Goal: Task Accomplishment & Management: Complete application form

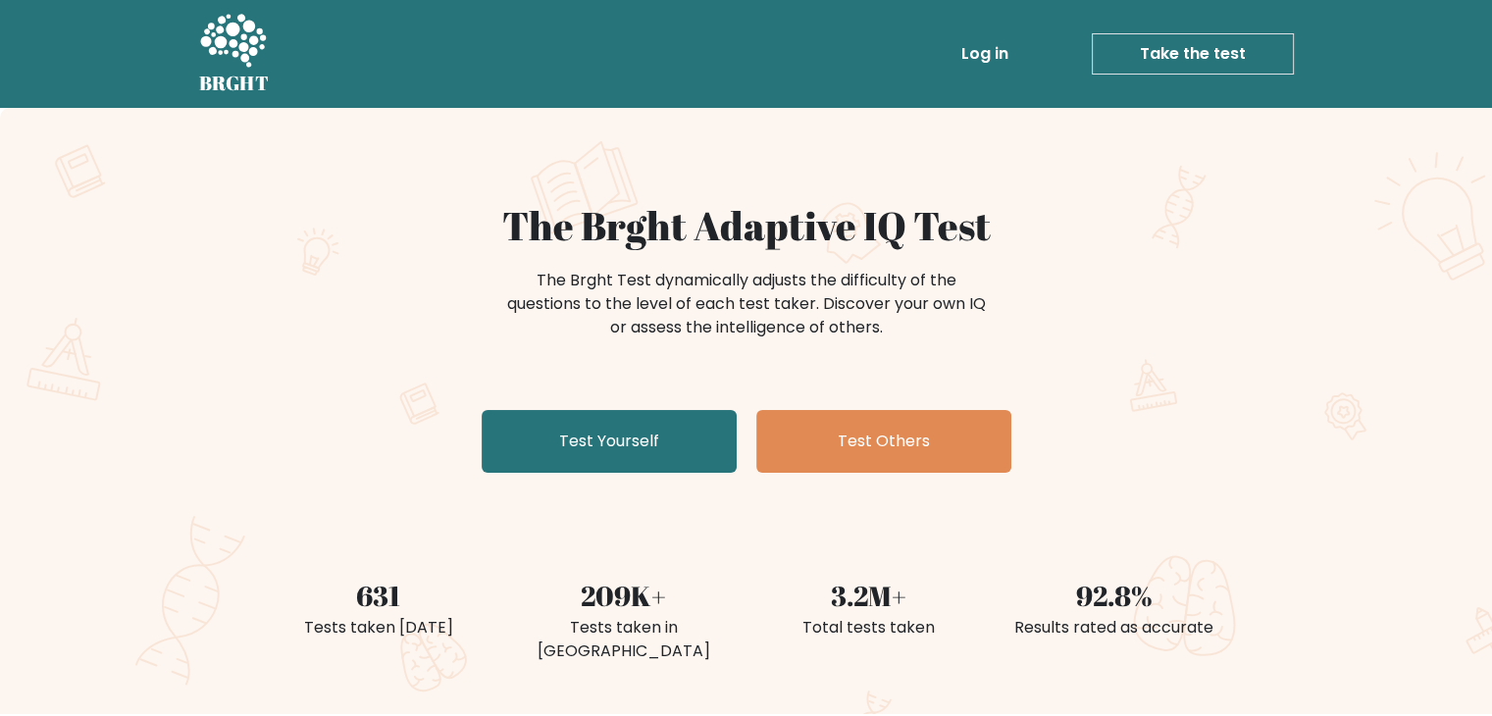
click at [1135, 58] on link "Take the test" at bounding box center [1193, 53] width 202 height 41
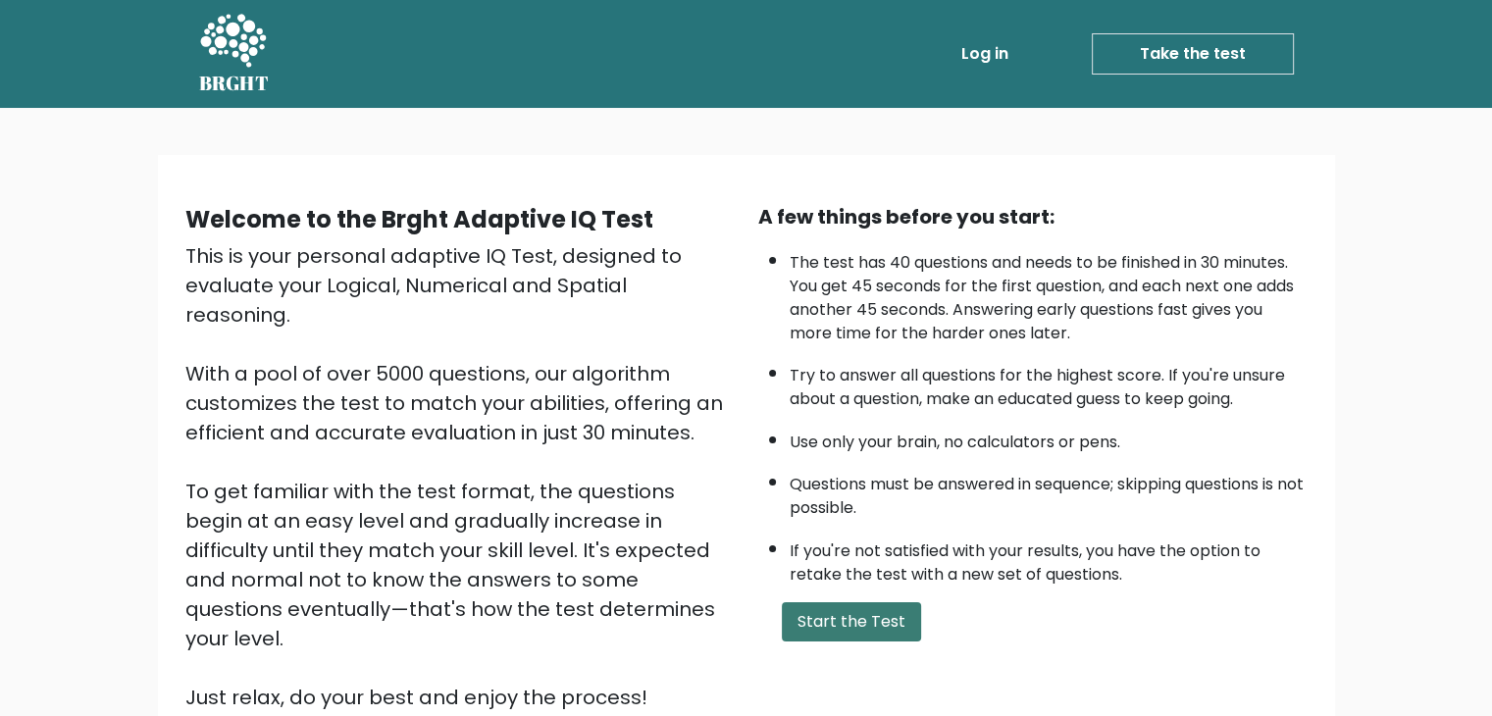
click at [874, 607] on button "Start the Test" at bounding box center [851, 621] width 139 height 39
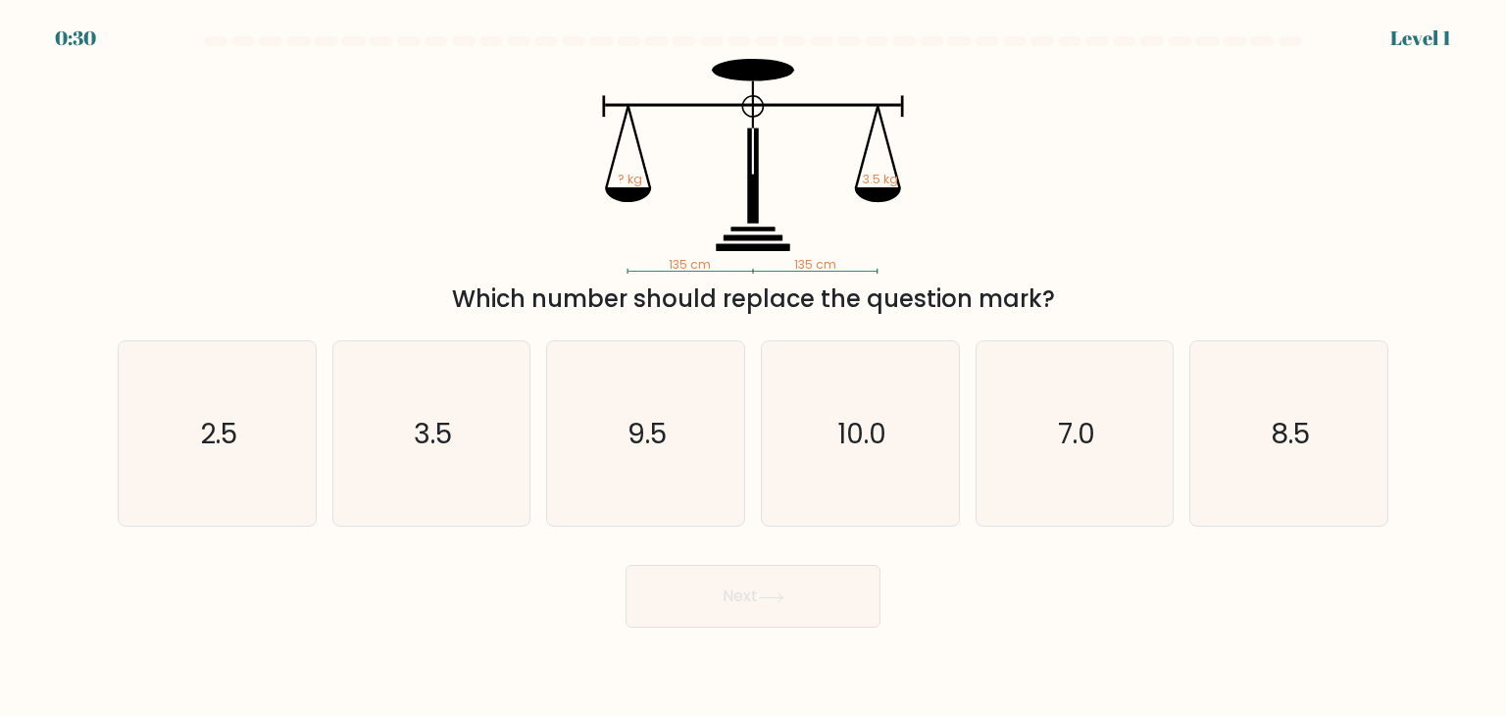
click at [687, 267] on tspan "135 cm" at bounding box center [690, 264] width 42 height 17
drag, startPoint x: 844, startPoint y: 262, endPoint x: 664, endPoint y: 259, distance: 180.5
click at [664, 259] on icon "135 cm 135 cm ? kg 3.5 kg" at bounding box center [753, 166] width 588 height 215
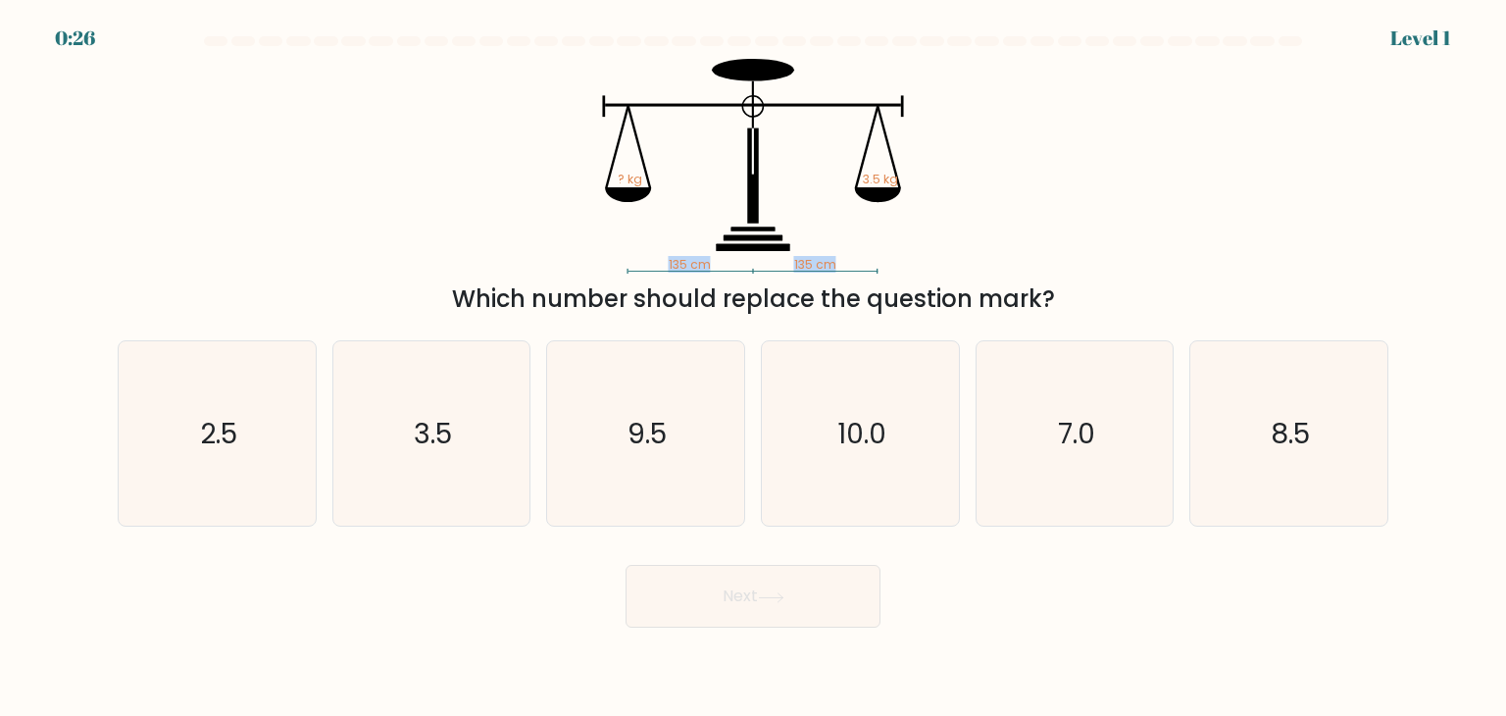
copy icon "135 cm 135 cm"
click at [996, 52] on div at bounding box center [753, 45] width 1295 height 18
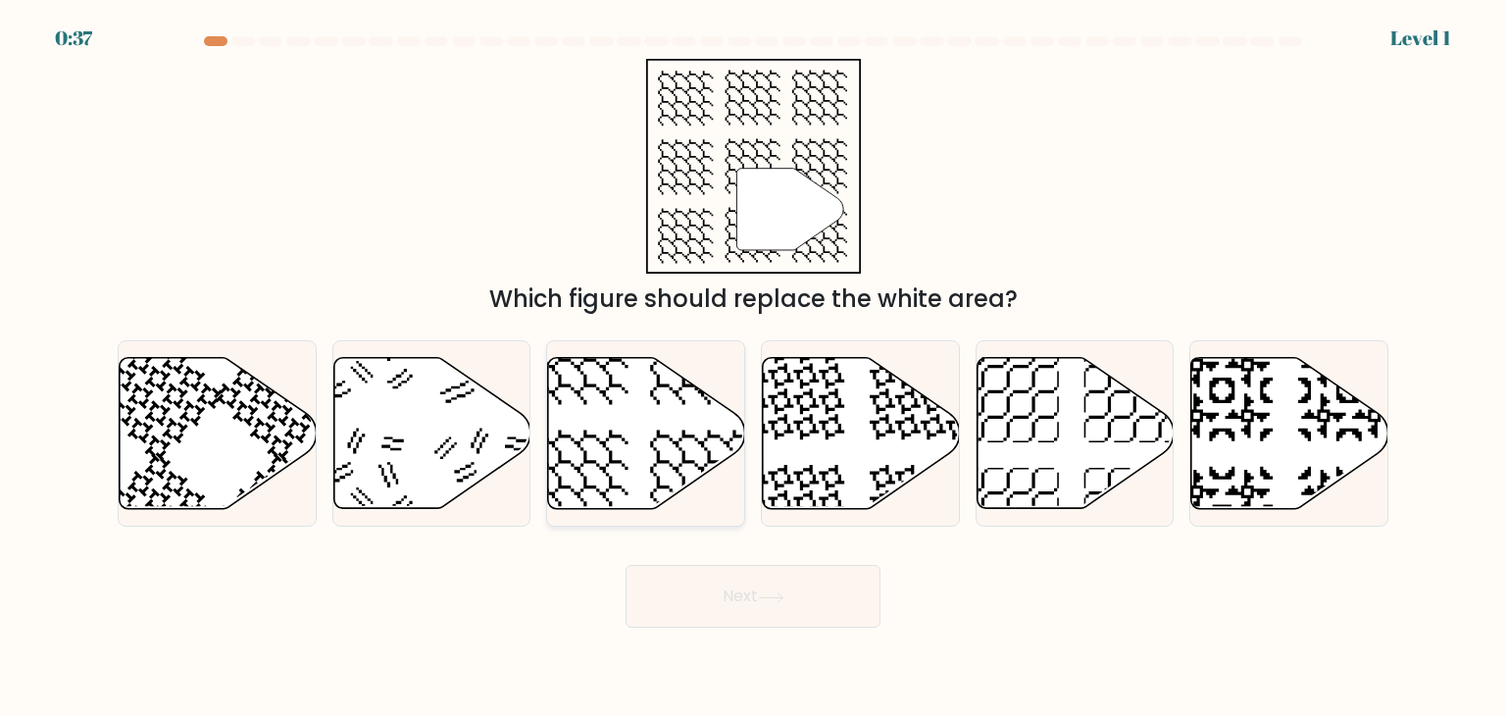
click at [674, 450] on icon at bounding box center [646, 433] width 197 height 151
click at [753, 368] on input "c." at bounding box center [753, 363] width 1 height 10
radio input "true"
click at [785, 593] on icon at bounding box center [771, 597] width 26 height 11
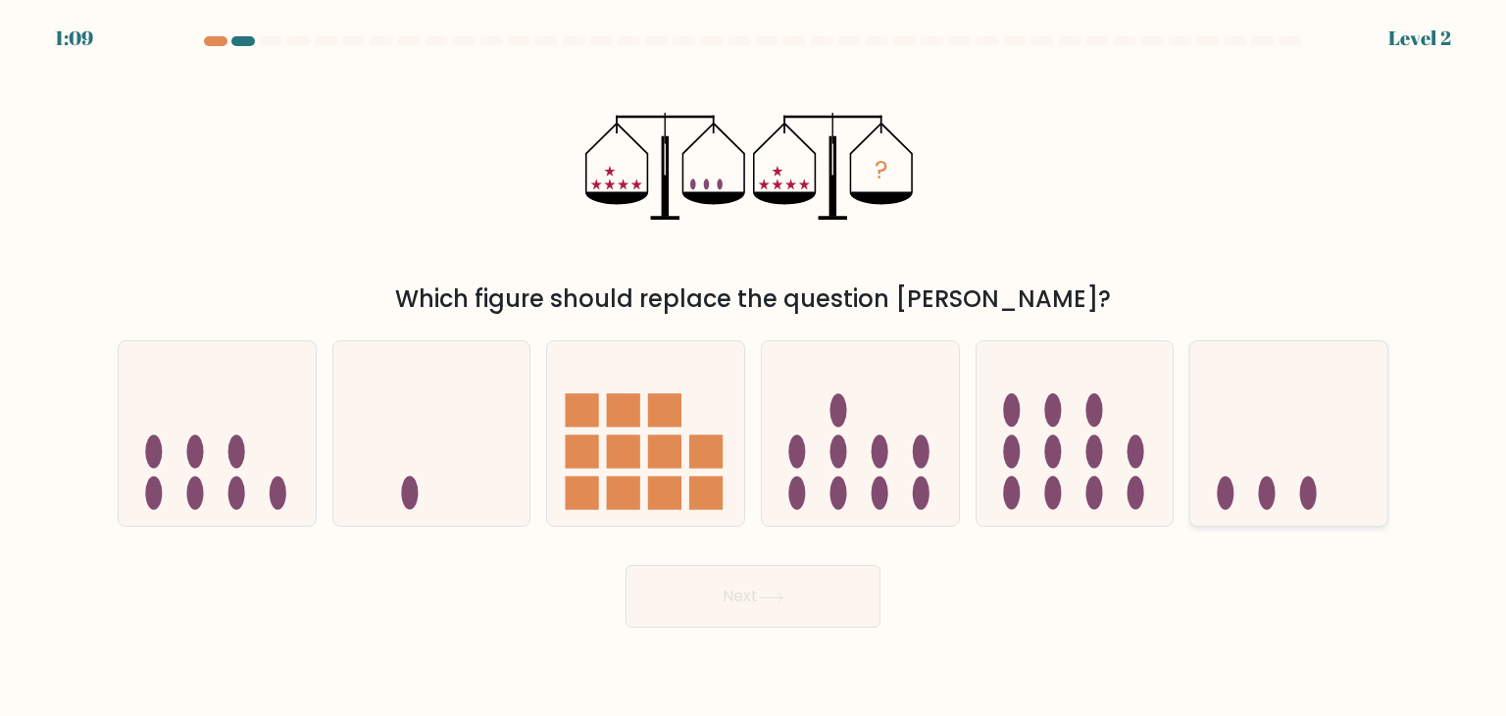
click at [1260, 480] on icon at bounding box center [1289, 433] width 197 height 163
click at [754, 368] on input "f." at bounding box center [753, 363] width 1 height 10
radio input "true"
click at [843, 597] on button "Next" at bounding box center [753, 596] width 255 height 63
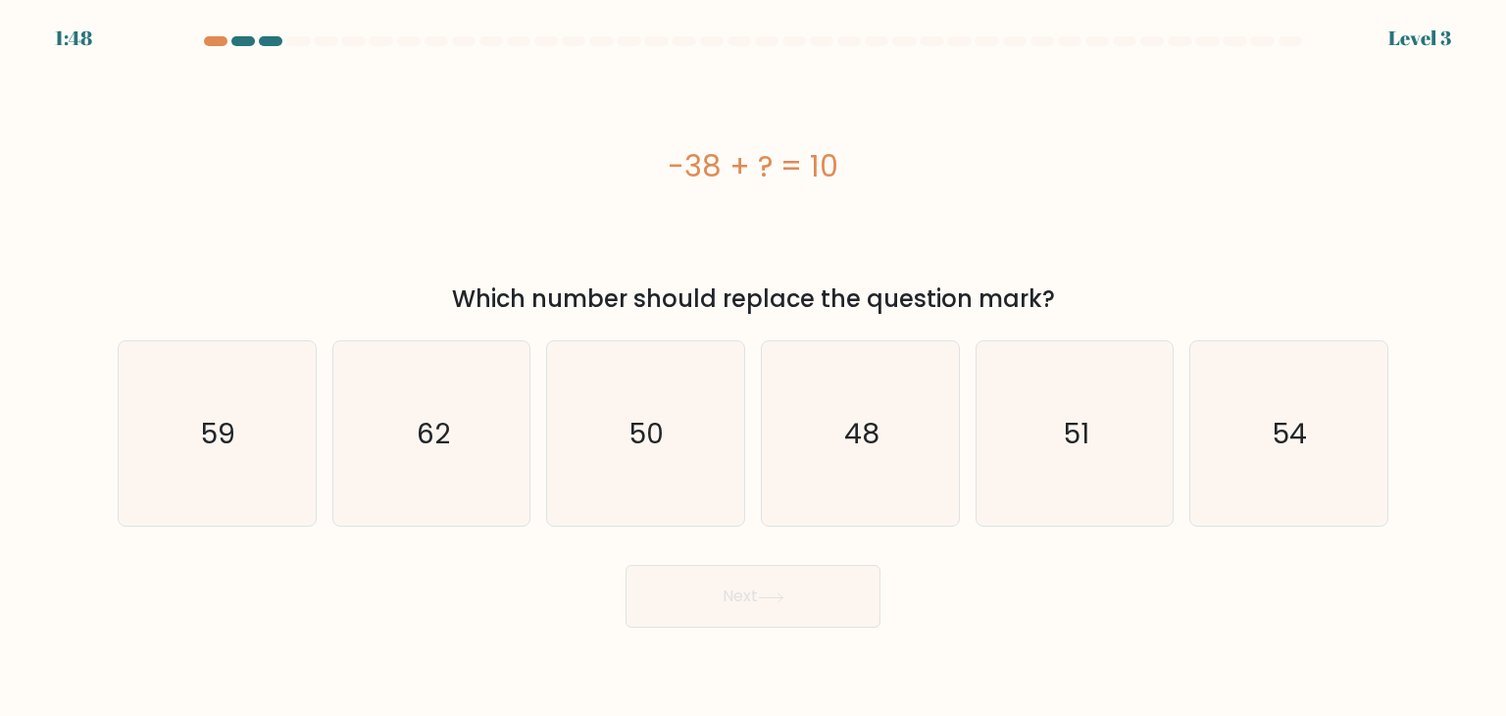
click at [754, 164] on div "-38 + ? = 10" at bounding box center [753, 166] width 1271 height 44
copy div "-38 + ? = 10"
click at [843, 460] on icon "48" at bounding box center [860, 433] width 184 height 184
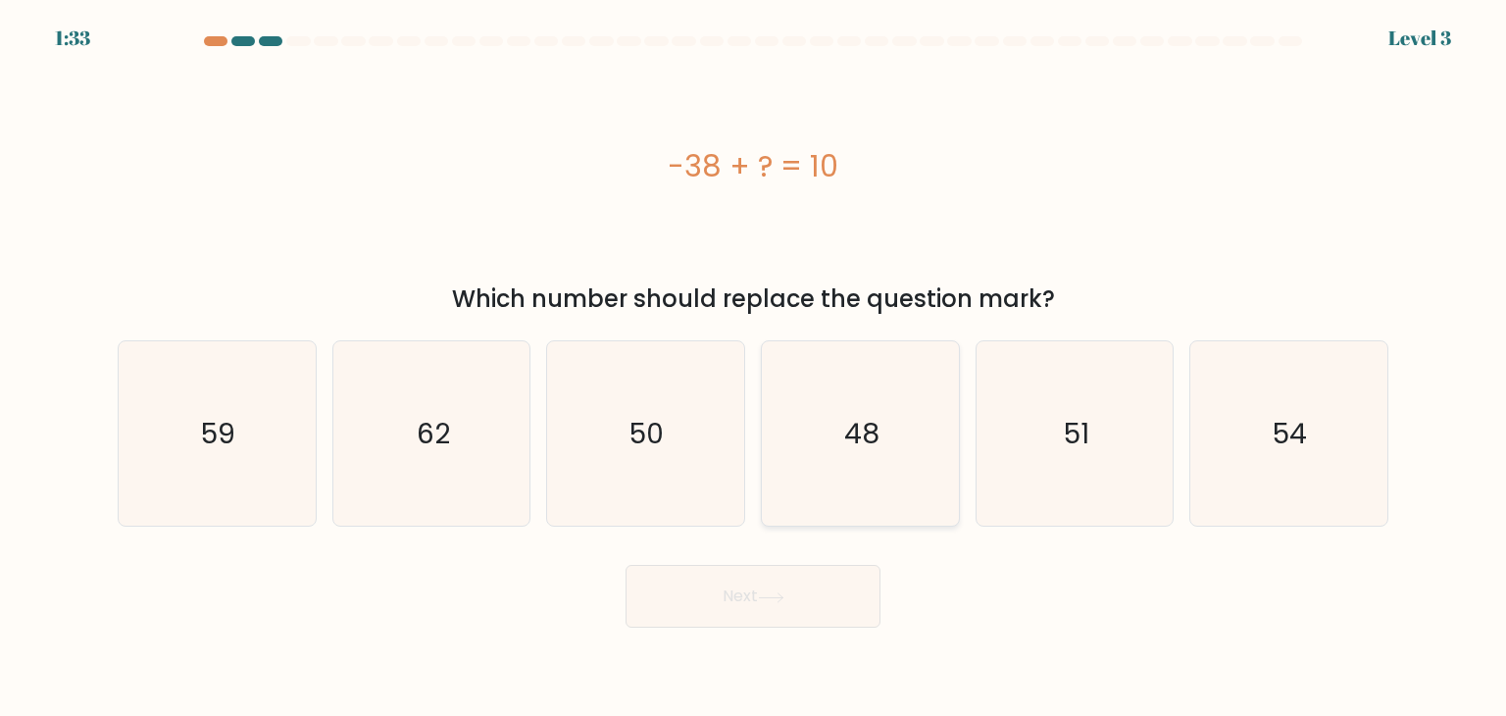
click at [754, 368] on input "d. 48" at bounding box center [753, 363] width 1 height 10
radio input "true"
click at [793, 612] on button "Next" at bounding box center [753, 596] width 255 height 63
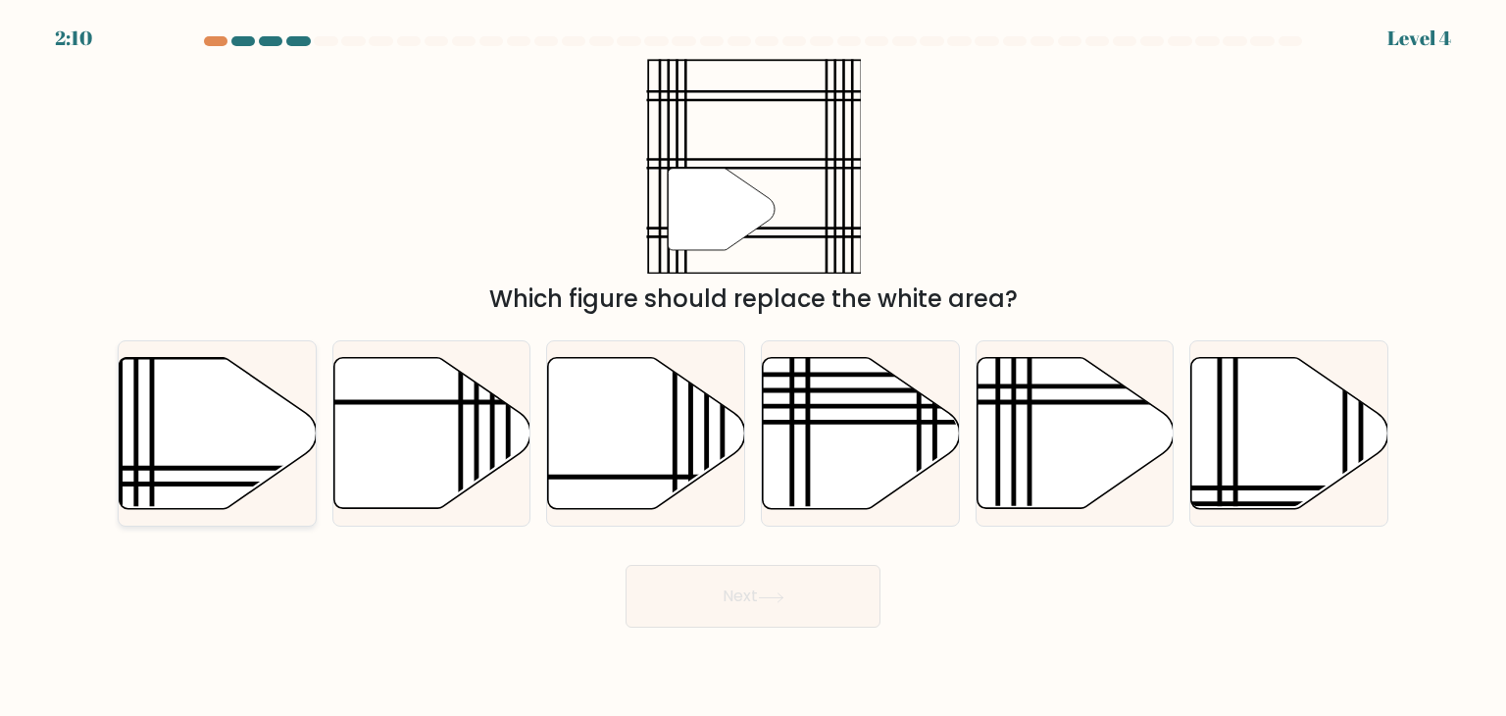
click at [175, 441] on icon at bounding box center [218, 433] width 197 height 151
click at [753, 368] on input "a." at bounding box center [753, 363] width 1 height 10
radio input "true"
click at [796, 617] on button "Next" at bounding box center [753, 596] width 255 height 63
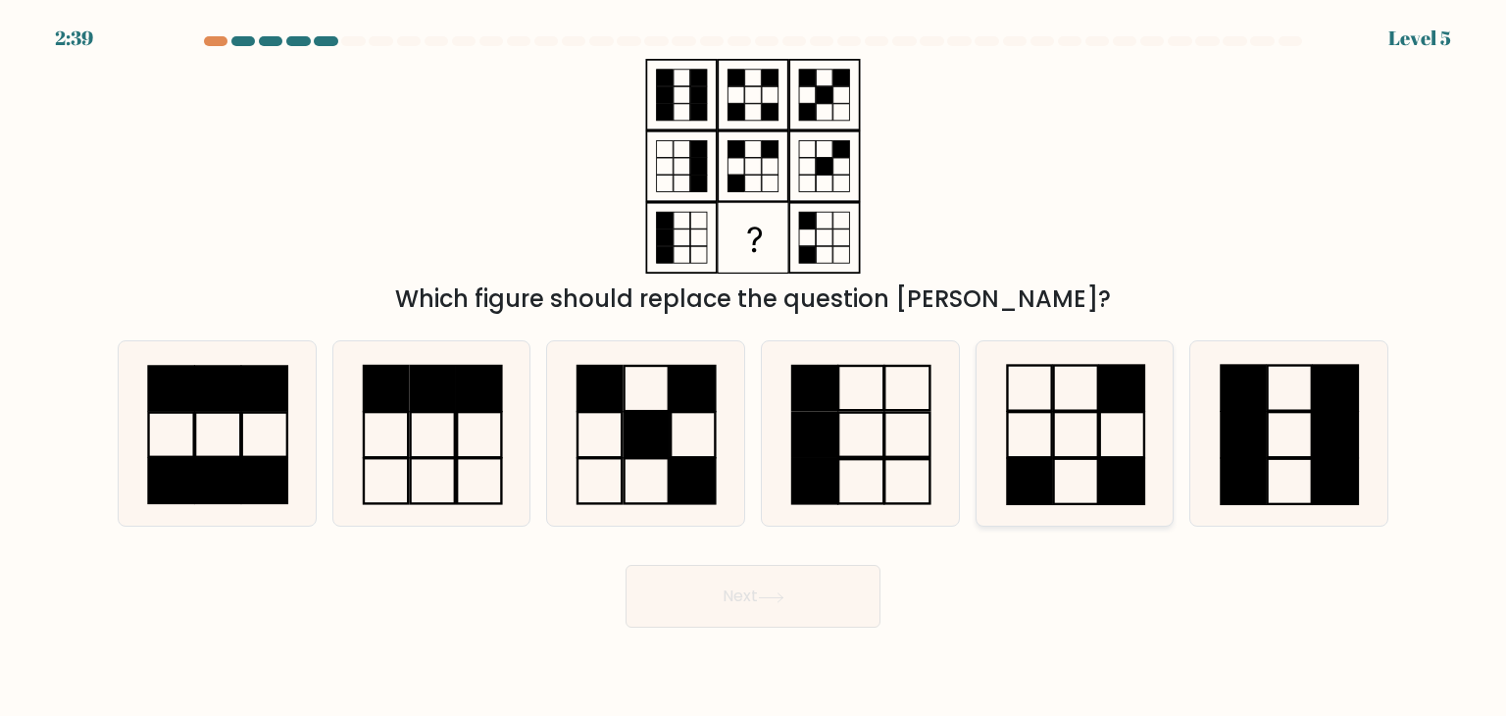
click at [1097, 483] on rect at bounding box center [1075, 481] width 44 height 45
click at [754, 368] on input "e." at bounding box center [753, 363] width 1 height 10
radio input "true"
click at [782, 610] on button "Next" at bounding box center [753, 596] width 255 height 63
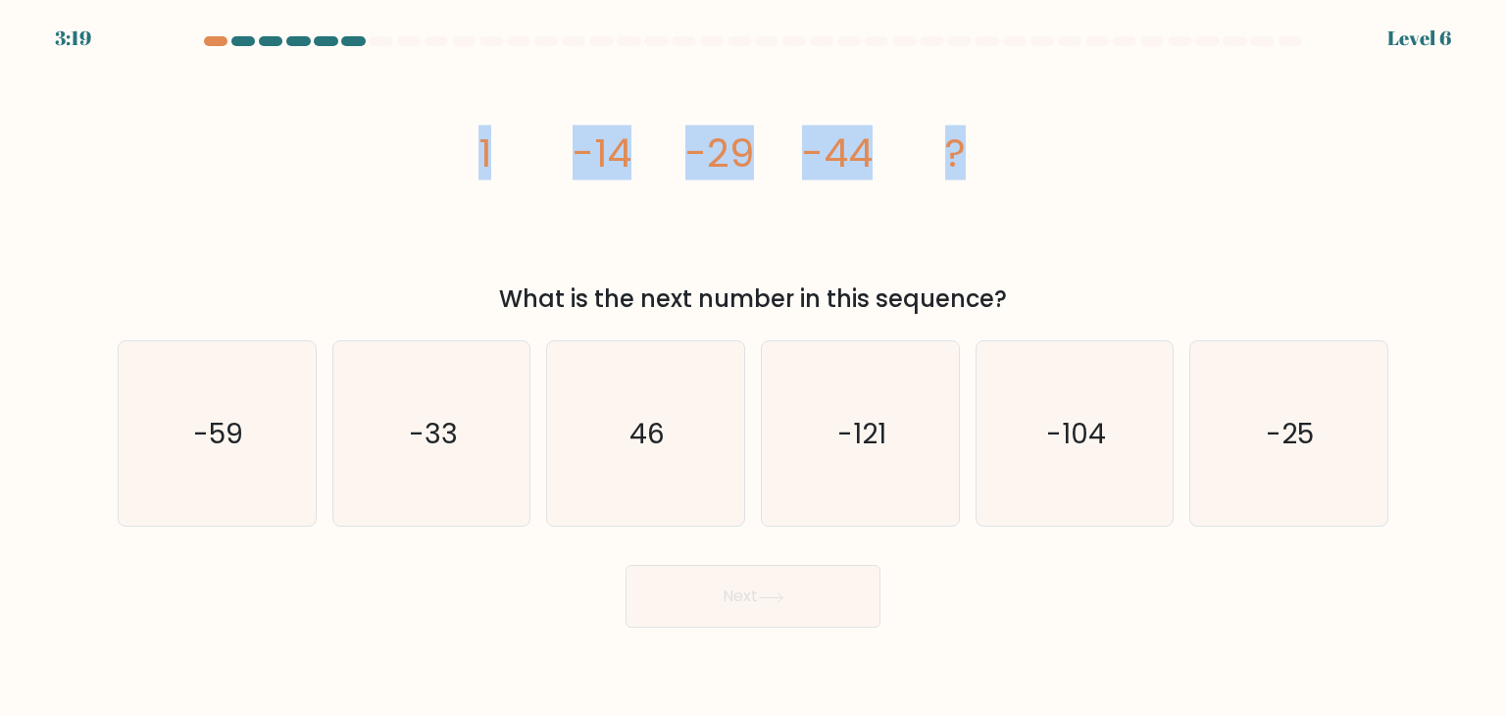
drag, startPoint x: 468, startPoint y: 145, endPoint x: 1016, endPoint y: 157, distance: 548.4
click at [1016, 157] on icon "image/svg+xml 1 -14 -29 -44 ?" at bounding box center [753, 166] width 588 height 215
copy g "1 -14 -29 -44 ?"
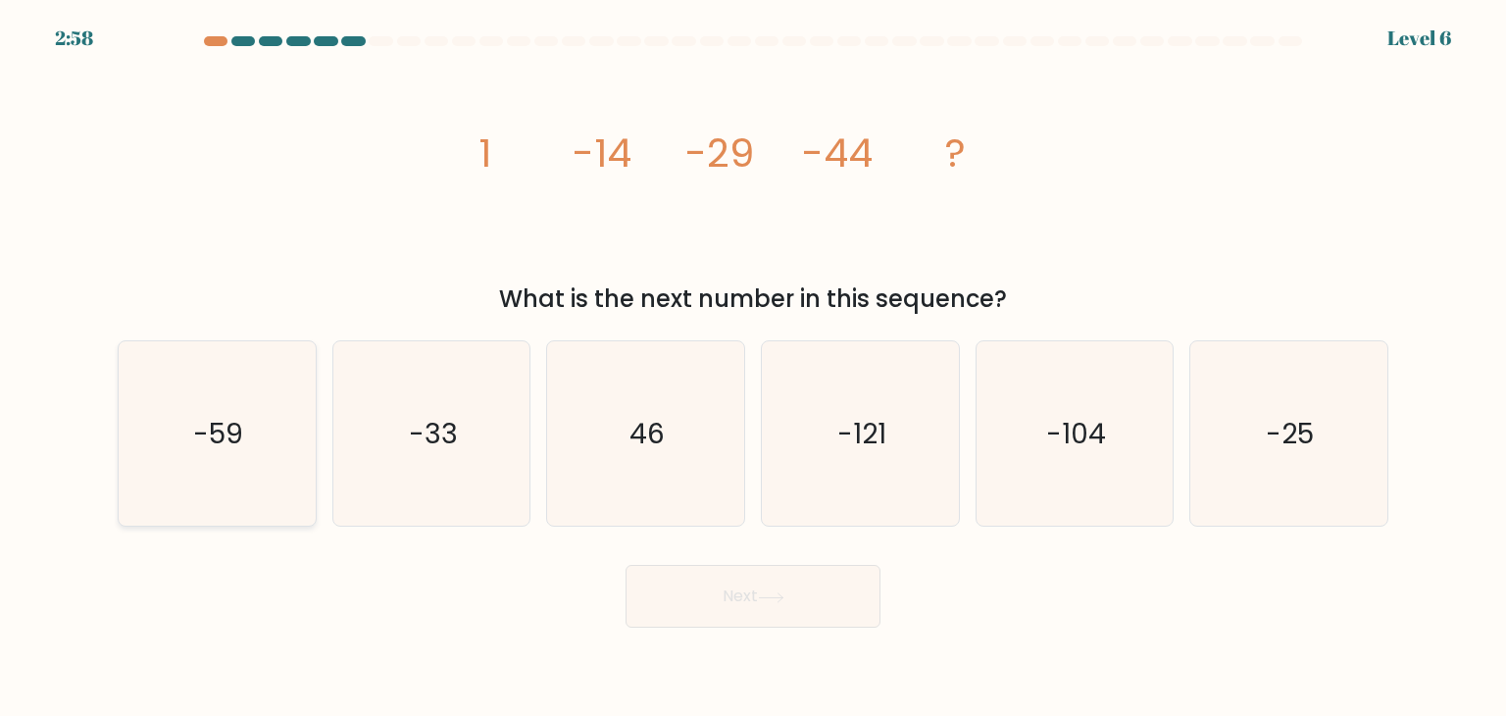
click at [251, 463] on icon "-59" at bounding box center [217, 433] width 184 height 184
click at [753, 368] on input "a. -59" at bounding box center [753, 363] width 1 height 10
radio input "true"
click at [773, 605] on button "Next" at bounding box center [753, 596] width 255 height 63
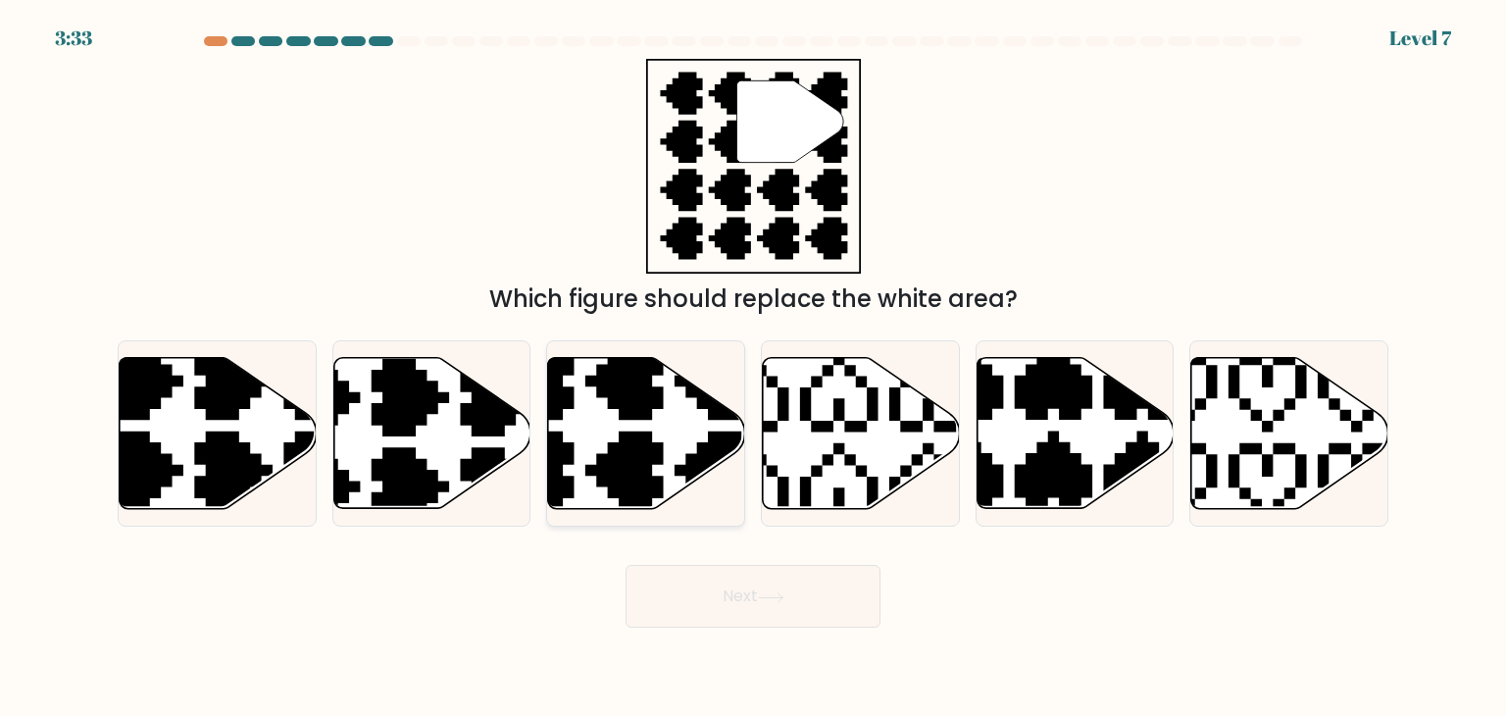
click at [690, 442] on icon at bounding box center [646, 433] width 197 height 151
click at [753, 368] on input "c." at bounding box center [753, 363] width 1 height 10
radio input "true"
click at [753, 610] on button "Next" at bounding box center [753, 596] width 255 height 63
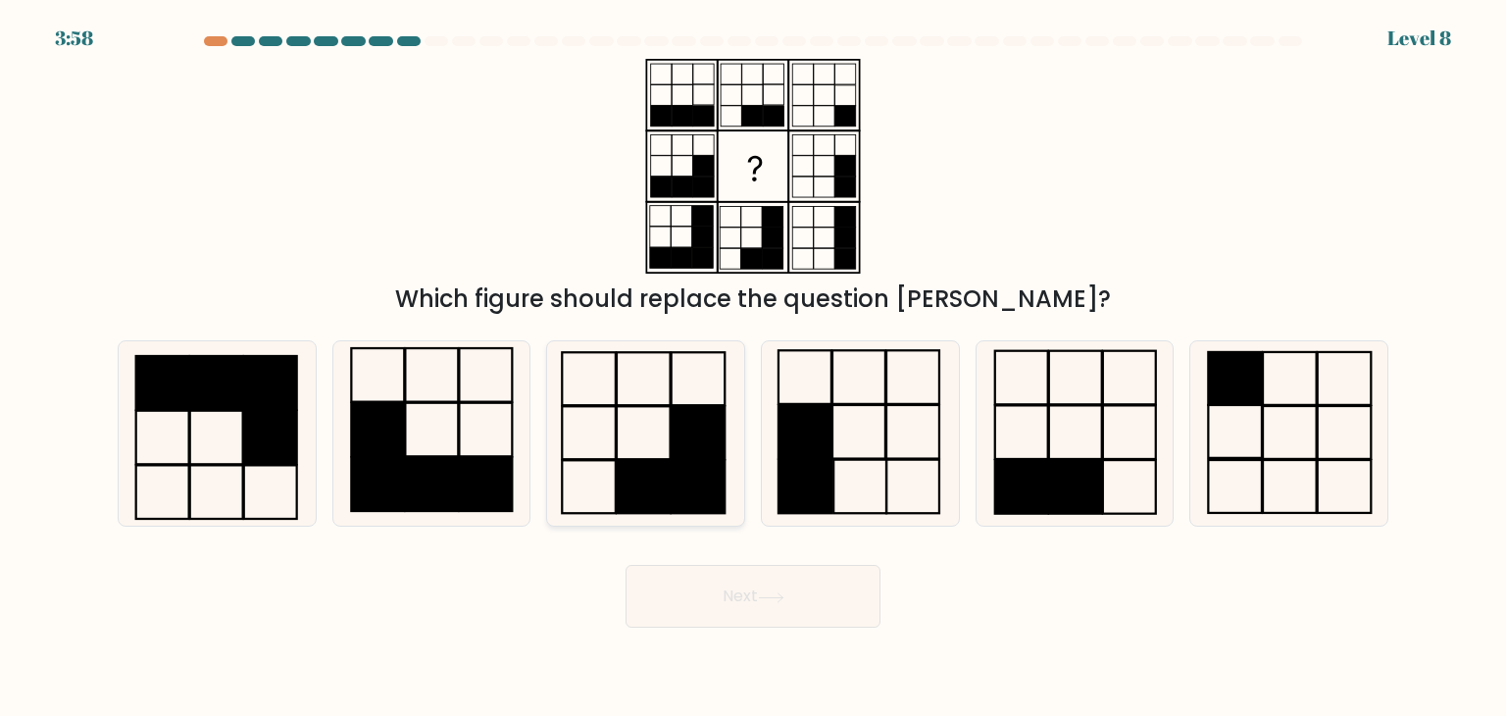
click at [698, 456] on rect at bounding box center [699, 432] width 54 height 53
click at [753, 368] on input "c." at bounding box center [753, 363] width 1 height 10
radio input "true"
click at [784, 608] on button "Next" at bounding box center [753, 596] width 255 height 63
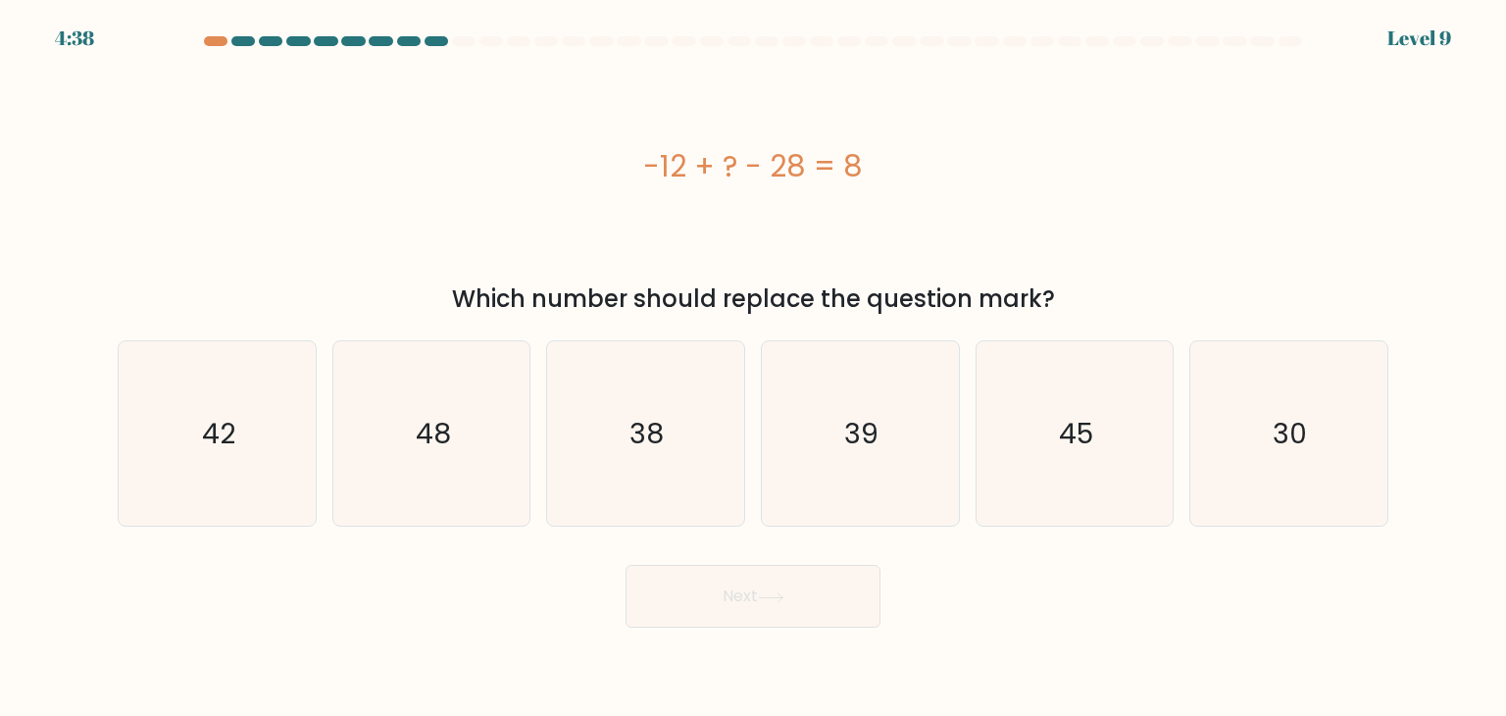
drag, startPoint x: 868, startPoint y: 164, endPoint x: 624, endPoint y: 159, distance: 244.3
click at [624, 159] on div "-12 + ? - 28 = 8" at bounding box center [753, 166] width 1271 height 44
copy div "-12 + ? - 28 = 8"
click at [447, 446] on text "48" at bounding box center [433, 433] width 35 height 39
click at [753, 368] on input "b. 48" at bounding box center [753, 363] width 1 height 10
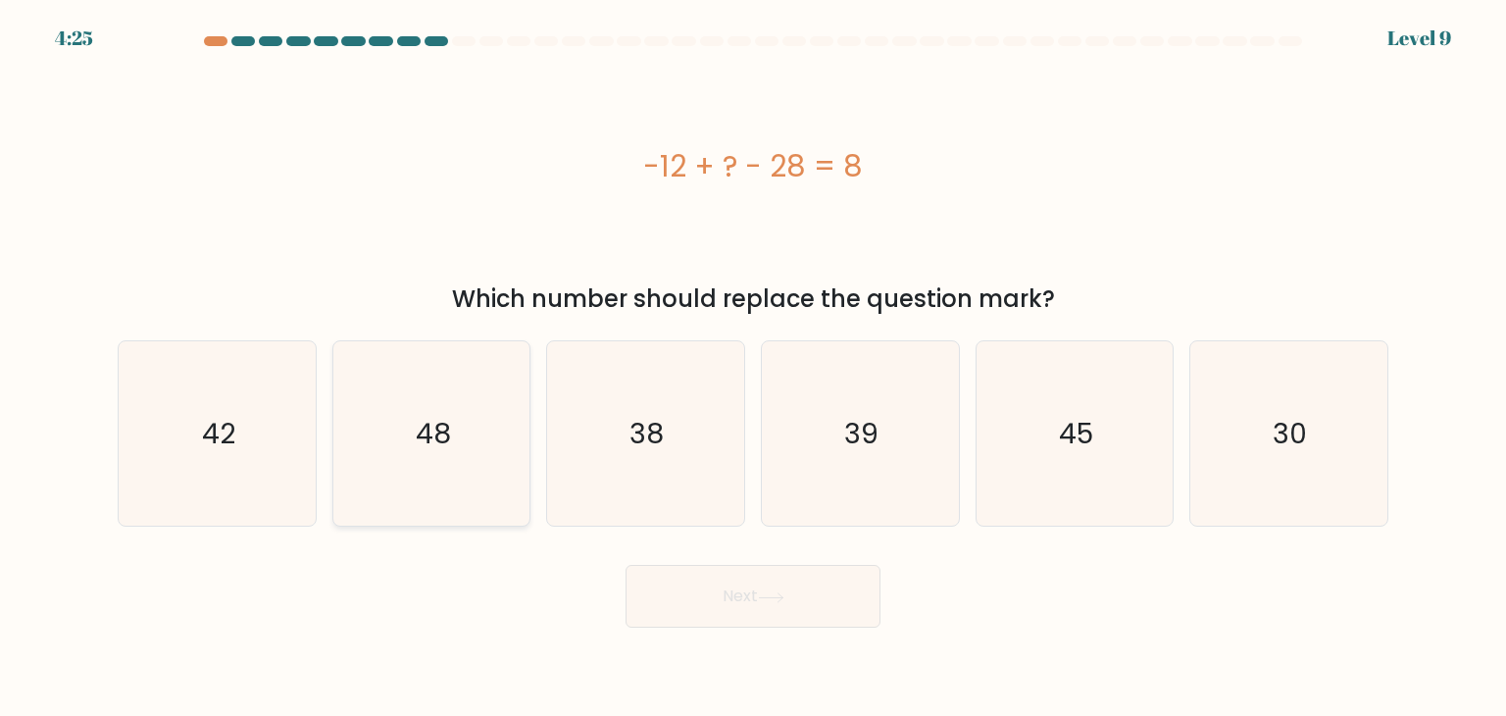
radio input "true"
click at [753, 612] on button "Next" at bounding box center [753, 596] width 255 height 63
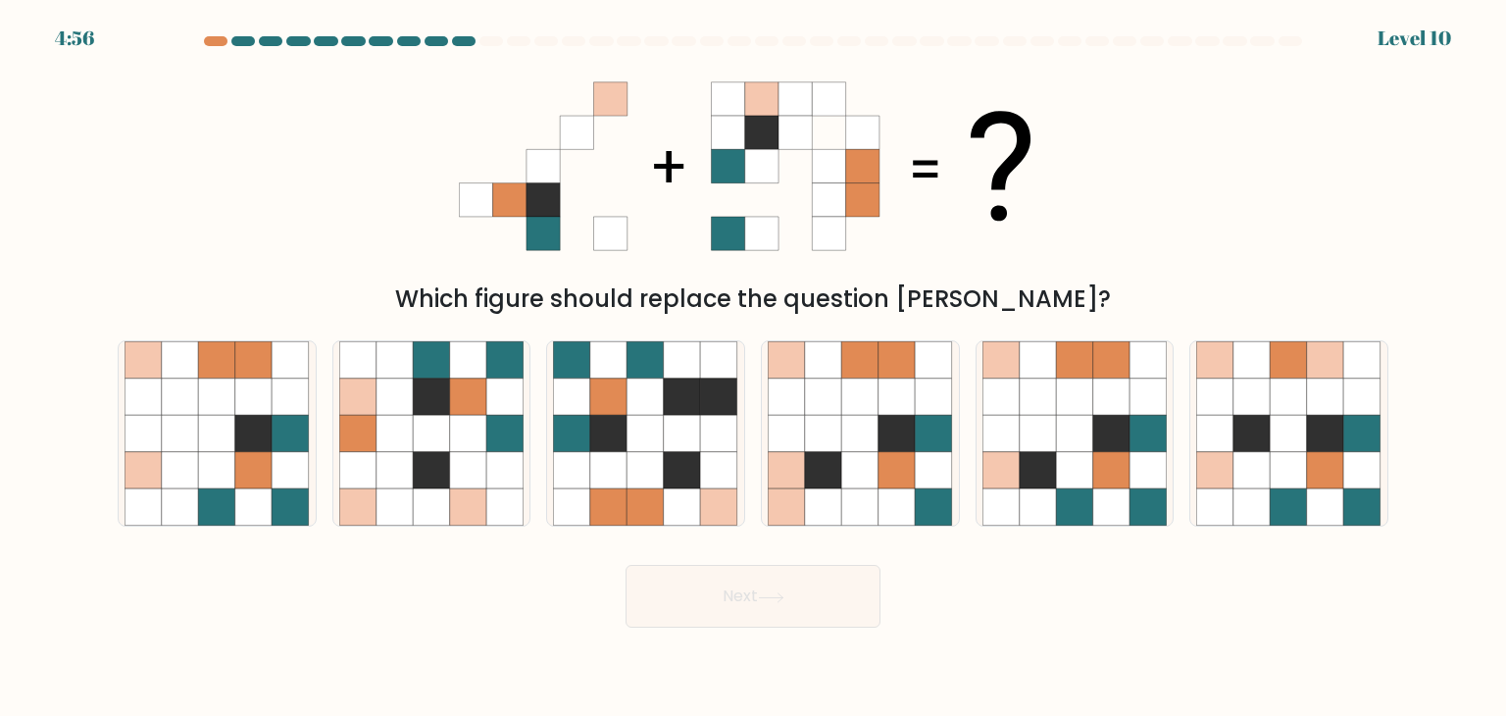
click at [545, 170] on icon at bounding box center [543, 165] width 33 height 33
click at [1011, 468] on icon at bounding box center [1001, 470] width 37 height 37
click at [754, 368] on input "e." at bounding box center [753, 363] width 1 height 10
radio input "true"
click at [875, 482] on icon at bounding box center [860, 470] width 37 height 37
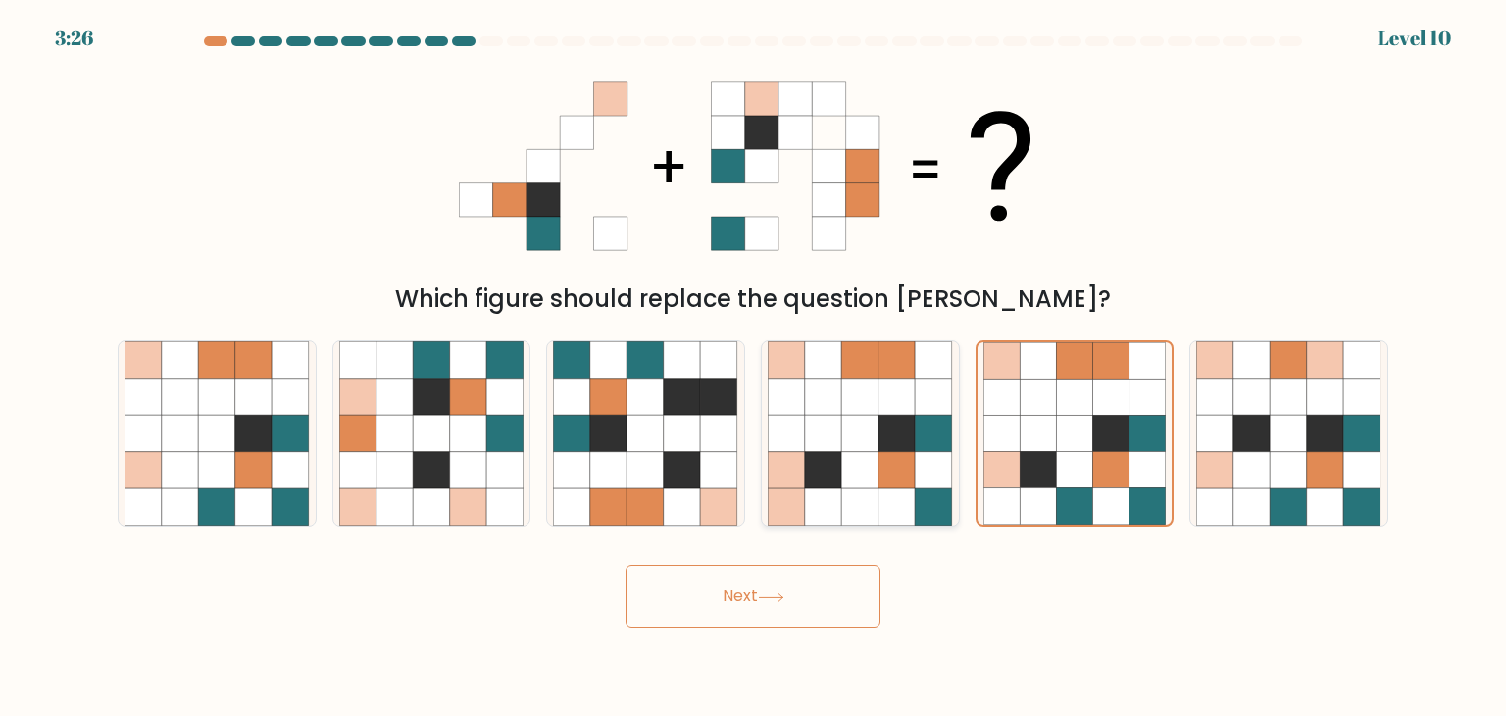
click at [754, 368] on input "d." at bounding box center [753, 363] width 1 height 10
radio input "true"
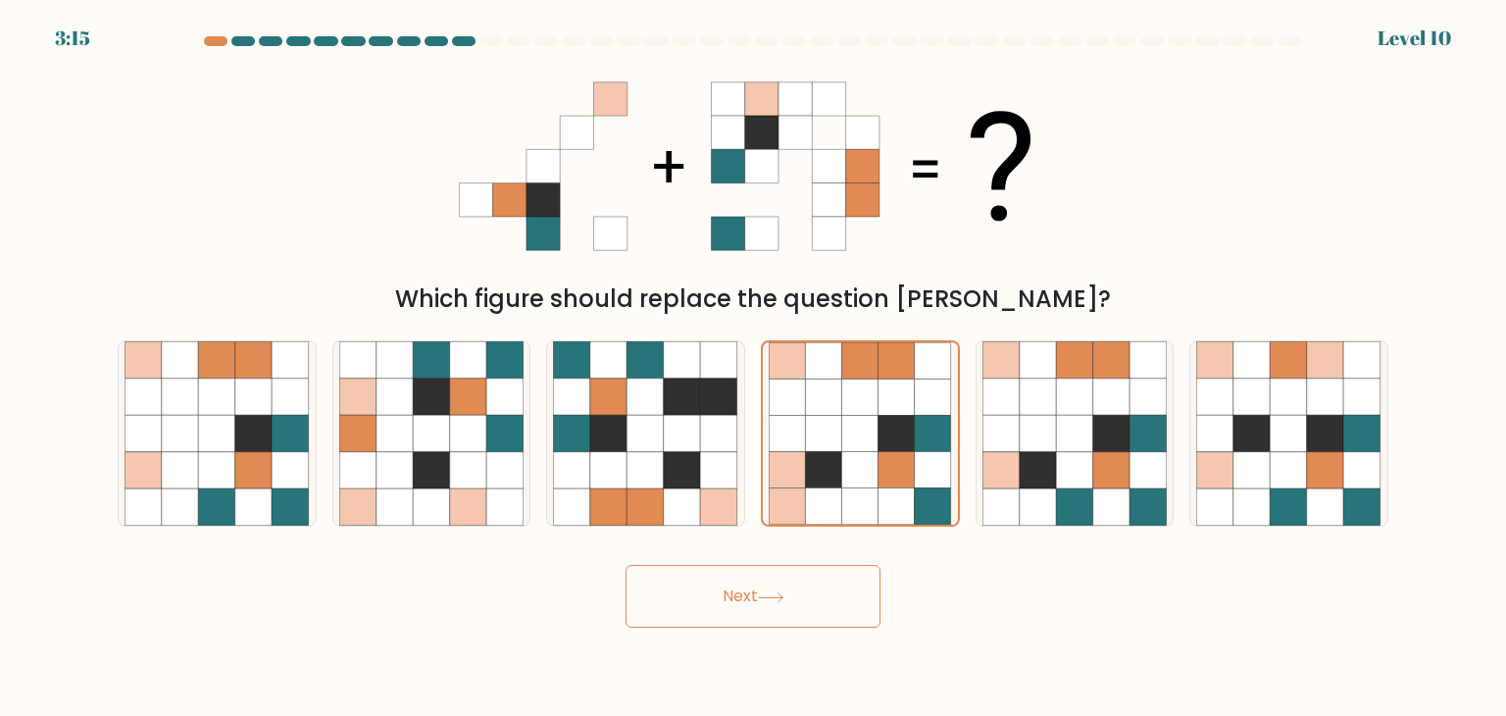
click at [780, 615] on button "Next" at bounding box center [753, 596] width 255 height 63
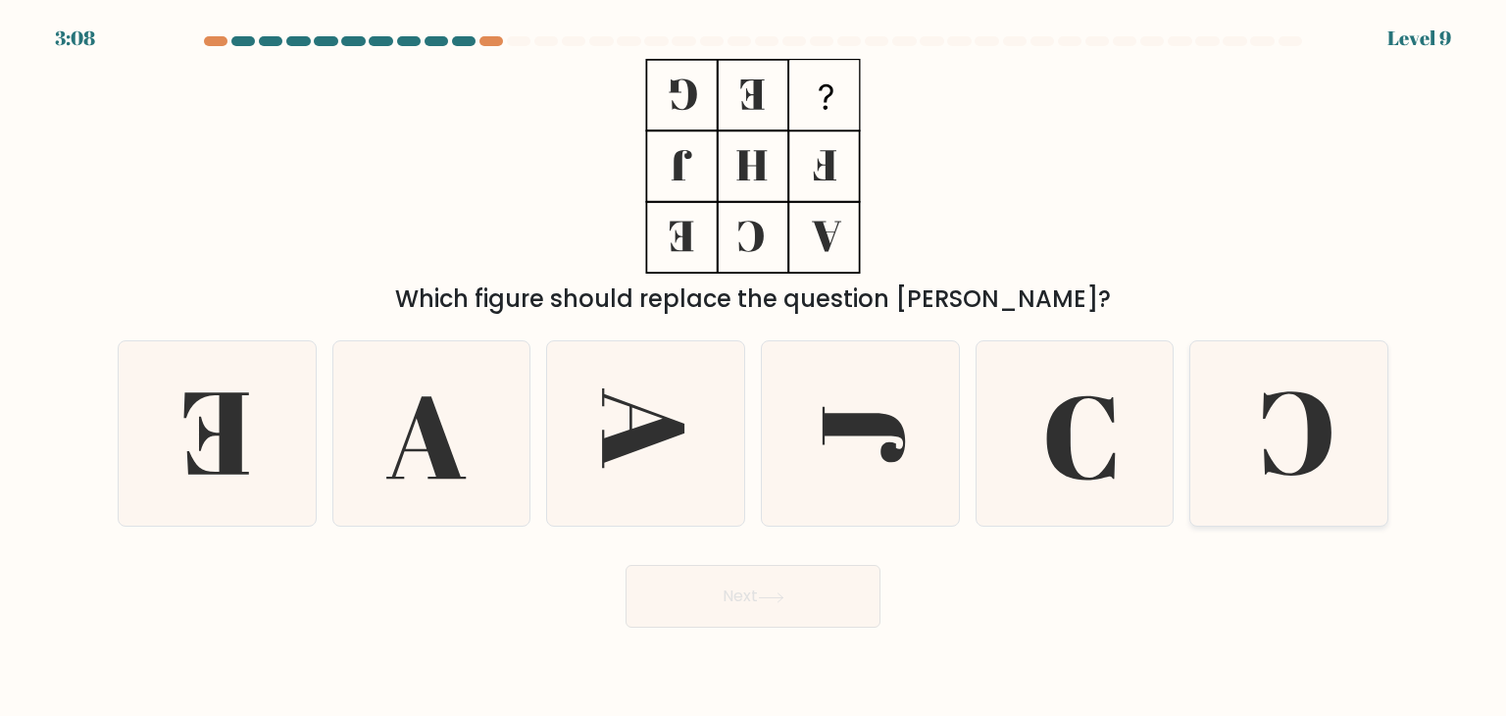
click at [1335, 451] on icon at bounding box center [1289, 433] width 184 height 184
click at [754, 368] on input "f." at bounding box center [753, 363] width 1 height 10
radio input "true"
click at [692, 613] on button "Next" at bounding box center [753, 596] width 255 height 63
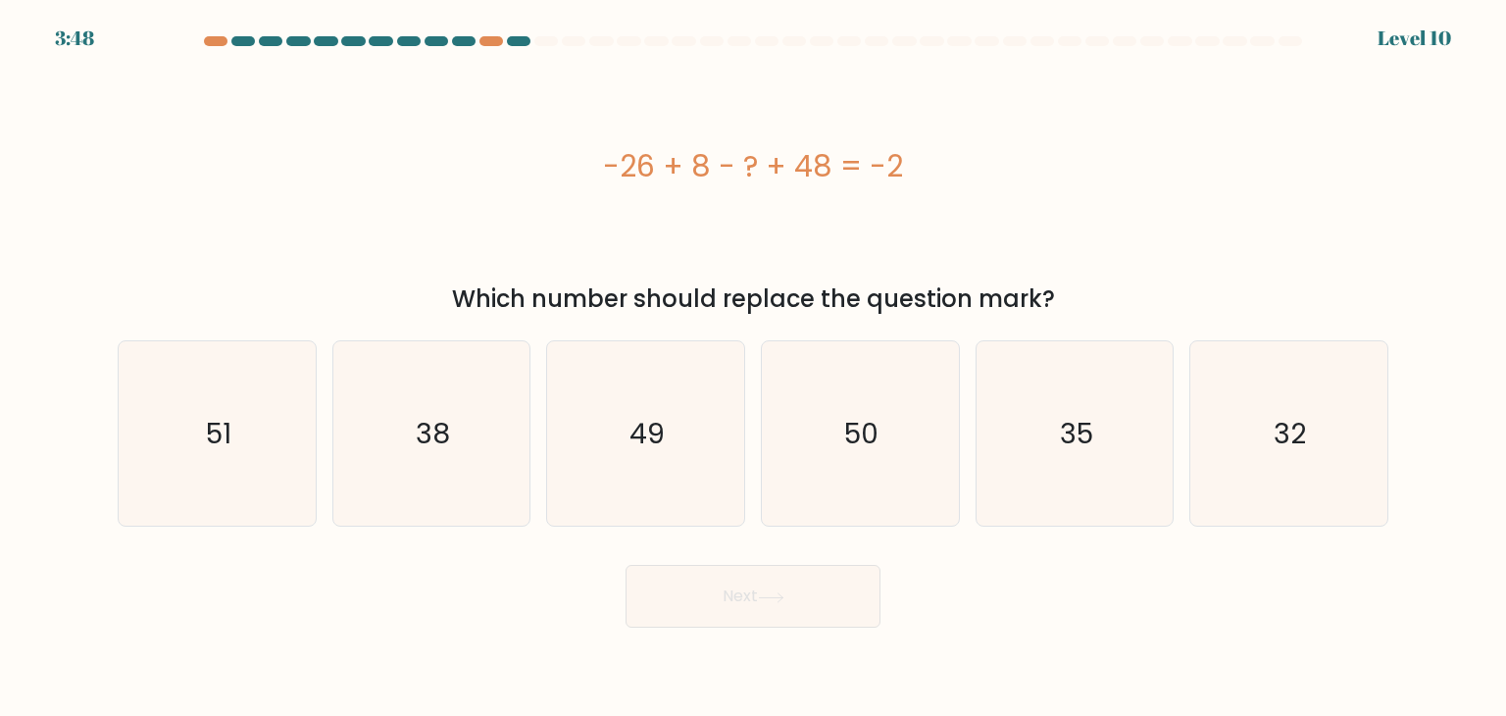
drag, startPoint x: 606, startPoint y: 165, endPoint x: 912, endPoint y: 158, distance: 306.1
click at [912, 158] on div "-26 + 8 - ? + 48 = -2" at bounding box center [753, 166] width 1271 height 44
copy div "-26 + 8 - ? + 48 = -2"
click at [1317, 417] on icon "32" at bounding box center [1289, 433] width 184 height 184
click at [754, 368] on input "f. 32" at bounding box center [753, 363] width 1 height 10
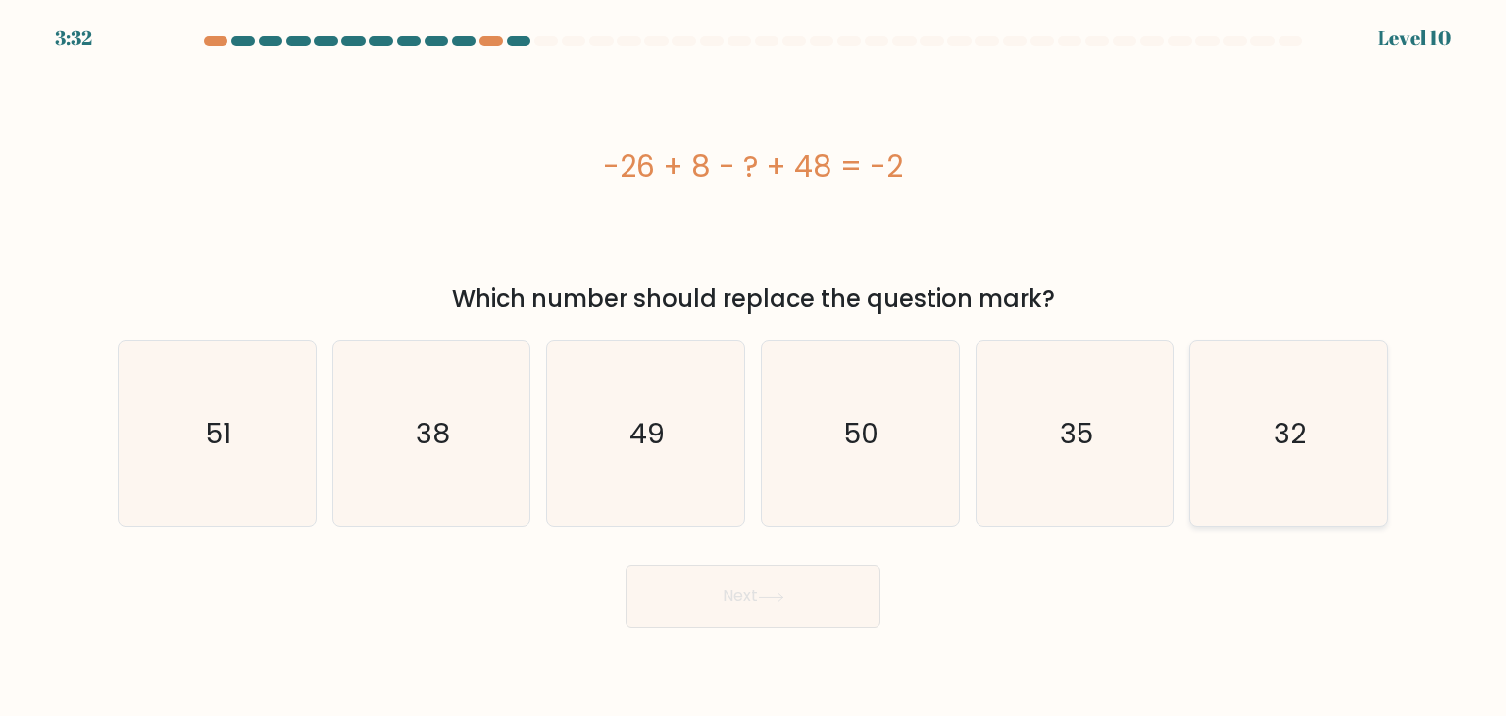
radio input "true"
click at [812, 603] on button "Next" at bounding box center [753, 596] width 255 height 63
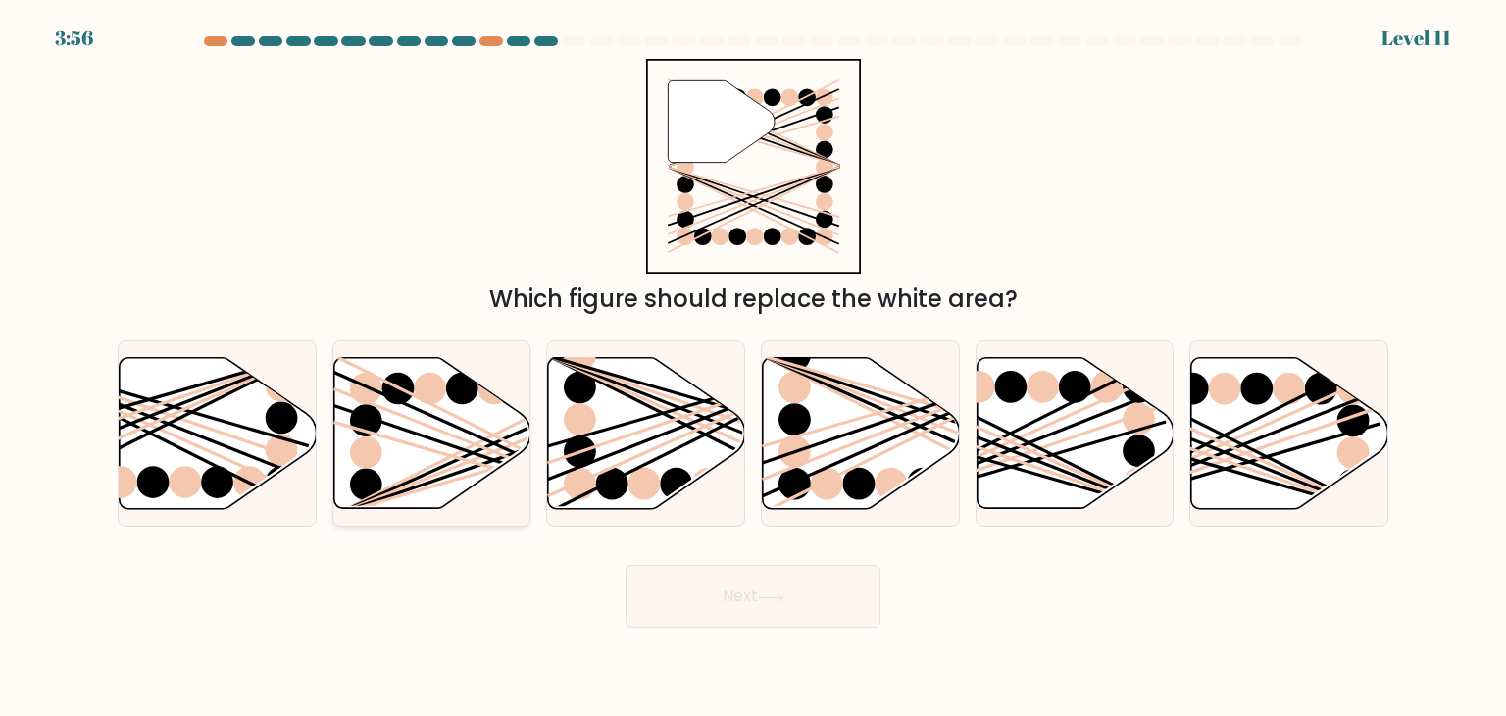
click at [362, 453] on ellipse at bounding box center [366, 452] width 32 height 32
click at [753, 368] on input "b." at bounding box center [753, 363] width 1 height 10
radio input "true"
click at [764, 601] on icon at bounding box center [771, 597] width 26 height 11
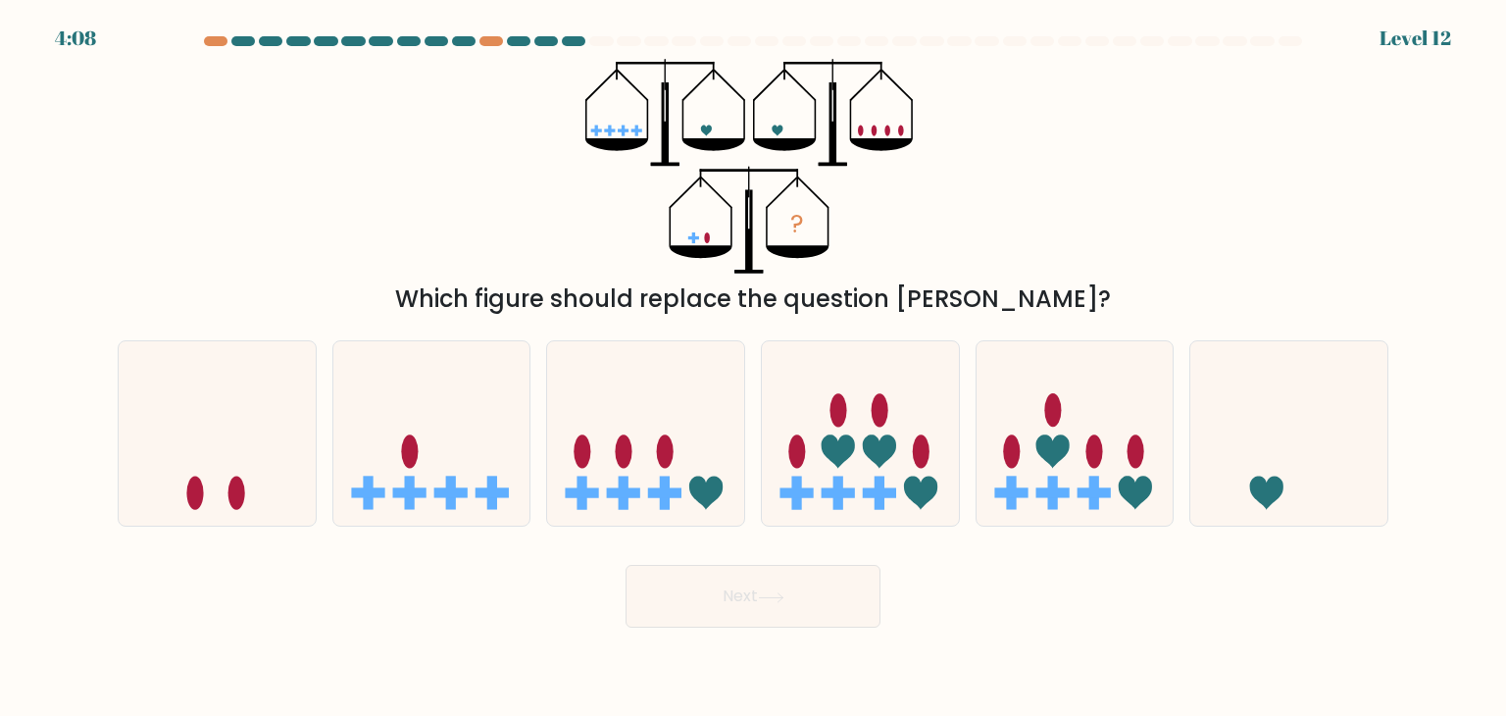
drag, startPoint x: 620, startPoint y: 107, endPoint x: 591, endPoint y: 60, distance: 55.0
click at [619, 109] on icon "?" at bounding box center [753, 166] width 335 height 215
drag, startPoint x: 587, startPoint y: 60, endPoint x: 622, endPoint y: 110, distance: 60.7
click at [622, 110] on form at bounding box center [753, 331] width 1506 height 591
click at [656, 445] on icon at bounding box center [645, 433] width 197 height 163
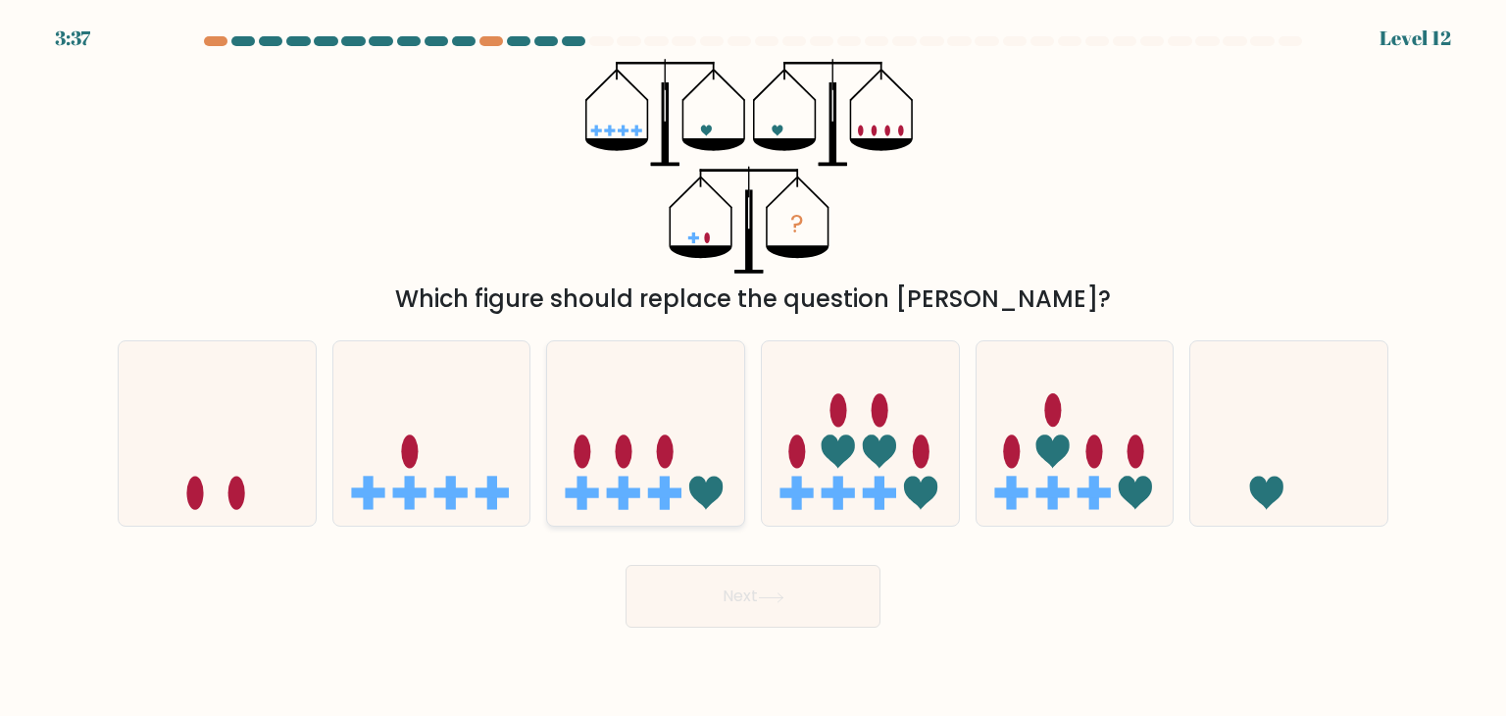
click at [753, 368] on input "c." at bounding box center [753, 363] width 1 height 10
radio input "true"
click at [769, 601] on icon at bounding box center [771, 597] width 26 height 11
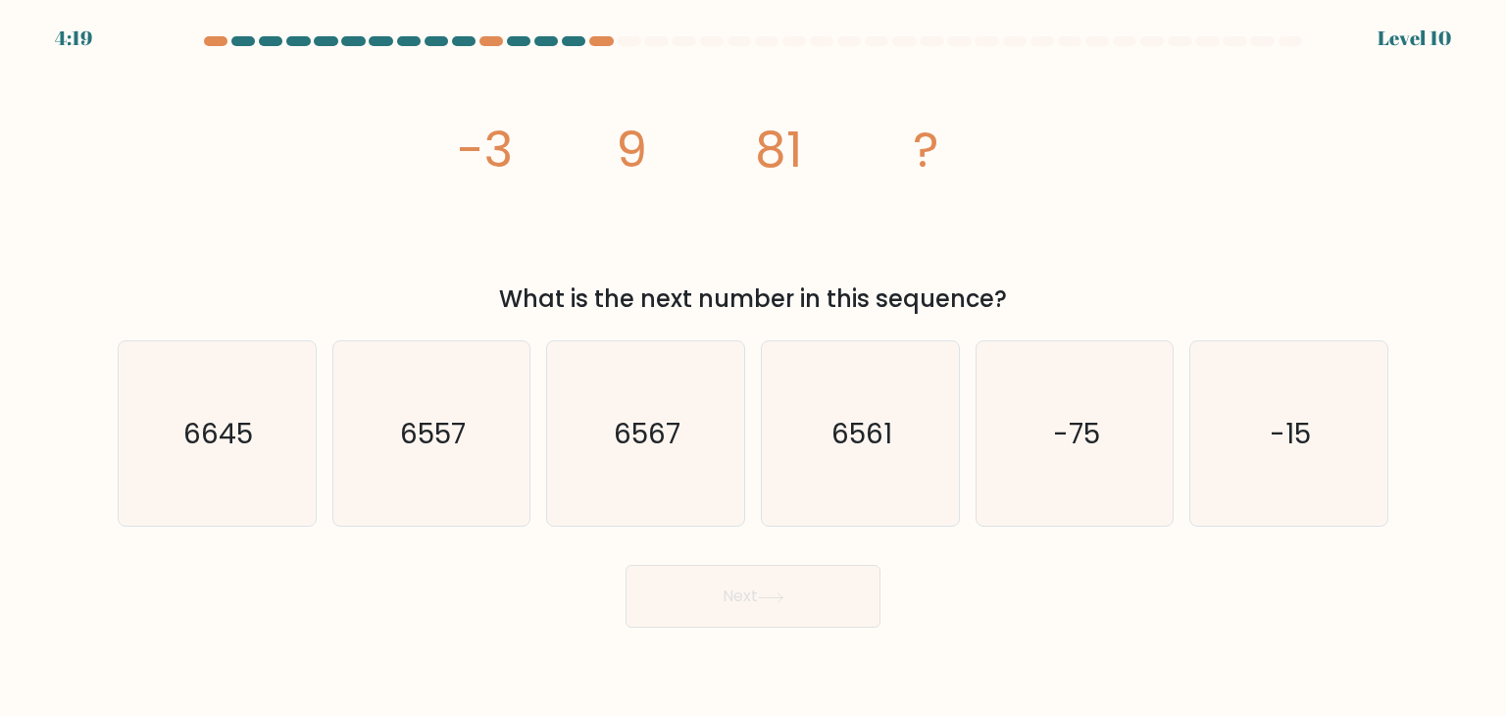
click at [621, 301] on div "What is the next number in this sequence?" at bounding box center [753, 298] width 1248 height 35
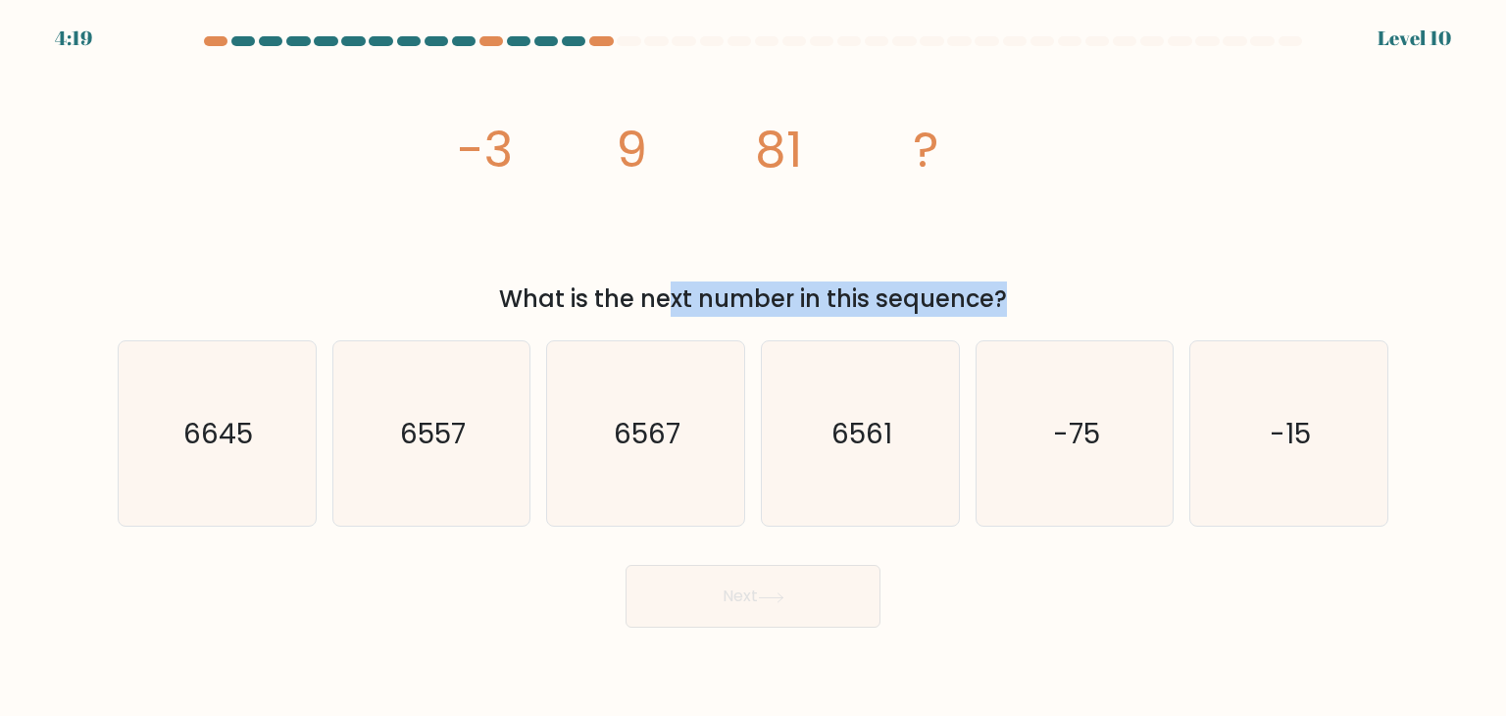
click at [621, 301] on div "What is the next number in this sequence?" at bounding box center [753, 298] width 1248 height 35
copy form "What is the next number in this sequence?"
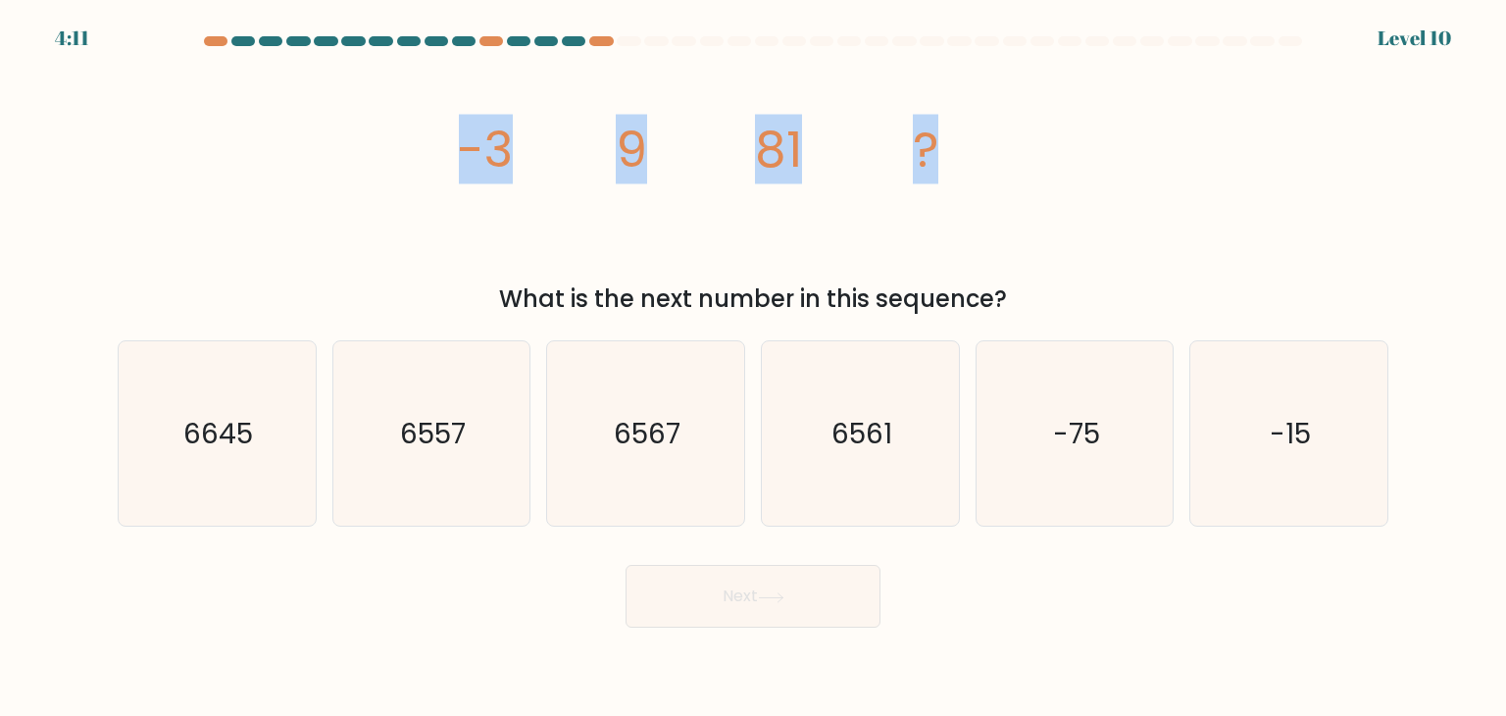
drag, startPoint x: 449, startPoint y: 140, endPoint x: 937, endPoint y: 140, distance: 487.4
click at [973, 127] on div "image/svg+xml -3 9 81 ? What is the next number in this sequence?" at bounding box center [753, 188] width 1295 height 258
copy g "-3 9 81 ?"
click at [892, 448] on text "6561" at bounding box center [862, 433] width 61 height 39
click at [754, 368] on input "d. 6561" at bounding box center [753, 363] width 1 height 10
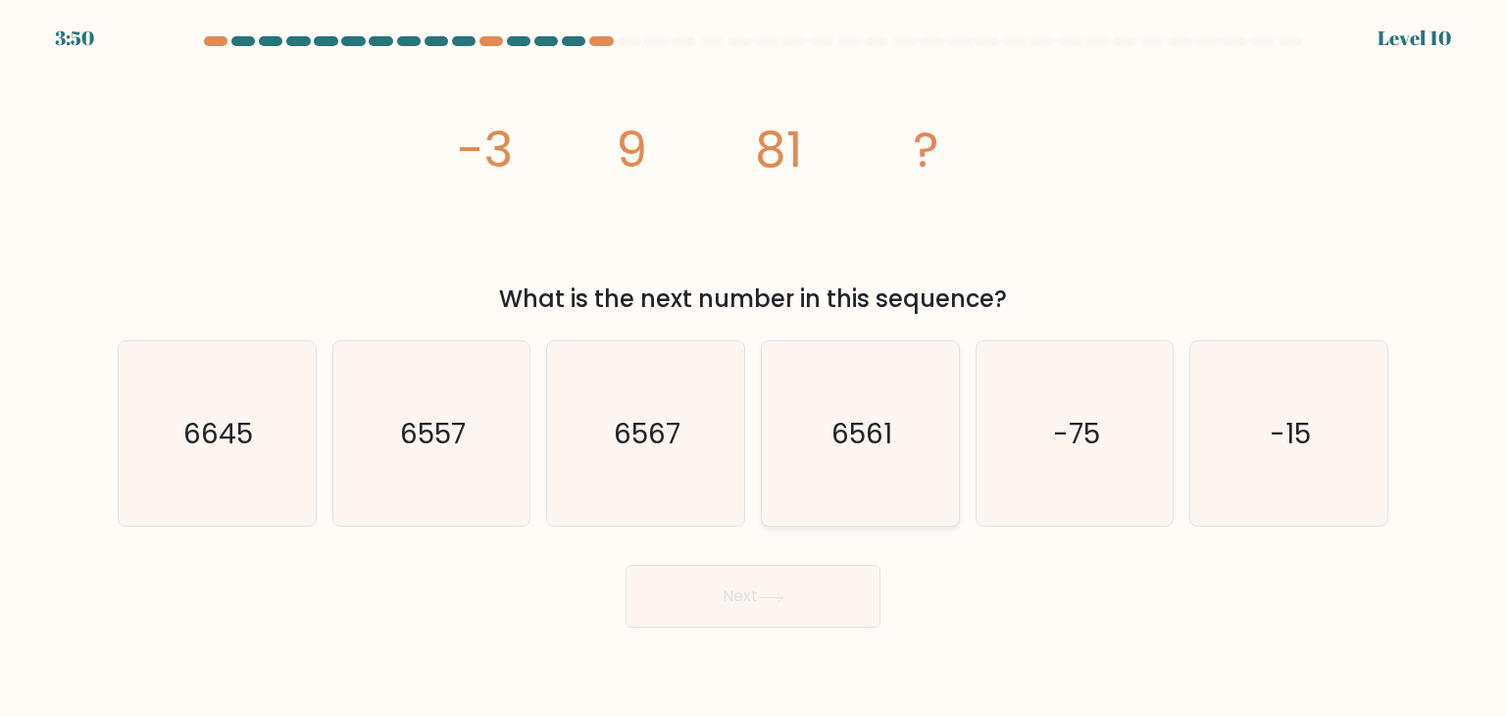
radio input "true"
click at [810, 595] on button "Next" at bounding box center [753, 596] width 255 height 63
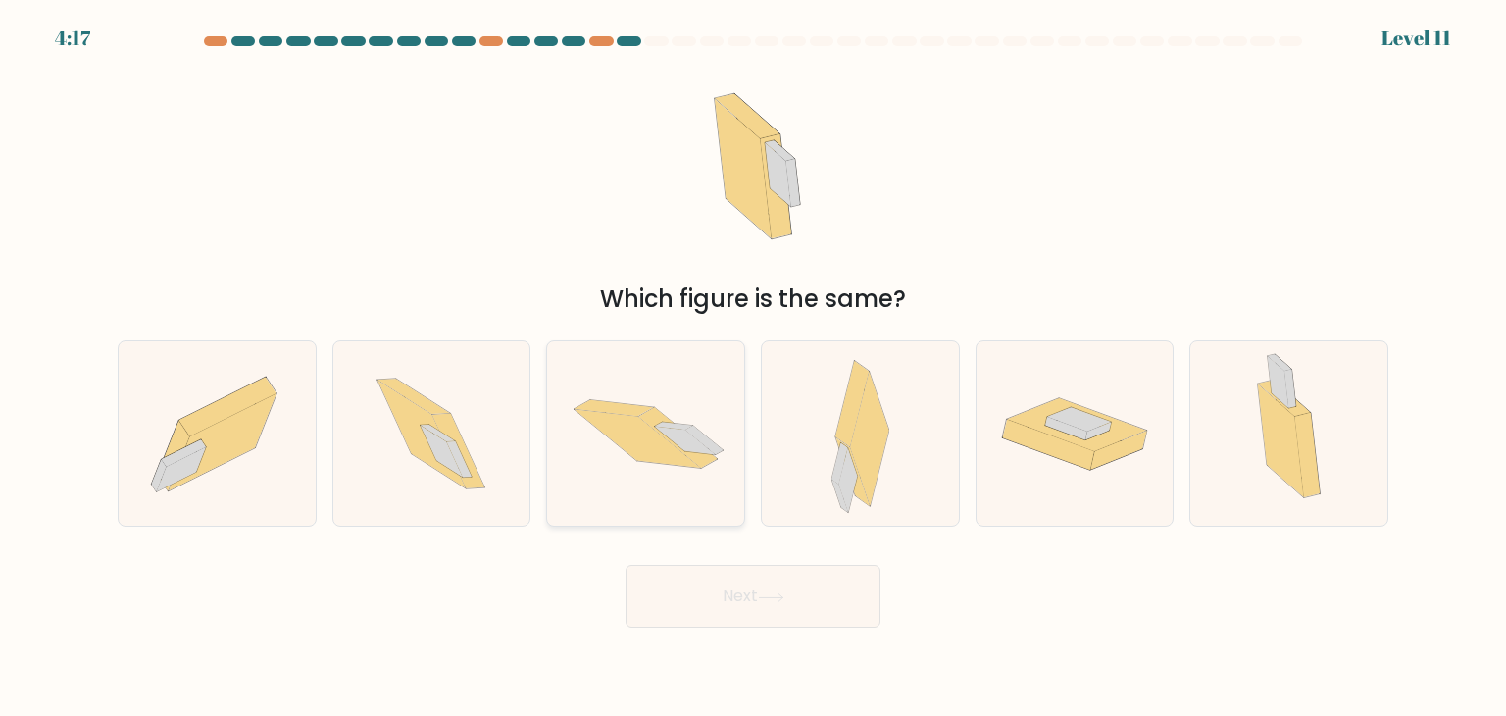
click at [676, 444] on icon at bounding box center [677, 437] width 78 height 60
click at [753, 368] on input "c." at bounding box center [753, 363] width 1 height 10
radio input "true"
click at [743, 564] on div "Next" at bounding box center [753, 588] width 1295 height 77
click at [744, 575] on button "Next" at bounding box center [753, 596] width 255 height 63
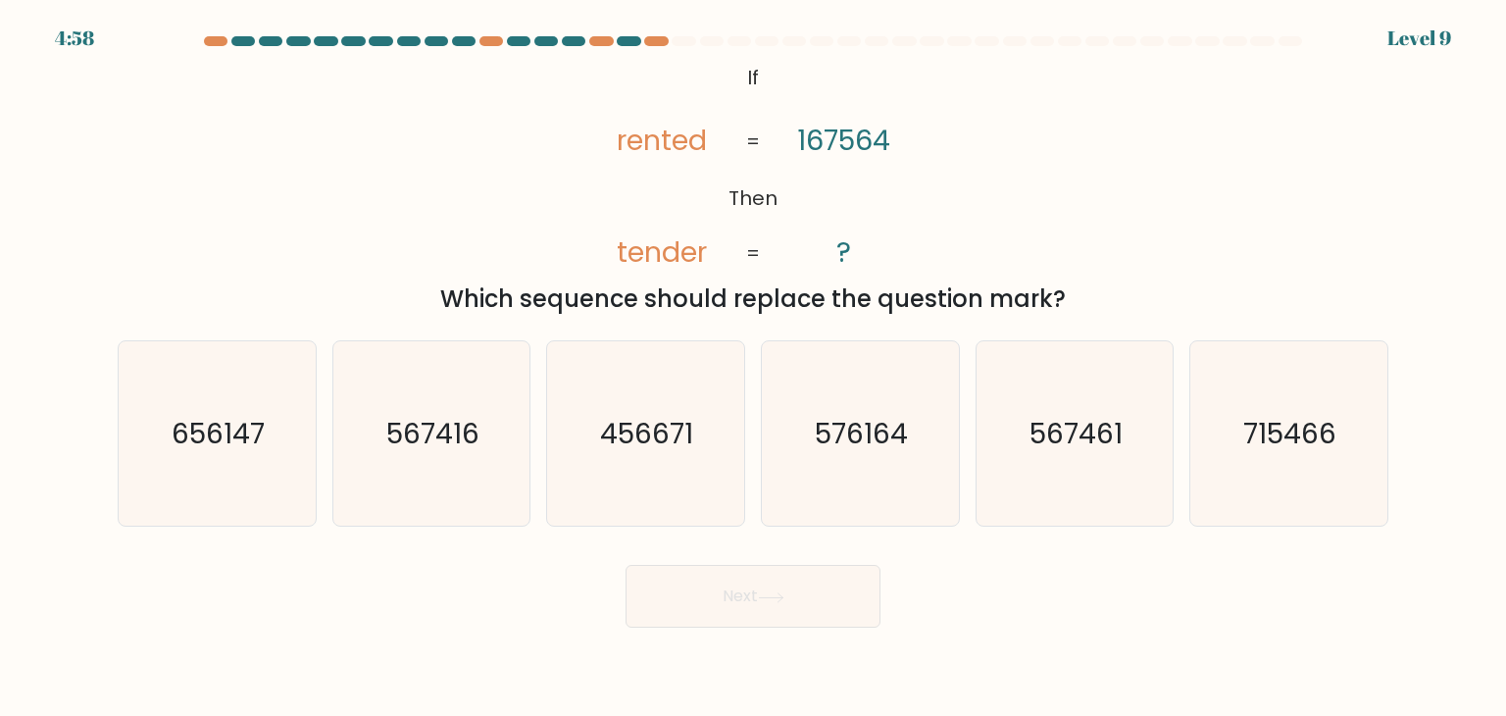
drag, startPoint x: 741, startPoint y: 68, endPoint x: 989, endPoint y: 270, distance: 319.2
click at [1078, 289] on div "@import url('https://fonts.googleapis.com/css?family=Abril+Fatface:400,100,100i…" at bounding box center [753, 188] width 1295 height 258
copy div "If Then rented tender 167564 ? = = Which sequence should replace the question m…"
click at [775, 161] on icon "@import url('https://fonts.googleapis.com/css?family=Abril+Fatface:400,100,100i…" at bounding box center [753, 166] width 349 height 215
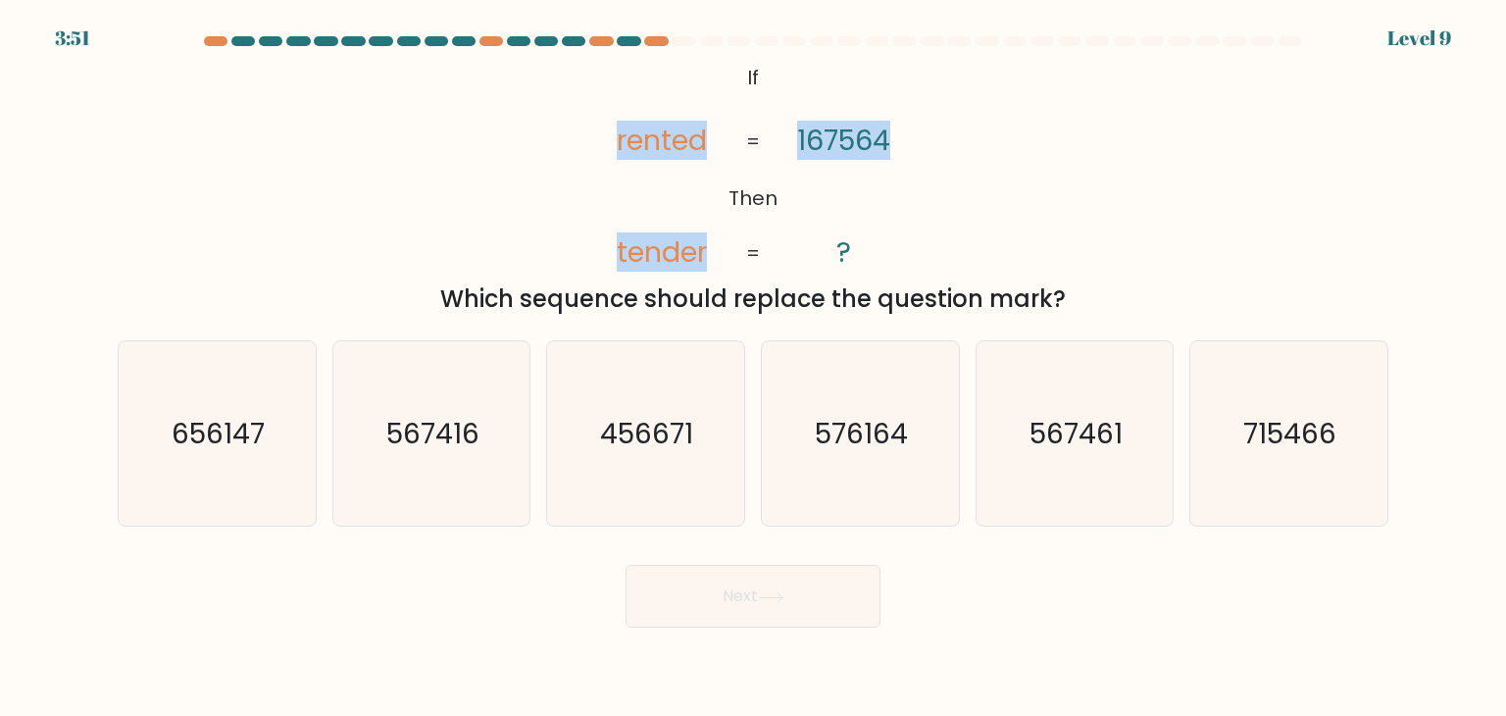
drag, startPoint x: 606, startPoint y: 140, endPoint x: 925, endPoint y: 152, distance: 319.0
click at [925, 152] on icon "@import url('https://fonts.googleapis.com/css?family=Abril+Fatface:400,100,100i…" at bounding box center [753, 166] width 349 height 215
click at [809, 138] on tspan "167564" at bounding box center [843, 140] width 93 height 39
drag, startPoint x: 635, startPoint y: 142, endPoint x: 884, endPoint y: 138, distance: 249.1
click at [884, 139] on icon "@import url('https://fonts.googleapis.com/css?family=Abril+Fatface:400,100,100i…" at bounding box center [753, 166] width 349 height 215
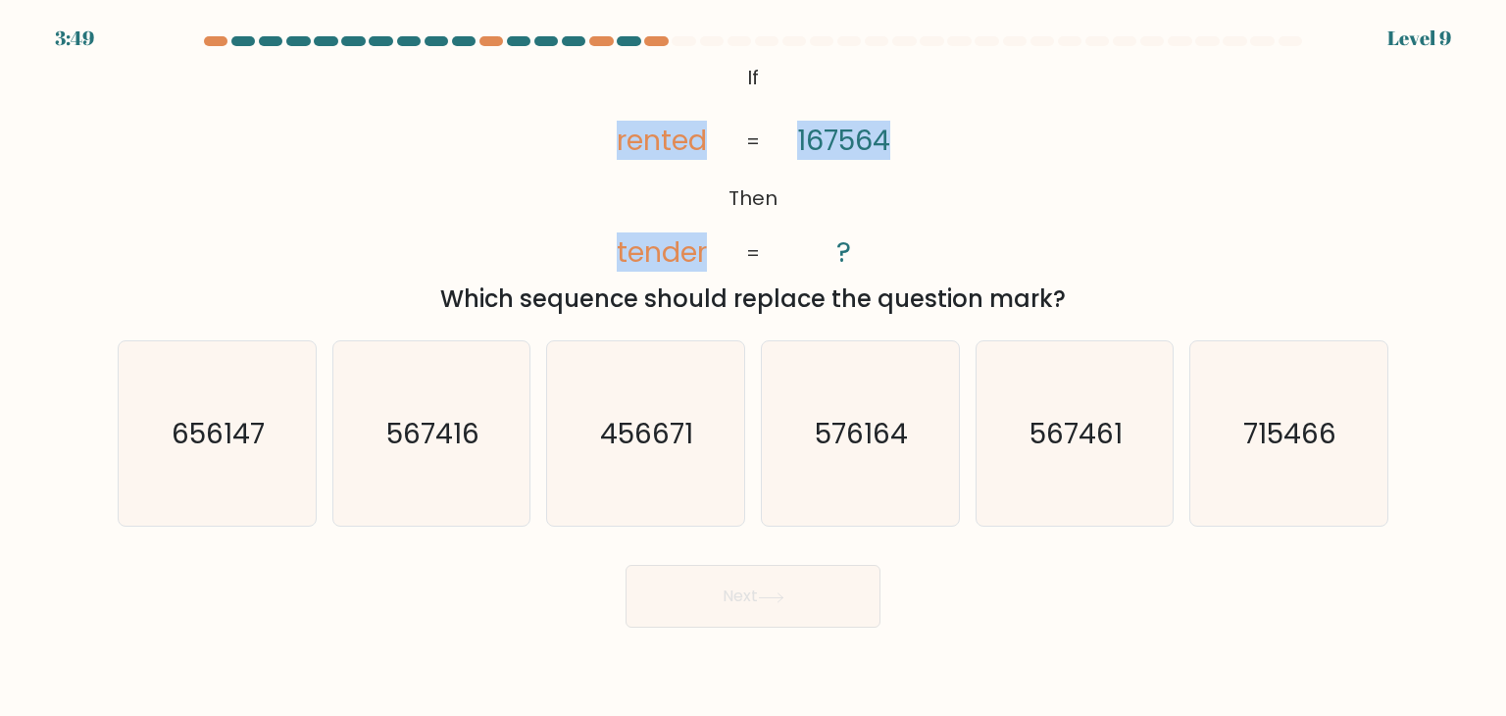
click at [898, 135] on icon "@import url('https://fonts.googleapis.com/css?family=Abril+Fatface:400,100,100i…" at bounding box center [753, 166] width 349 height 215
drag, startPoint x: 892, startPoint y: 132, endPoint x: 663, endPoint y: 129, distance: 229.5
click at [663, 129] on icon "@import url('https://fonts.googleapis.com/css?family=Abril+Fatface:400,100,100i…" at bounding box center [753, 166] width 349 height 215
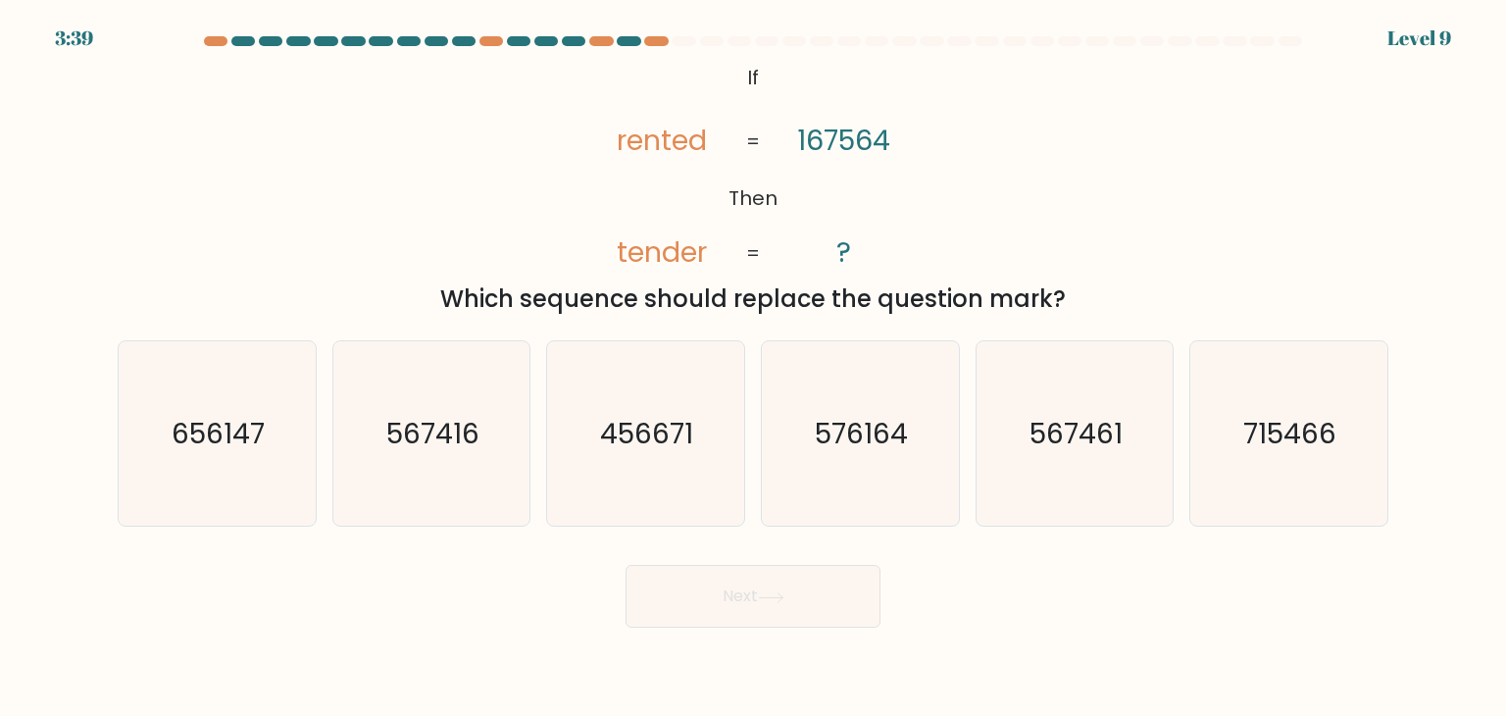
drag, startPoint x: 643, startPoint y: 134, endPoint x: 722, endPoint y: 112, distance: 81.6
click at [643, 135] on tspan "rented" at bounding box center [663, 140] width 90 height 39
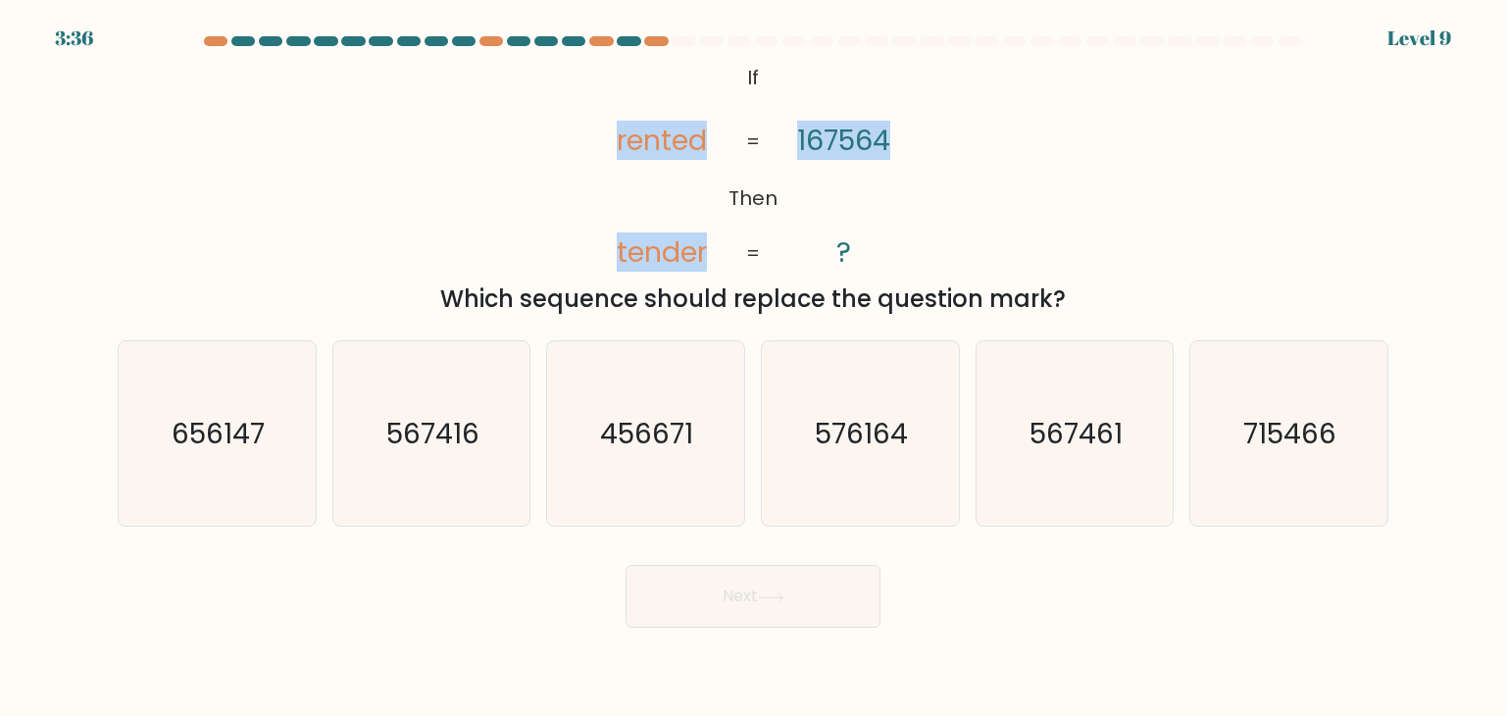
drag, startPoint x: 617, startPoint y: 139, endPoint x: 889, endPoint y: 141, distance: 271.7
click at [889, 141] on icon "@import url('https://fonts.googleapis.com/css?family=Abril+Fatface:400,100,100i…" at bounding box center [753, 166] width 349 height 215
copy icon "rented tender 167564"
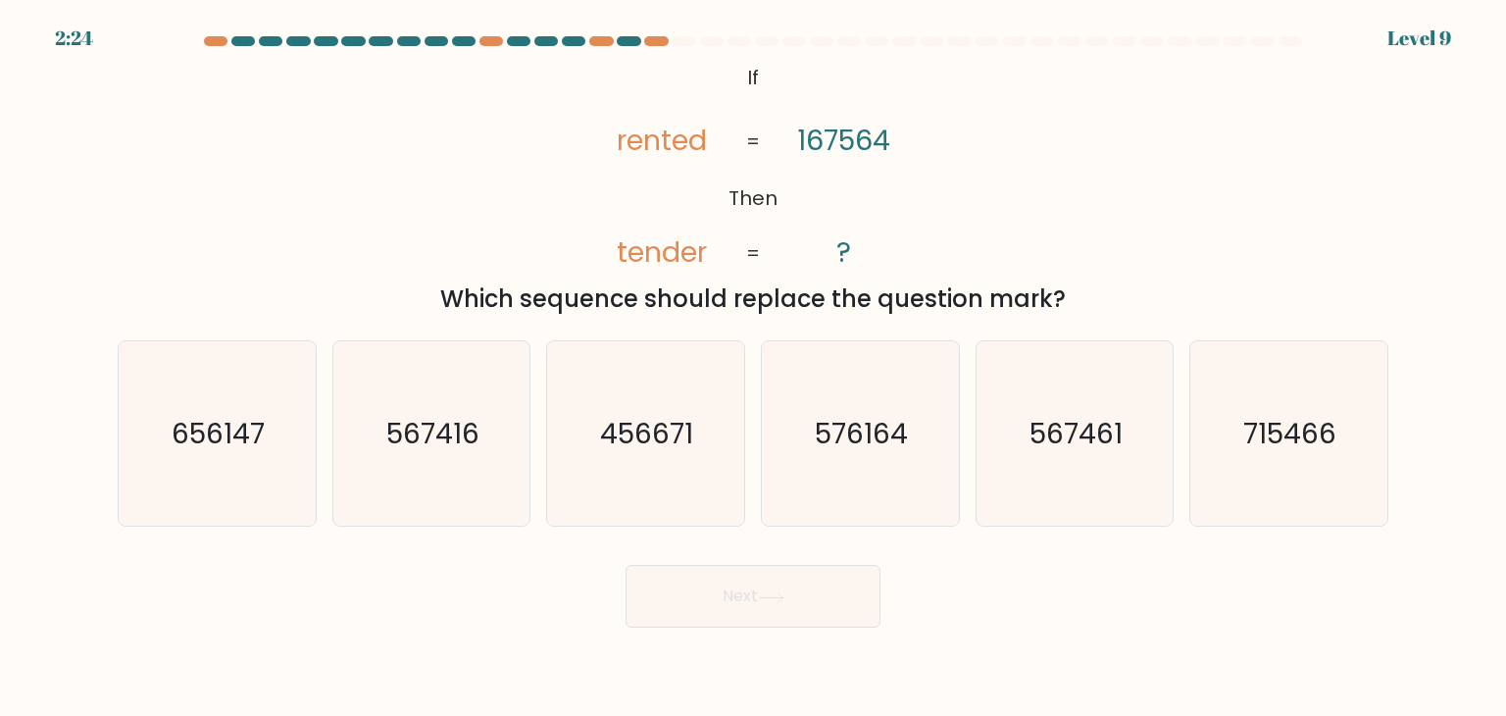
click at [670, 307] on div "Which sequence should replace the question mark?" at bounding box center [753, 298] width 1248 height 35
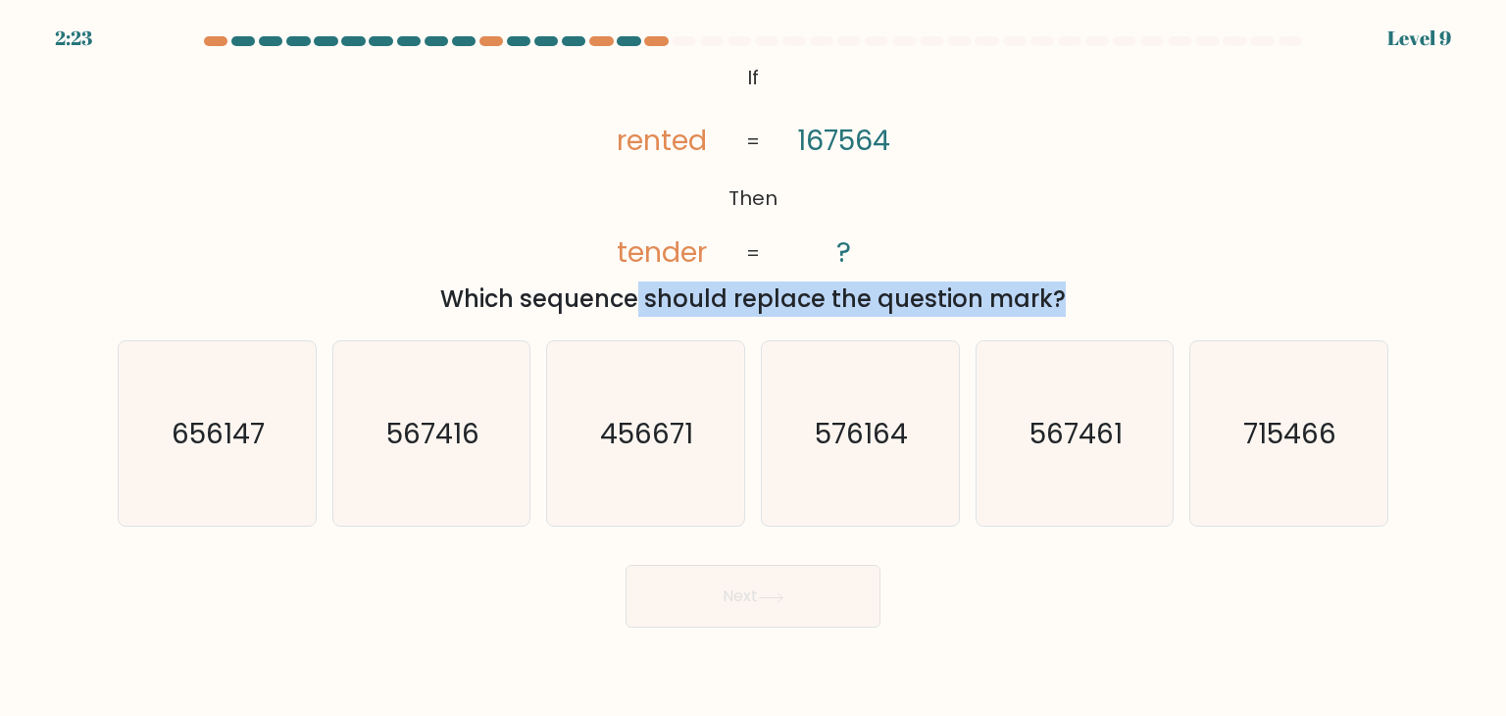
click at [670, 307] on div "Which sequence should replace the question mark?" at bounding box center [753, 298] width 1248 height 35
copy form "Which sequence should replace the question mark?"
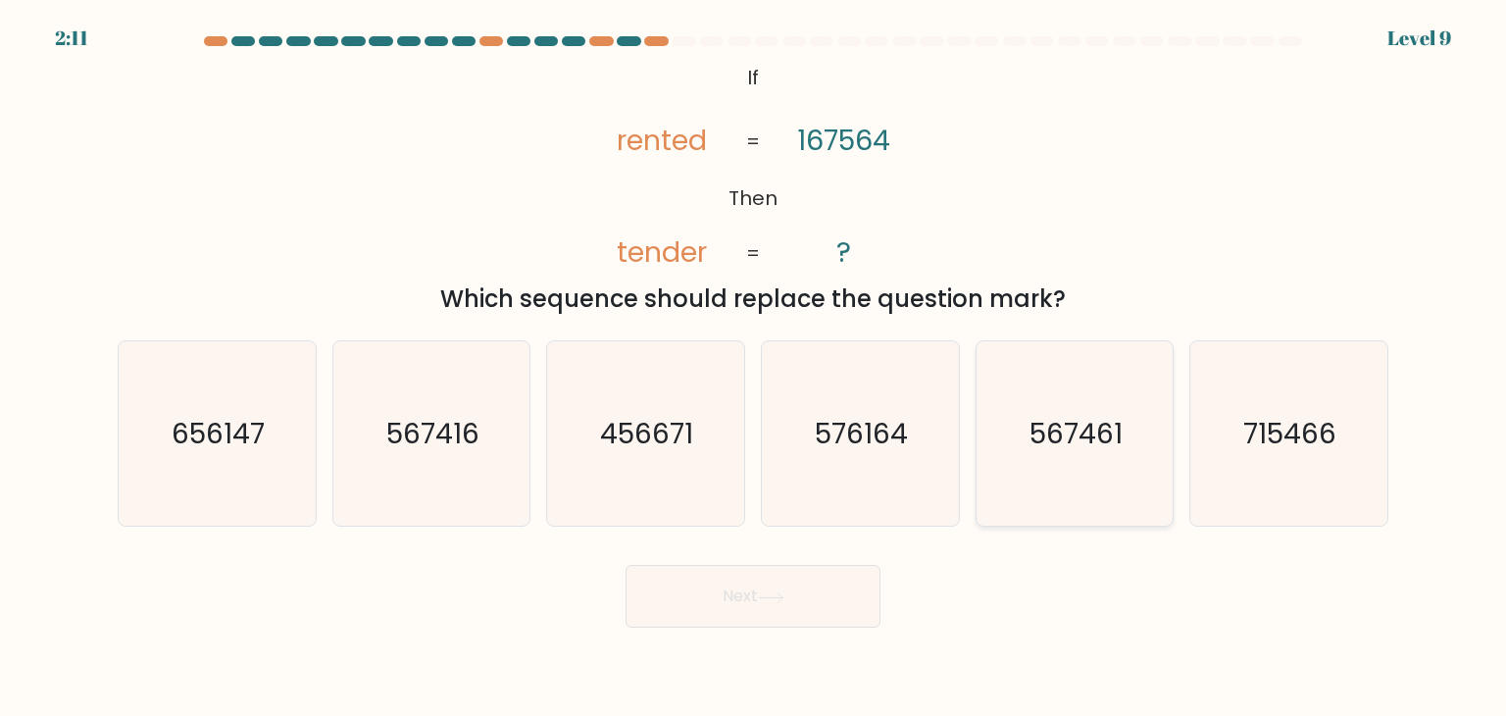
click at [1025, 468] on icon "567461" at bounding box center [1075, 433] width 184 height 184
click at [754, 368] on input "e. 567461" at bounding box center [753, 363] width 1 height 10
radio input "true"
click at [753, 589] on button "Next" at bounding box center [753, 596] width 255 height 63
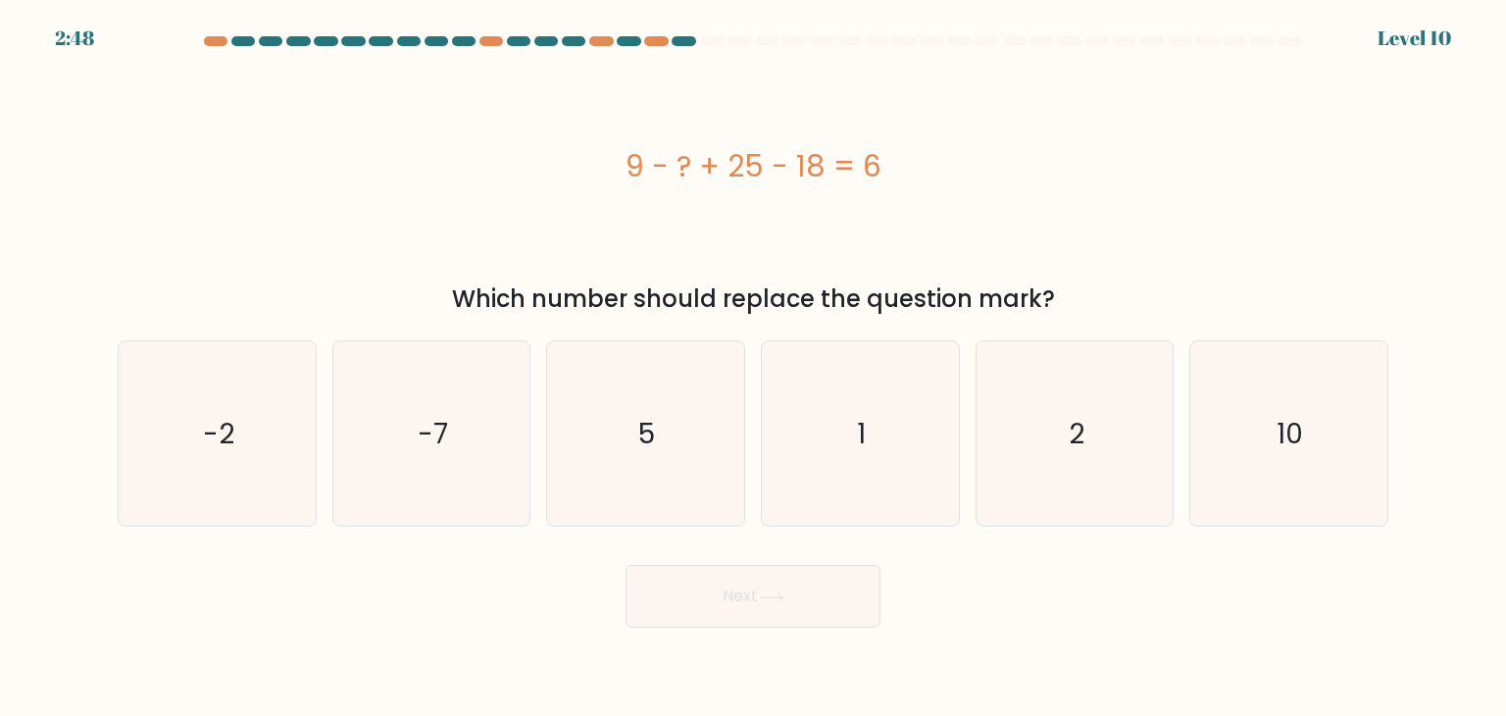
drag, startPoint x: 614, startPoint y: 160, endPoint x: 839, endPoint y: 179, distance: 225.5
click at [958, 178] on div "9 - ? + 25 - 18 = 6" at bounding box center [753, 166] width 1271 height 44
copy div "9 - ? + 25 - 18 = 6"
click at [1254, 448] on icon "10" at bounding box center [1289, 433] width 184 height 184
click at [754, 368] on input "f. 10" at bounding box center [753, 363] width 1 height 10
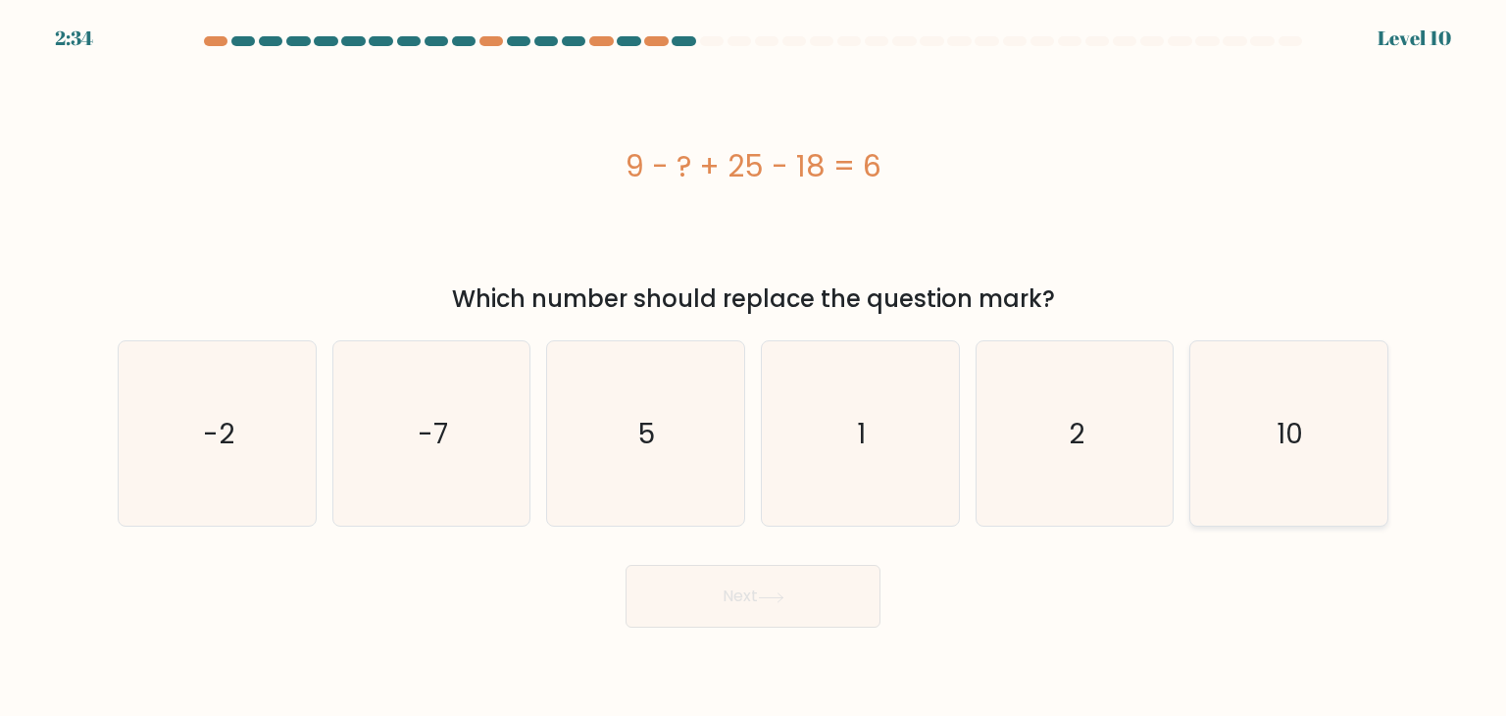
radio input "true"
click at [785, 598] on icon at bounding box center [771, 597] width 26 height 11
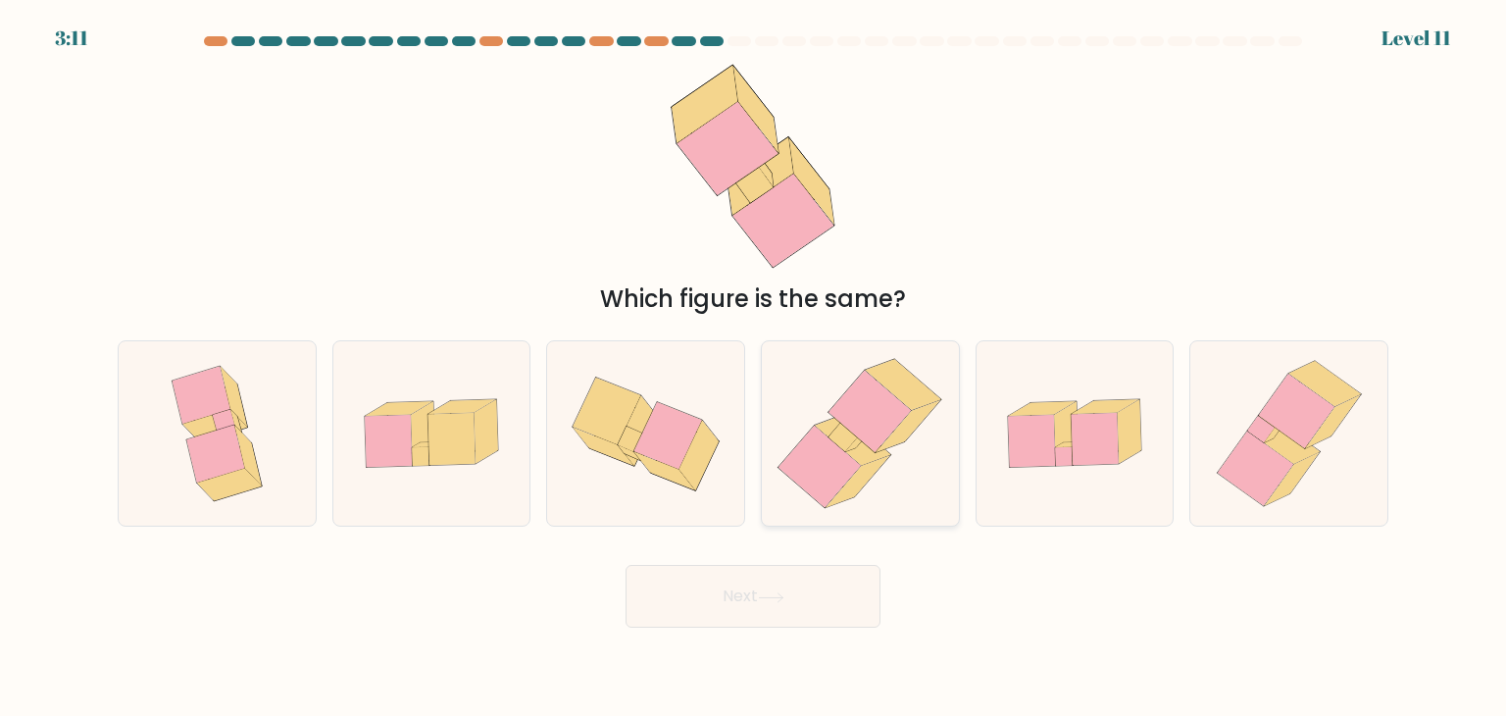
click at [871, 468] on icon at bounding box center [858, 482] width 65 height 52
click at [754, 368] on input "d." at bounding box center [753, 363] width 1 height 10
radio input "true"
click at [809, 609] on button "Next" at bounding box center [753, 596] width 255 height 63
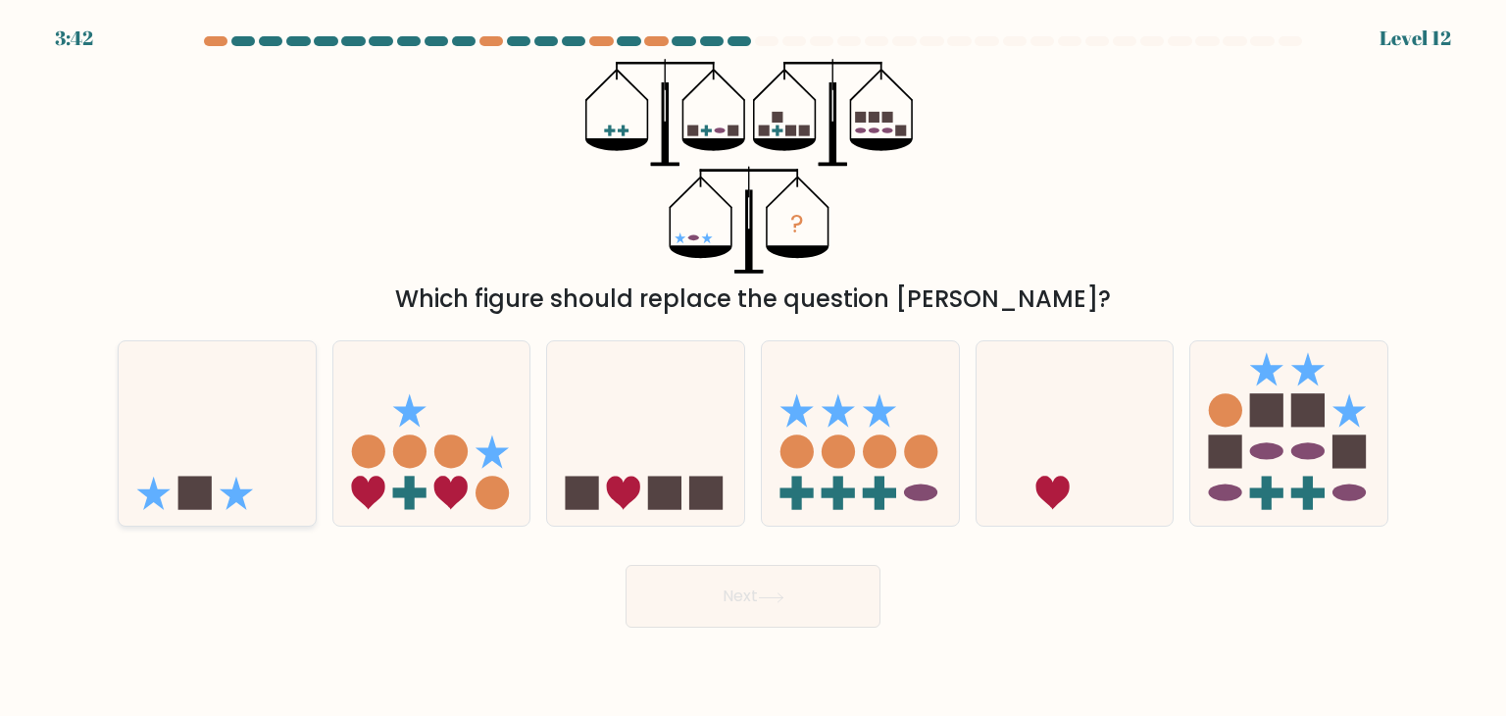
click at [202, 441] on icon at bounding box center [217, 433] width 197 height 163
click at [753, 368] on input "a." at bounding box center [753, 363] width 1 height 10
radio input "true"
click at [849, 598] on button "Next" at bounding box center [753, 596] width 255 height 63
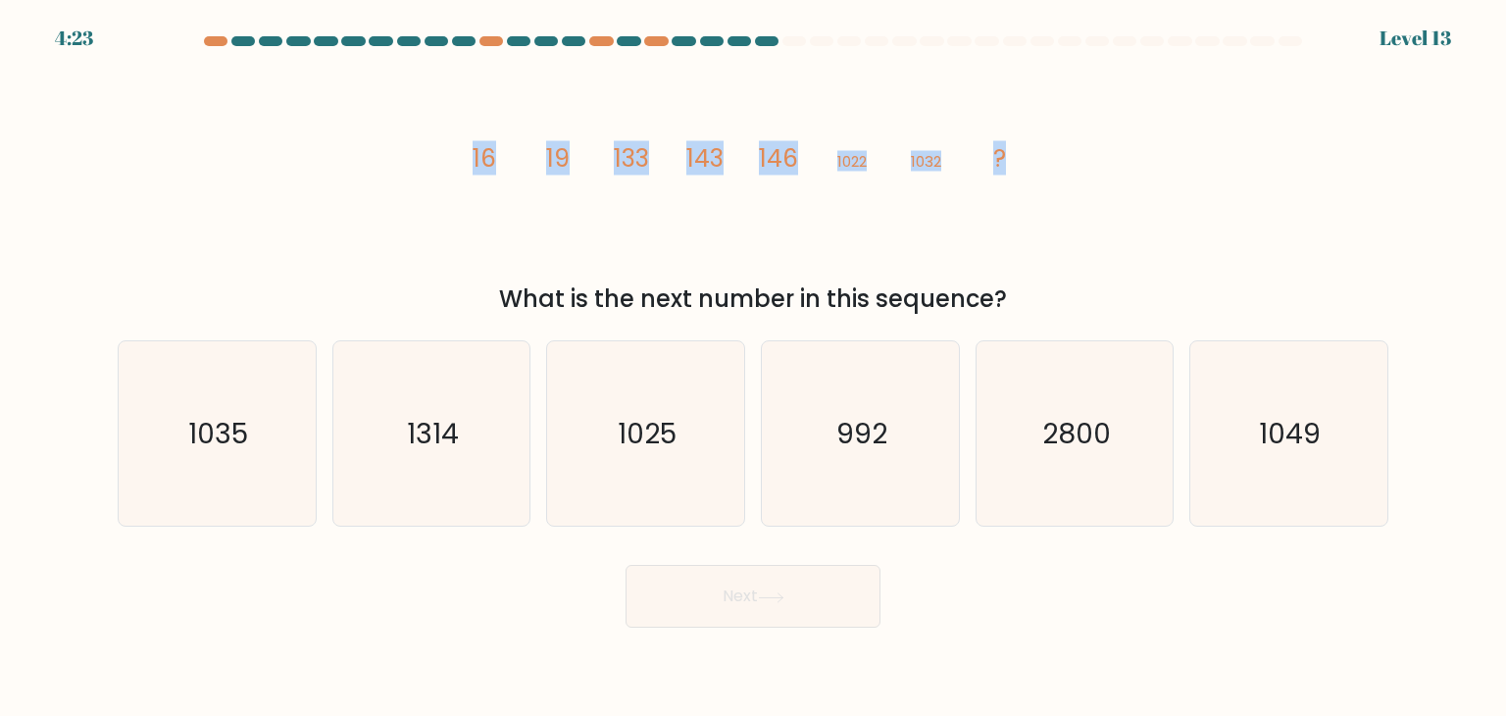
drag, startPoint x: 470, startPoint y: 150, endPoint x: 1067, endPoint y: 131, distance: 597.6
click at [1067, 131] on div "image/svg+xml 16 19 133 143 146 1022 1032 ? What is the next number in this seq…" at bounding box center [753, 188] width 1295 height 258
click at [840, 297] on div "What is the next number in this sequence?" at bounding box center [753, 298] width 1248 height 35
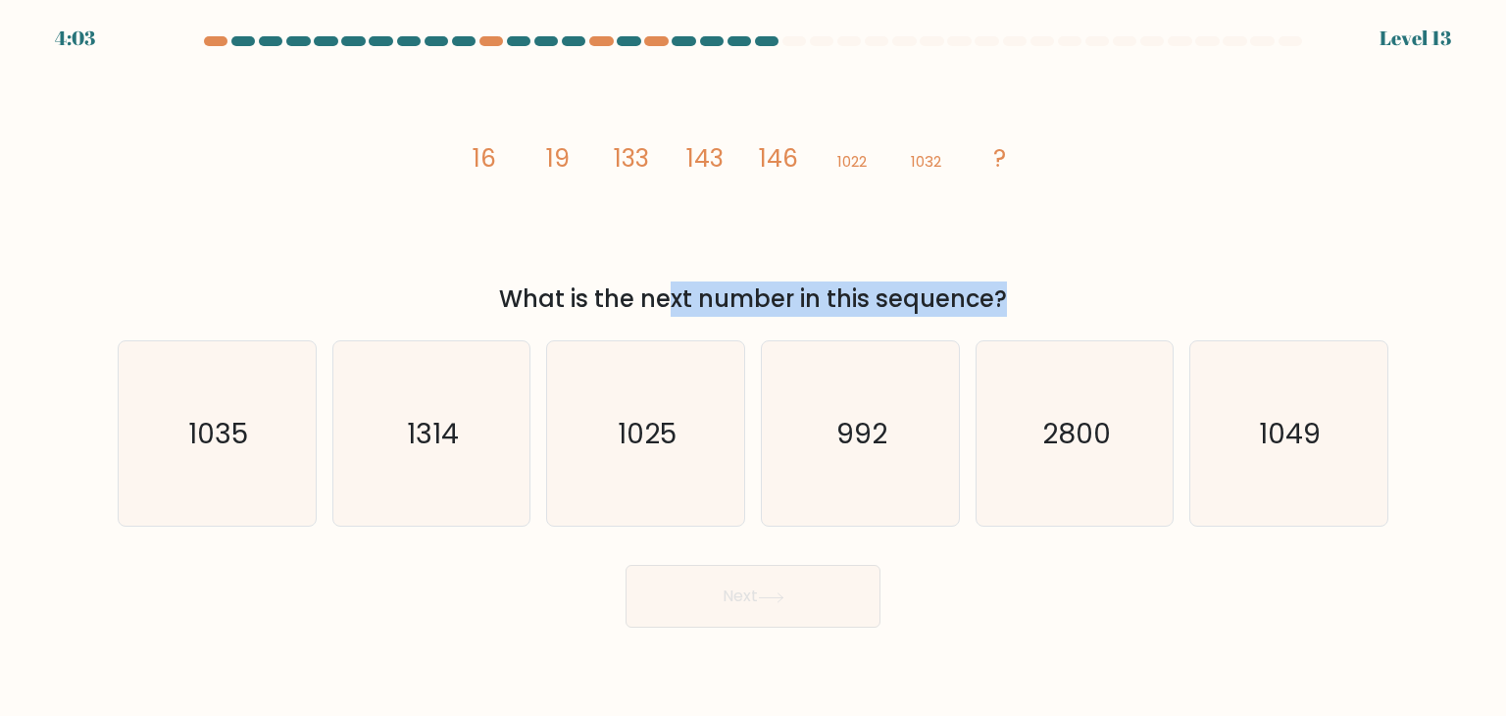
click at [840, 297] on div "What is the next number in this sequence?" at bounding box center [753, 298] width 1248 height 35
drag, startPoint x: 454, startPoint y: 155, endPoint x: 1044, endPoint y: 279, distance: 602.3
click at [1044, 279] on div "image/svg+xml 16 19 133 143 146 1022 1032 ? What is the next number in this seq…" at bounding box center [753, 188] width 1295 height 258
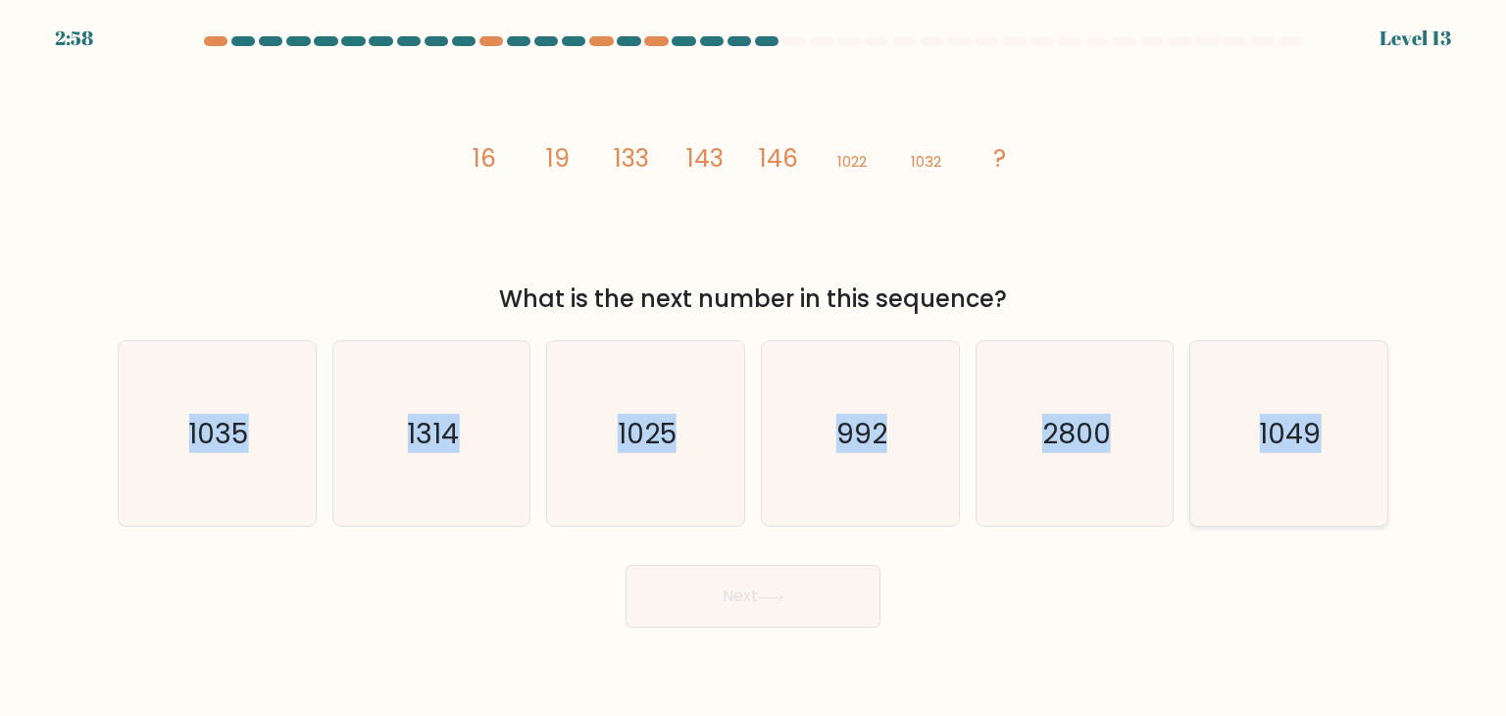
drag, startPoint x: 94, startPoint y: 425, endPoint x: 1334, endPoint y: 432, distance: 1239.7
click at [1334, 432] on form at bounding box center [753, 331] width 1506 height 591
click at [147, 452] on icon "1035" at bounding box center [217, 433] width 184 height 184
click at [753, 368] on input "a. 1035" at bounding box center [753, 363] width 1 height 10
radio input "true"
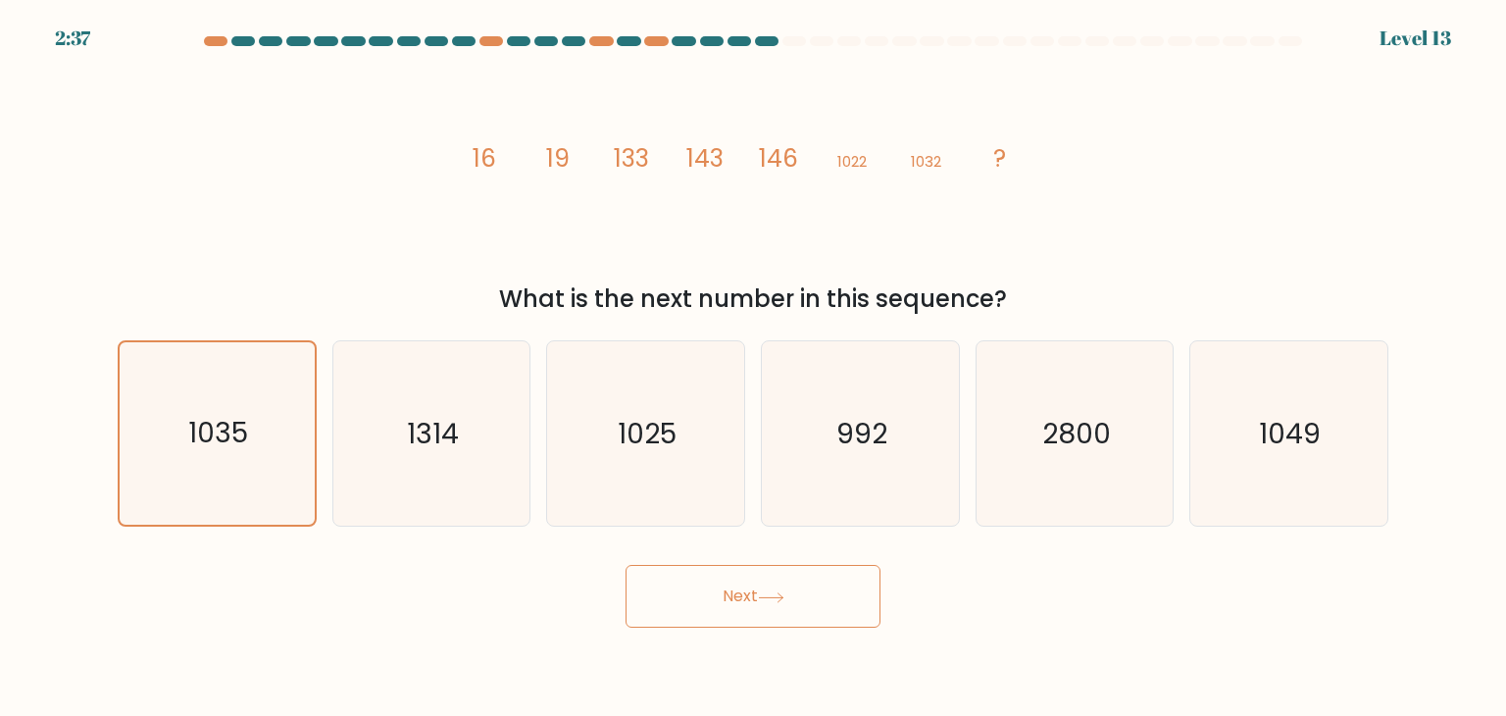
click at [790, 614] on button "Next" at bounding box center [753, 596] width 255 height 63
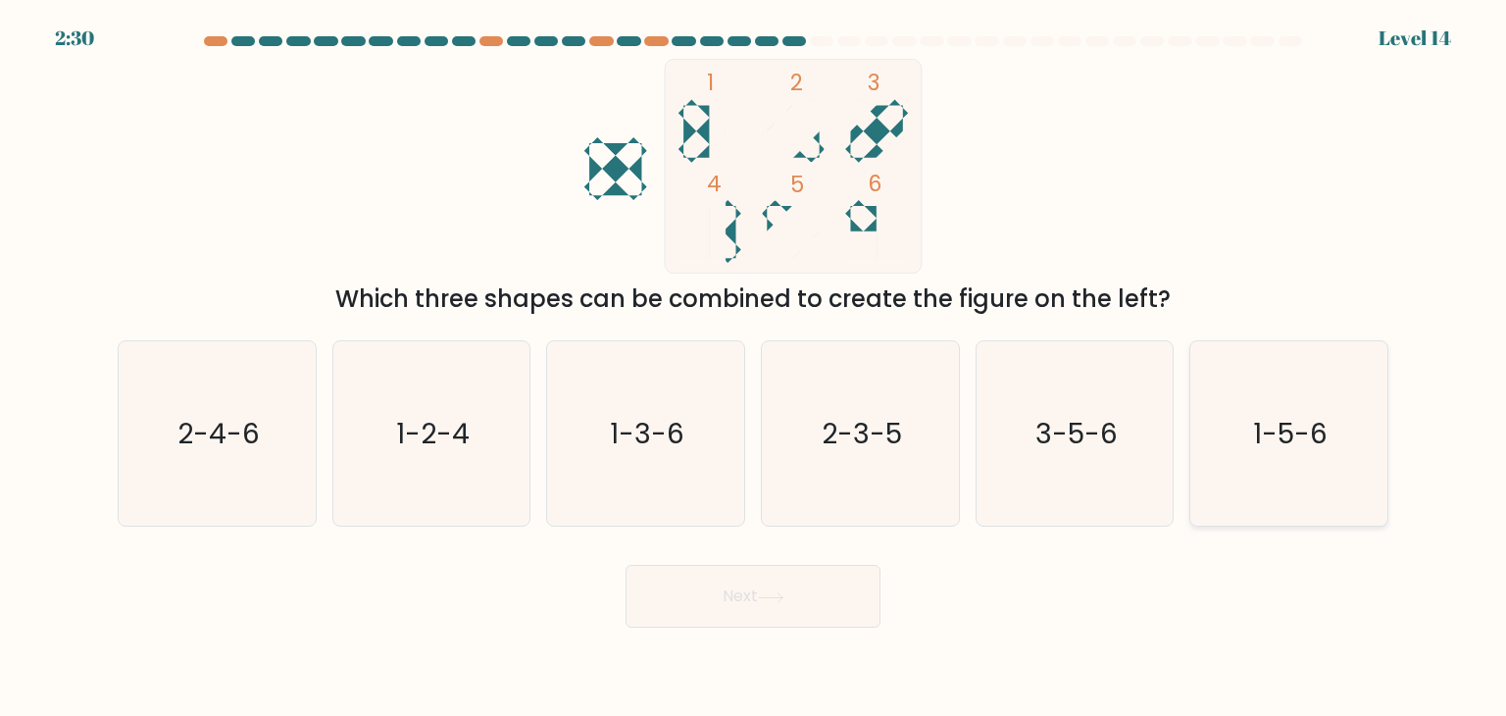
click at [1251, 432] on icon "1-5-6" at bounding box center [1289, 433] width 184 height 184
click at [754, 368] on input "f. 1-5-6" at bounding box center [753, 363] width 1 height 10
radio input "true"
click at [818, 598] on button "Next" at bounding box center [753, 596] width 255 height 63
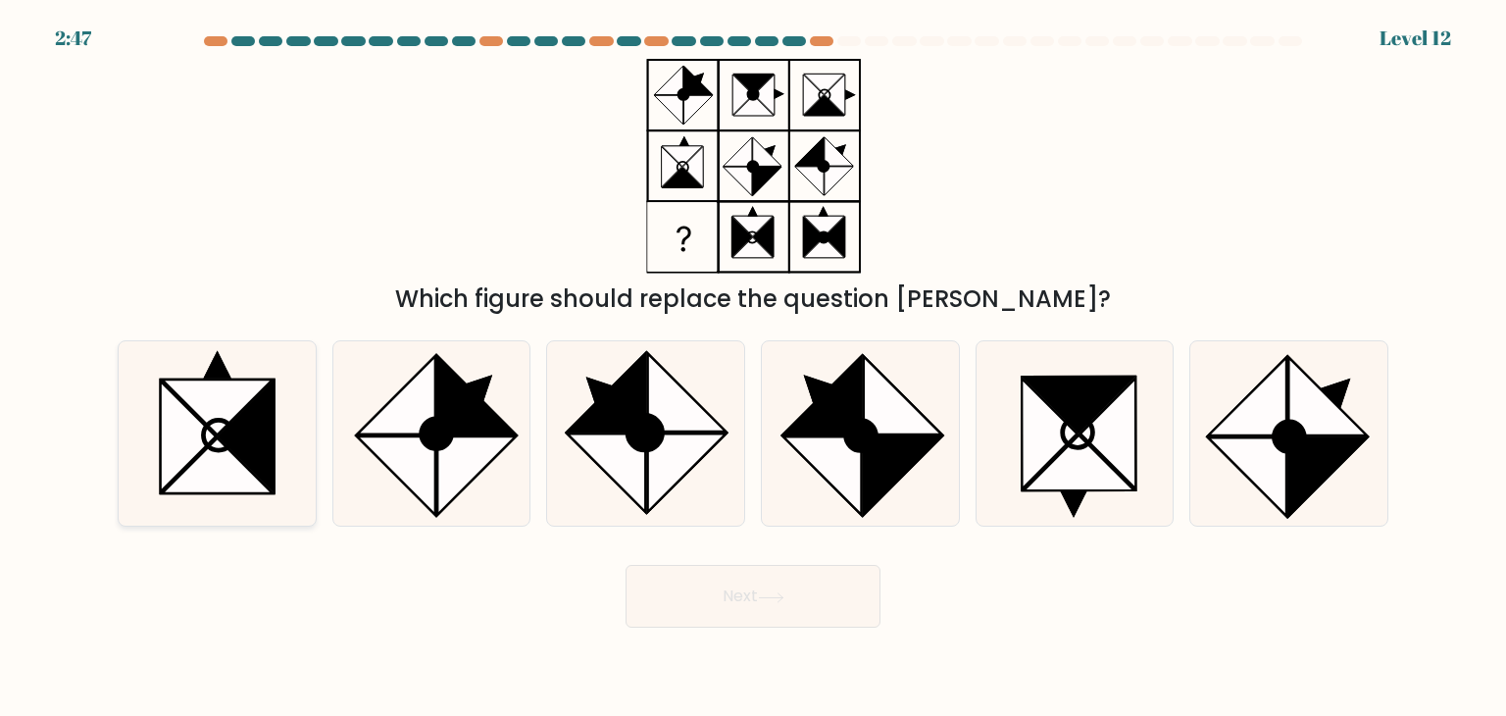
click at [237, 432] on icon at bounding box center [247, 437] width 55 height 111
click at [753, 368] on input "a." at bounding box center [753, 363] width 1 height 10
radio input "true"
click at [1048, 425] on icon at bounding box center [1050, 434] width 56 height 111
click at [754, 368] on input "e." at bounding box center [753, 363] width 1 height 10
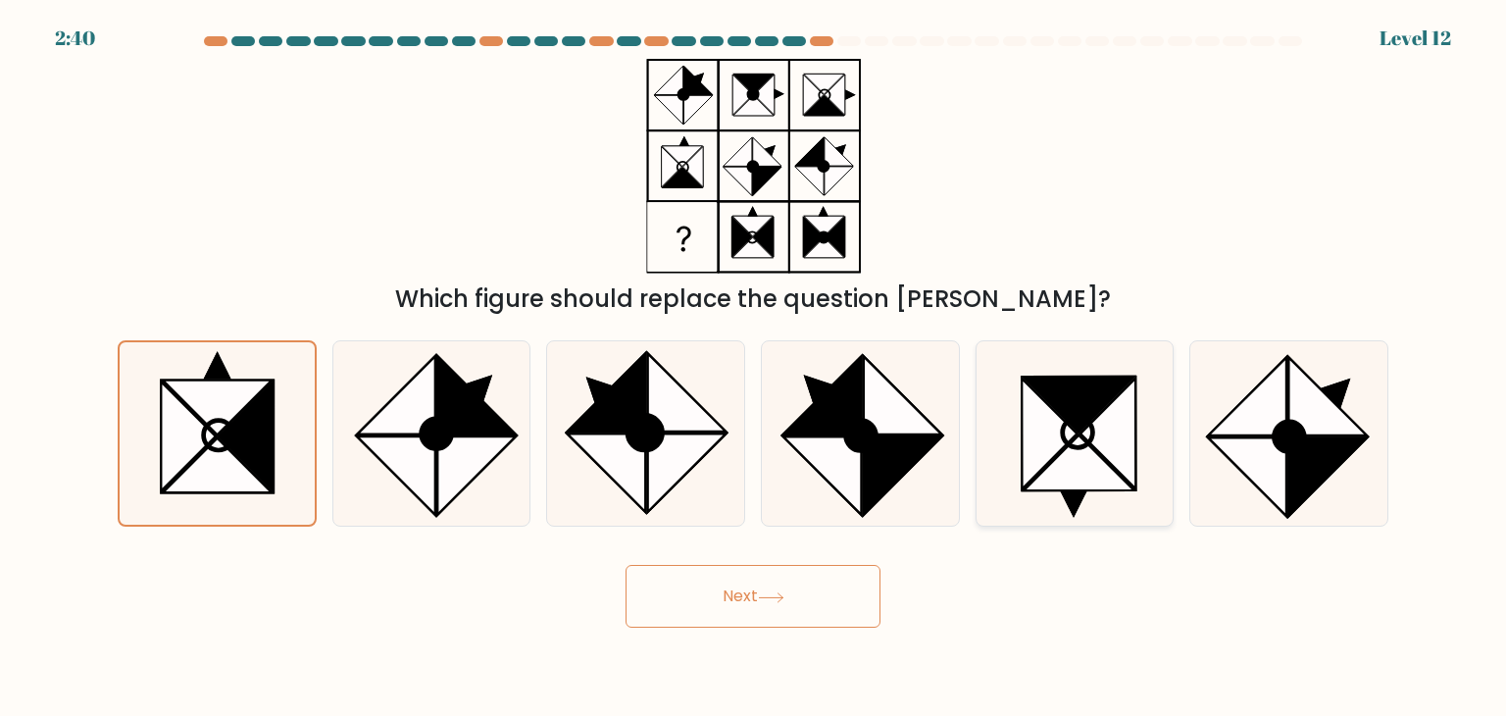
radio input "true"
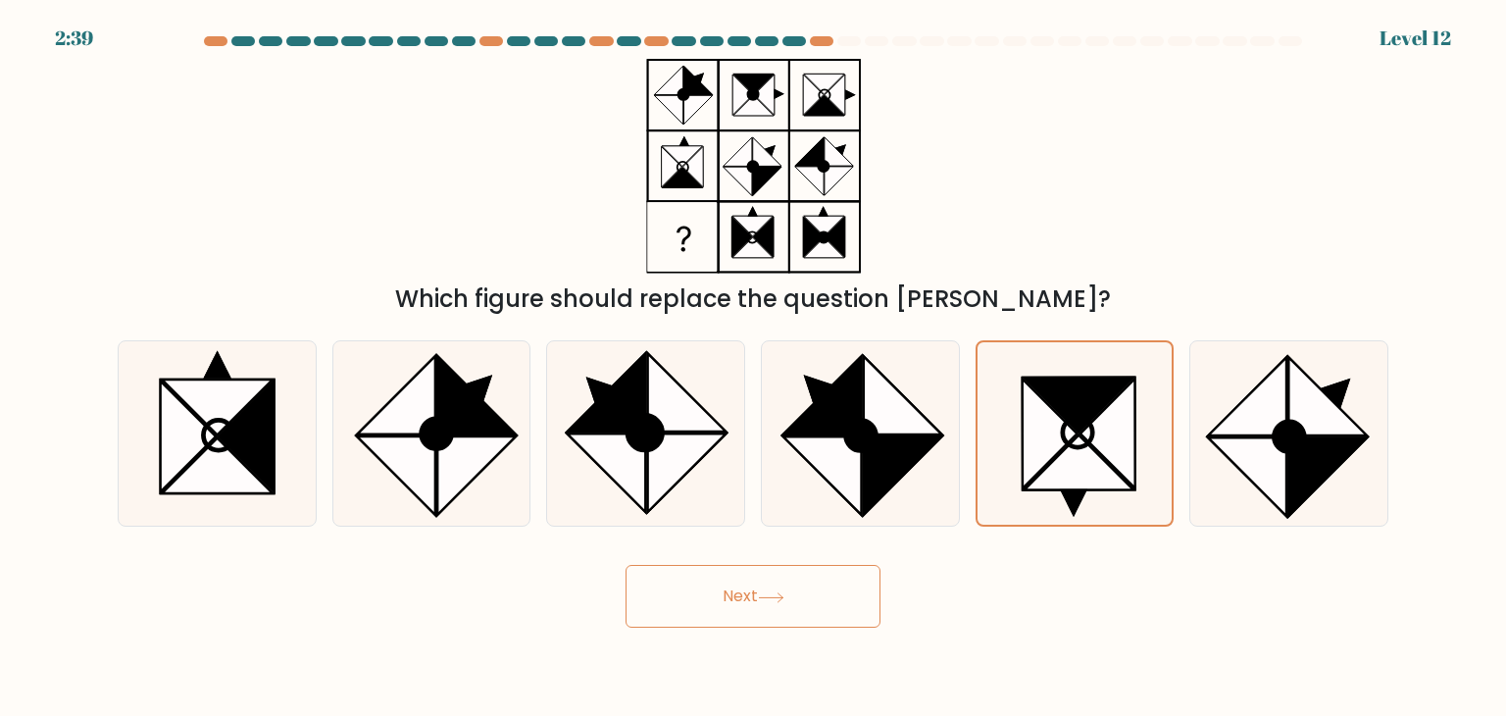
click at [763, 597] on icon at bounding box center [771, 597] width 26 height 11
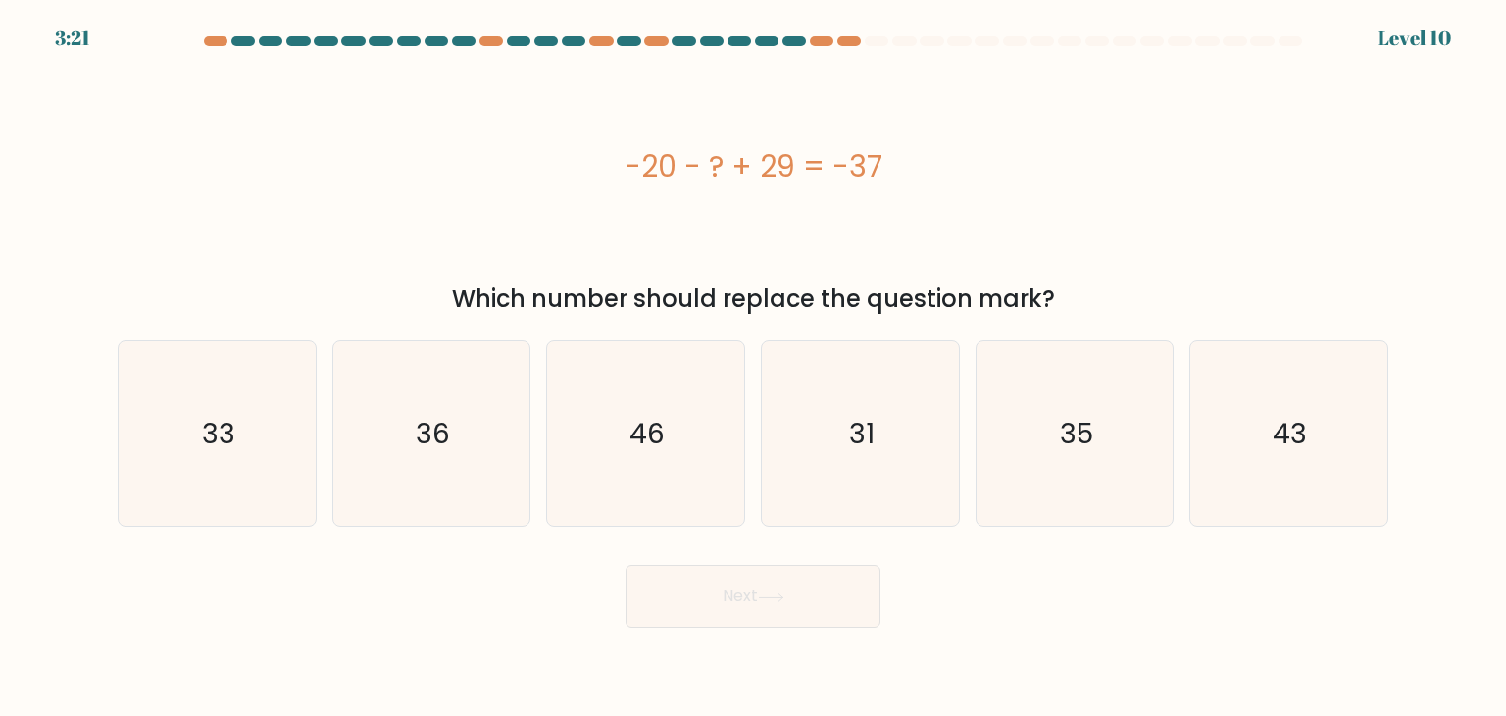
drag, startPoint x: 624, startPoint y: 160, endPoint x: 1055, endPoint y: 303, distance: 454.7
click at [1055, 303] on div "-20 - ? + 29 = -37 Which number should replace the question mark?" at bounding box center [753, 188] width 1295 height 258
click at [685, 411] on icon "46" at bounding box center [645, 433] width 184 height 184
click at [753, 368] on input "c. 46" at bounding box center [753, 363] width 1 height 10
radio input "true"
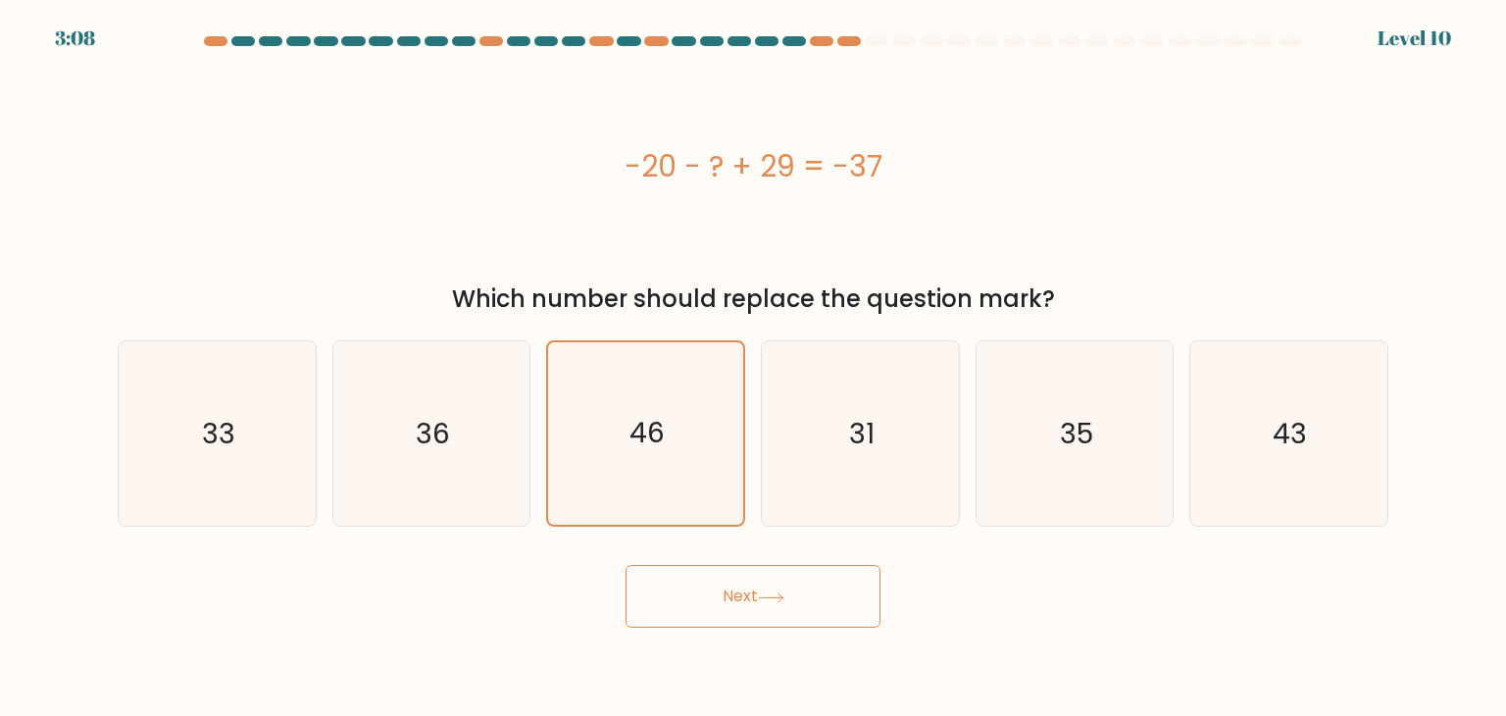
click at [726, 578] on button "Next" at bounding box center [753, 596] width 255 height 63
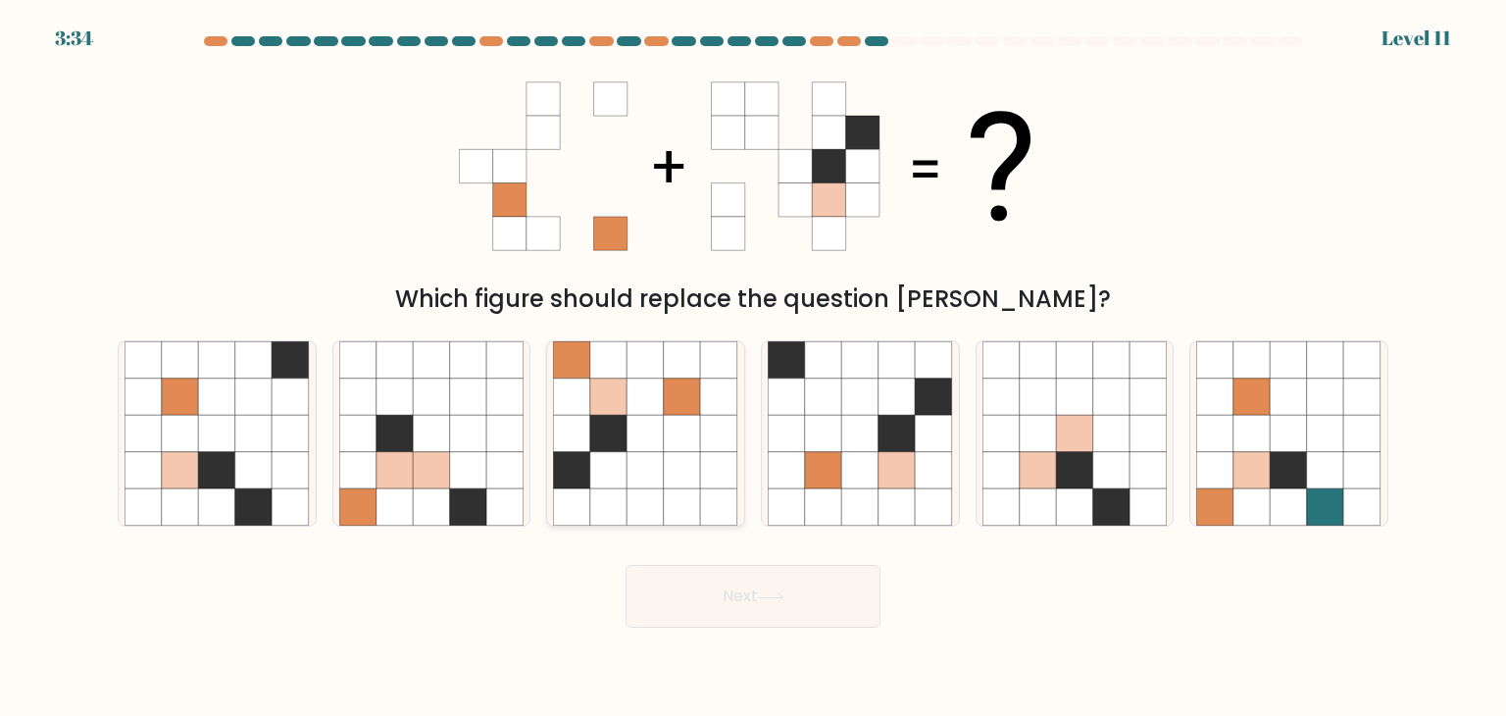
click at [685, 406] on icon at bounding box center [682, 397] width 37 height 37
click at [753, 368] on input "c." at bounding box center [753, 363] width 1 height 10
radio input "true"
click at [744, 602] on button "Next" at bounding box center [753, 596] width 255 height 63
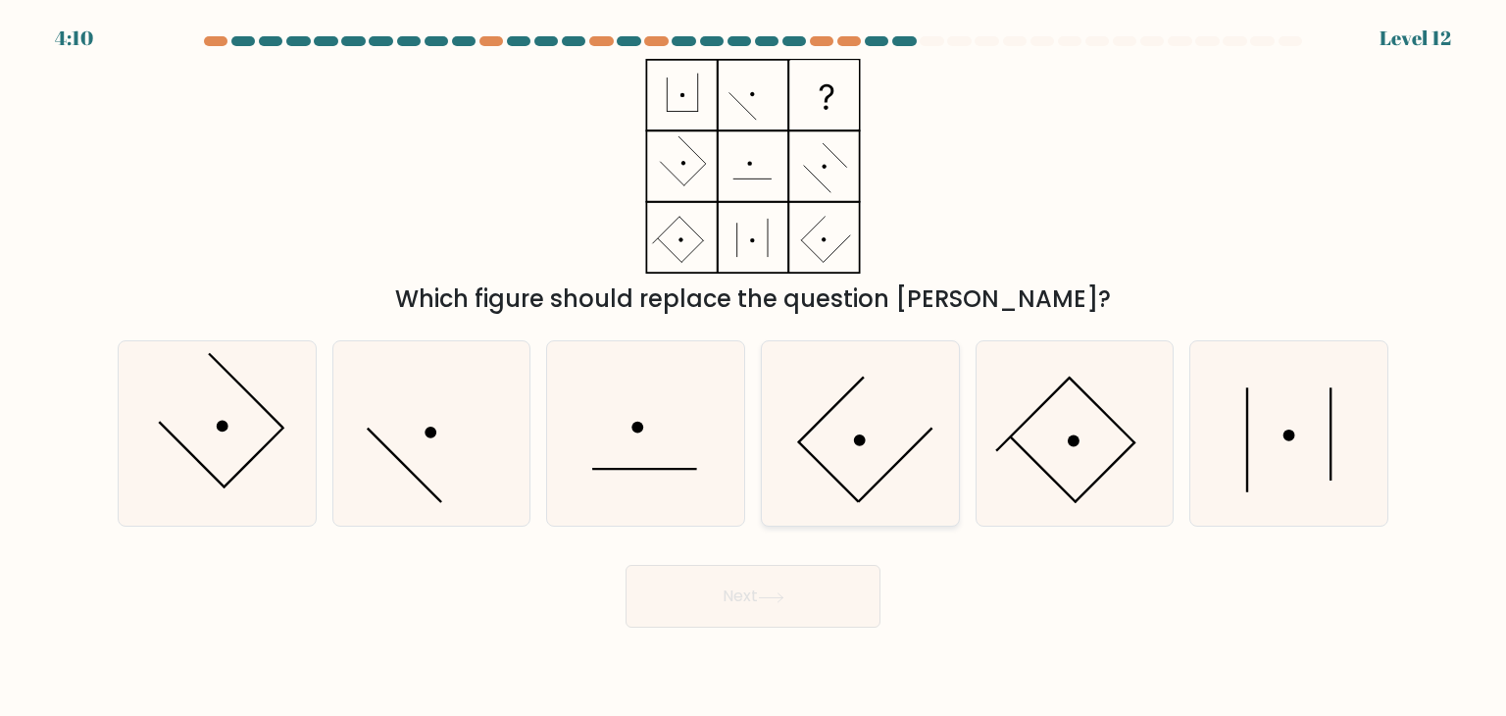
click at [867, 402] on icon at bounding box center [860, 433] width 184 height 184
click at [754, 368] on input "d." at bounding box center [753, 363] width 1 height 10
radio input "true"
click at [831, 578] on button "Next" at bounding box center [753, 596] width 255 height 63
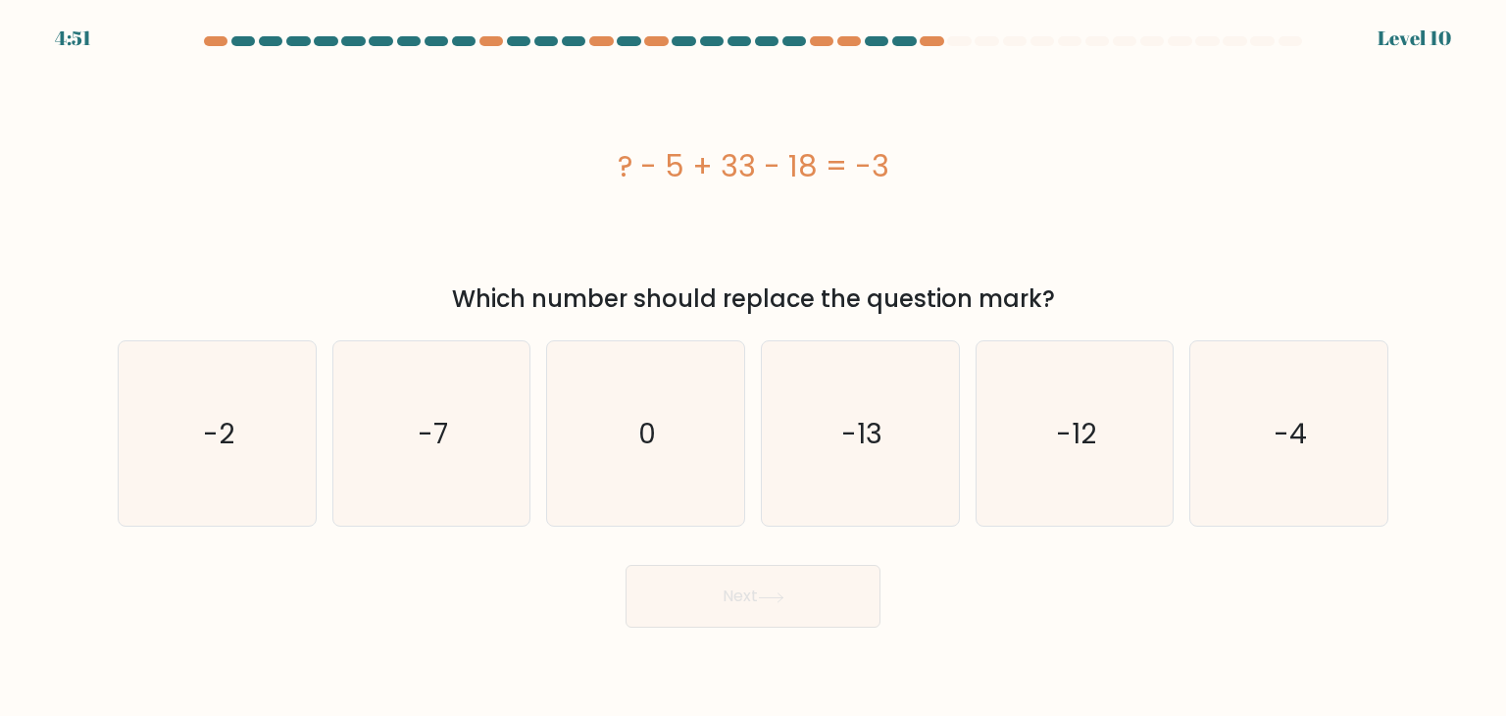
drag, startPoint x: 600, startPoint y: 163, endPoint x: 1065, endPoint y: 308, distance: 487.0
click at [1065, 308] on div "? - 5 + 33 - 18 = -3 Which number should replace the question mark?" at bounding box center [753, 188] width 1295 height 258
click at [817, 482] on icon "-13" at bounding box center [860, 433] width 184 height 184
click at [754, 368] on input "d. -13" at bounding box center [753, 363] width 1 height 10
radio input "true"
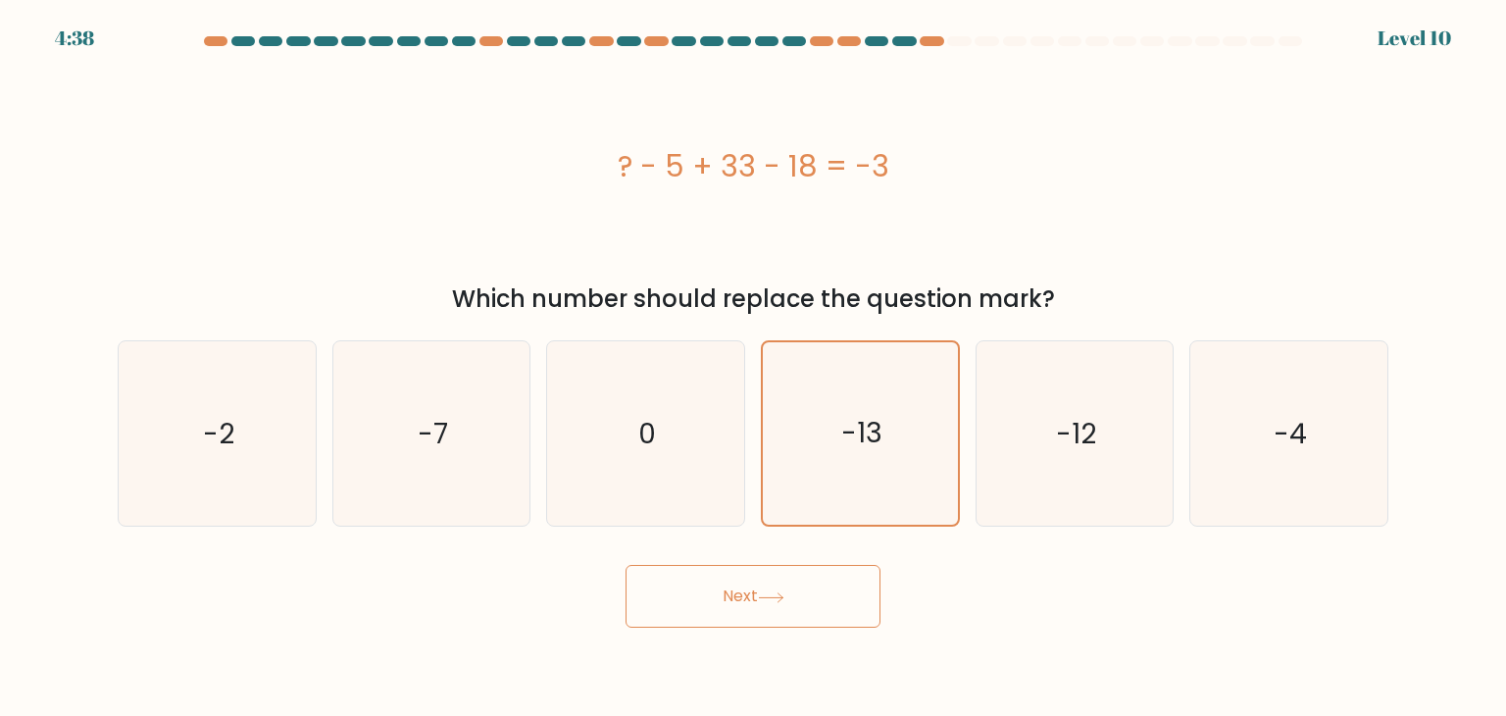
click at [835, 592] on button "Next" at bounding box center [753, 596] width 255 height 63
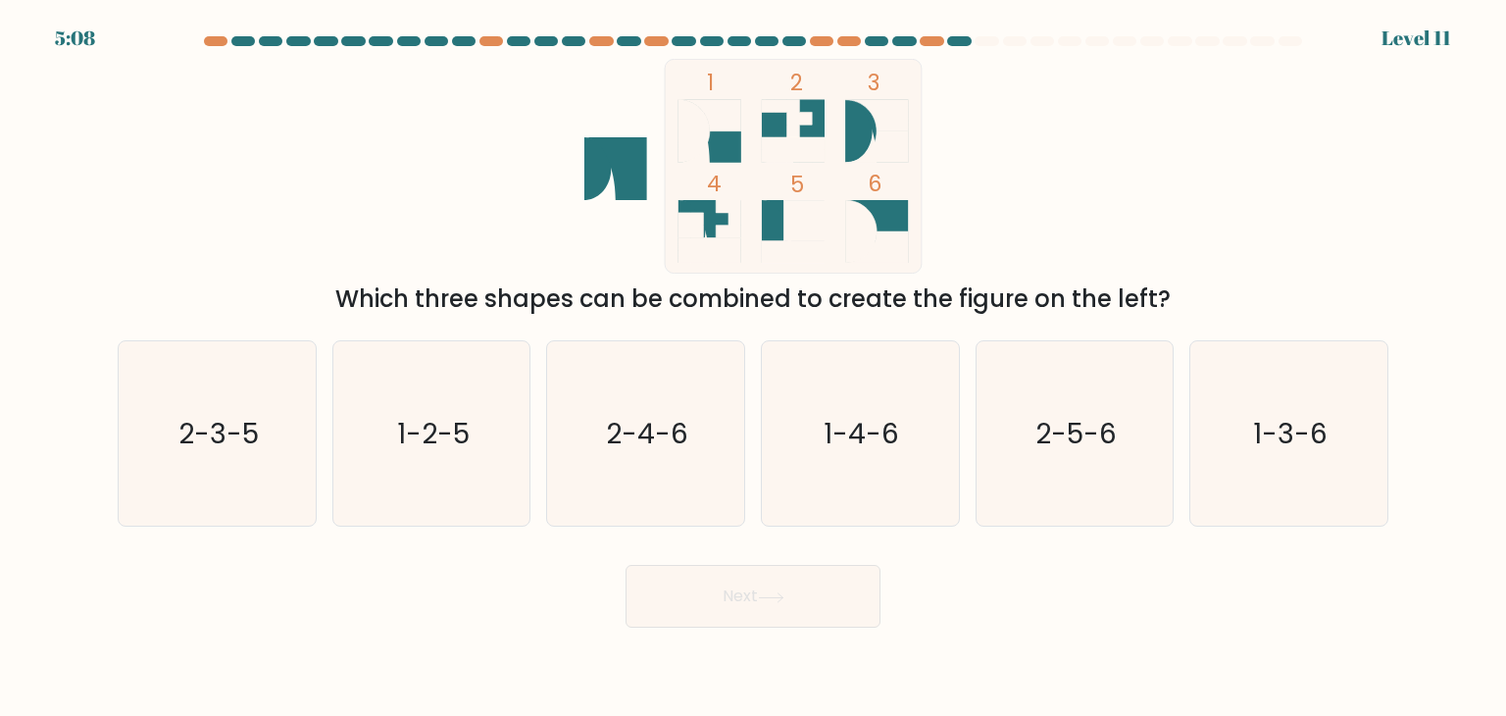
click at [892, 207] on icon at bounding box center [876, 231] width 63 height 63
click at [1300, 446] on text "1-3-6" at bounding box center [1290, 433] width 75 height 39
click at [754, 368] on input "f. 1-3-6" at bounding box center [753, 363] width 1 height 10
radio input "true"
click at [770, 588] on button "Next" at bounding box center [753, 596] width 255 height 63
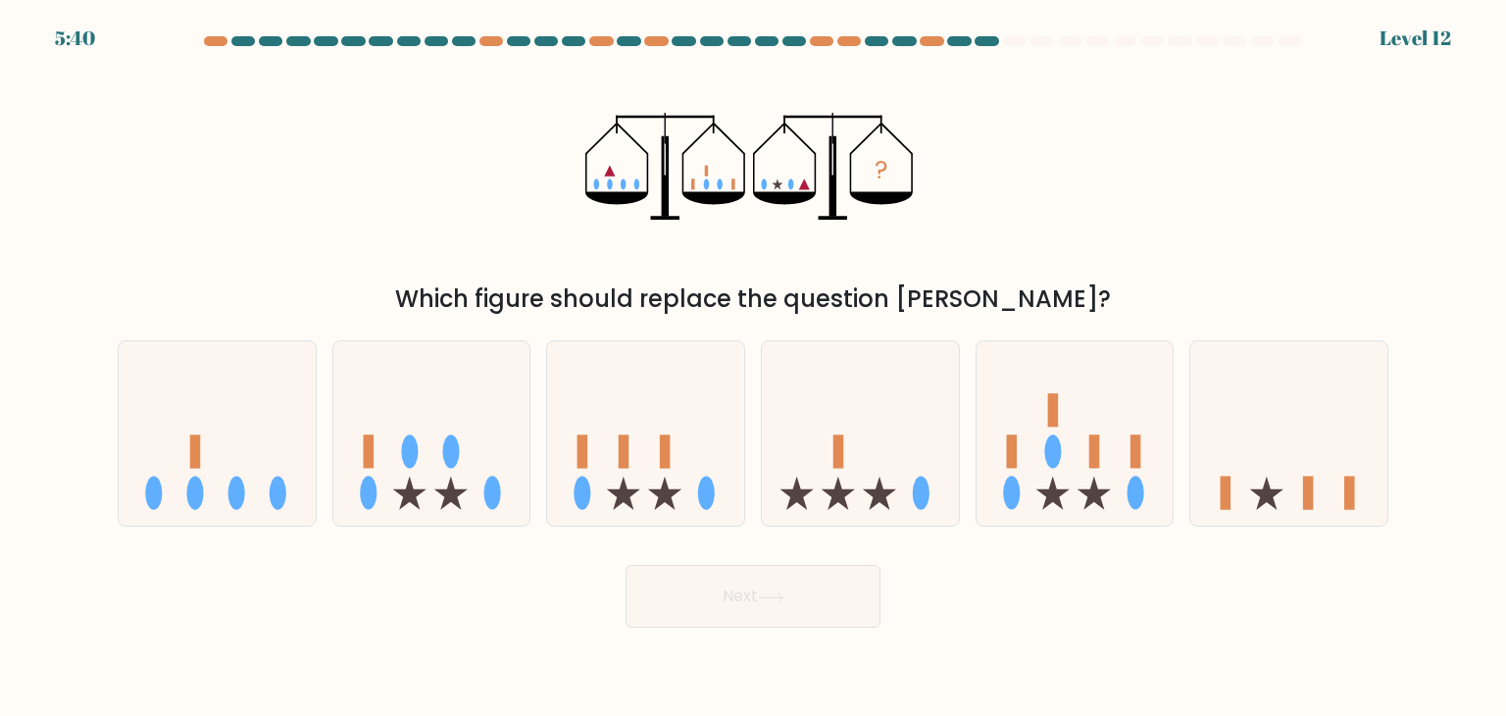
click at [742, 174] on icon "?" at bounding box center [753, 166] width 335 height 215
click at [231, 460] on icon at bounding box center [217, 433] width 197 height 163
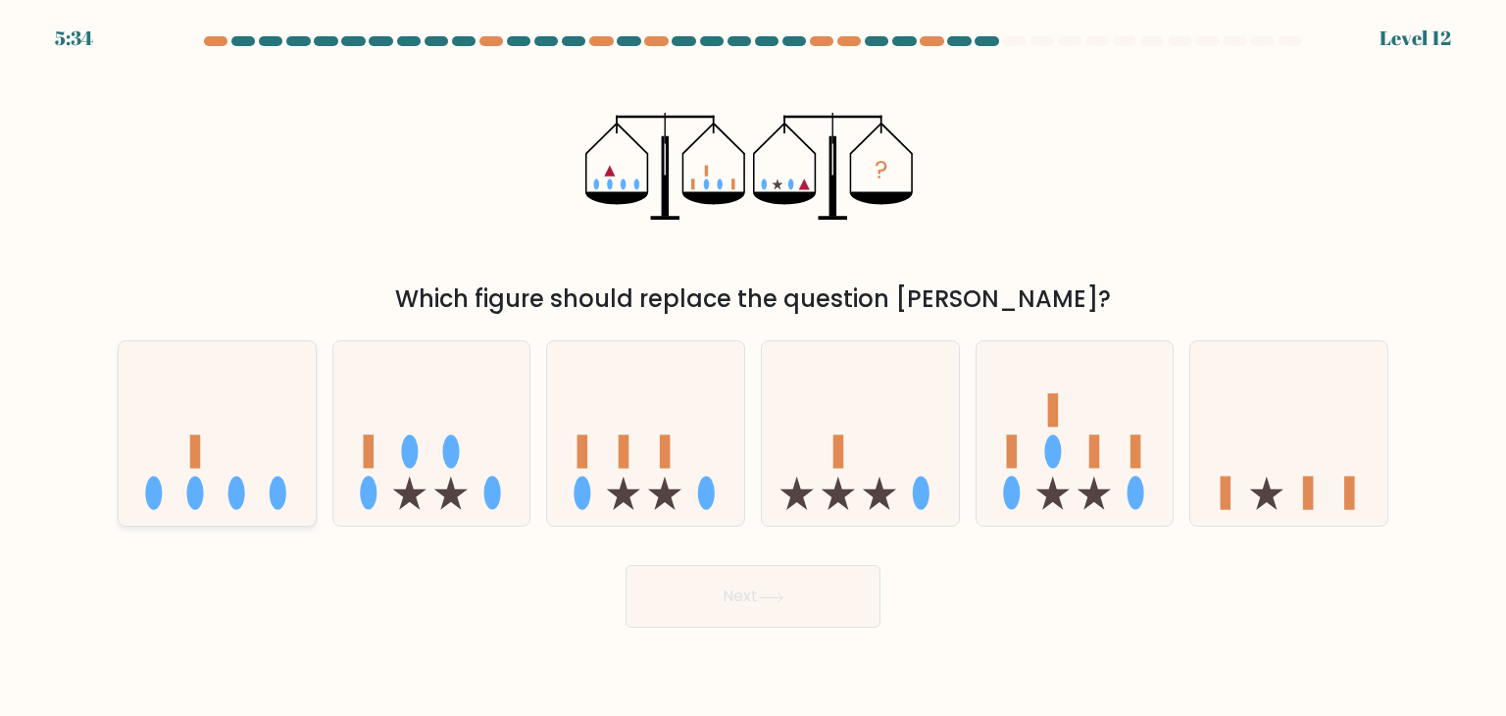
click at [753, 368] on input "a." at bounding box center [753, 363] width 1 height 10
radio input "true"
click at [756, 585] on button "Next" at bounding box center [753, 596] width 255 height 63
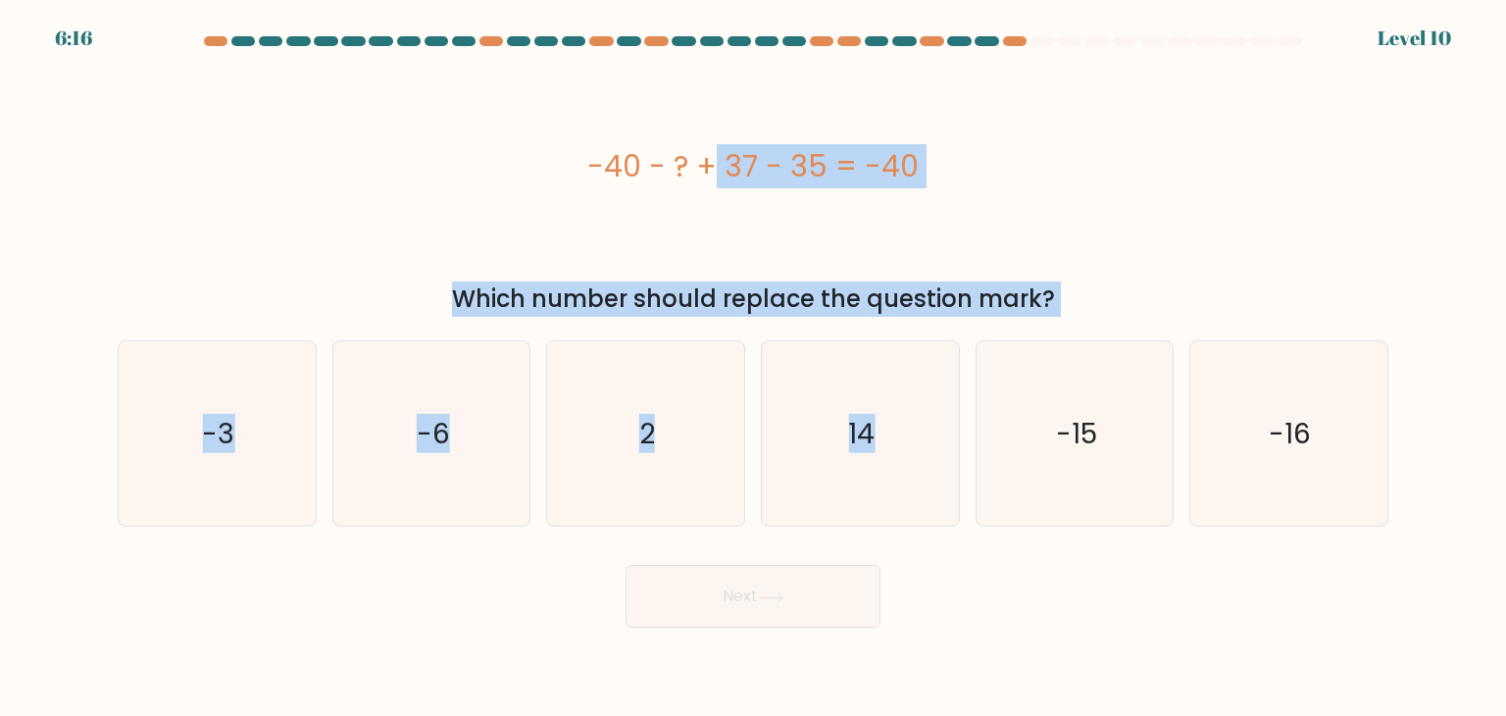
drag, startPoint x: 610, startPoint y: 160, endPoint x: 865, endPoint y: 221, distance: 262.1
click at [1162, 331] on form "a. 2" at bounding box center [753, 331] width 1506 height 591
click at [908, 205] on div "-40 - ? + 37 - 35 = -40" at bounding box center [753, 166] width 1271 height 215
drag, startPoint x: 588, startPoint y: 158, endPoint x: 1081, endPoint y: 311, distance: 515.6
click at [1083, 311] on div "-40 - ? + 37 - 35 = -40 Which number should replace the question mark?" at bounding box center [753, 188] width 1295 height 258
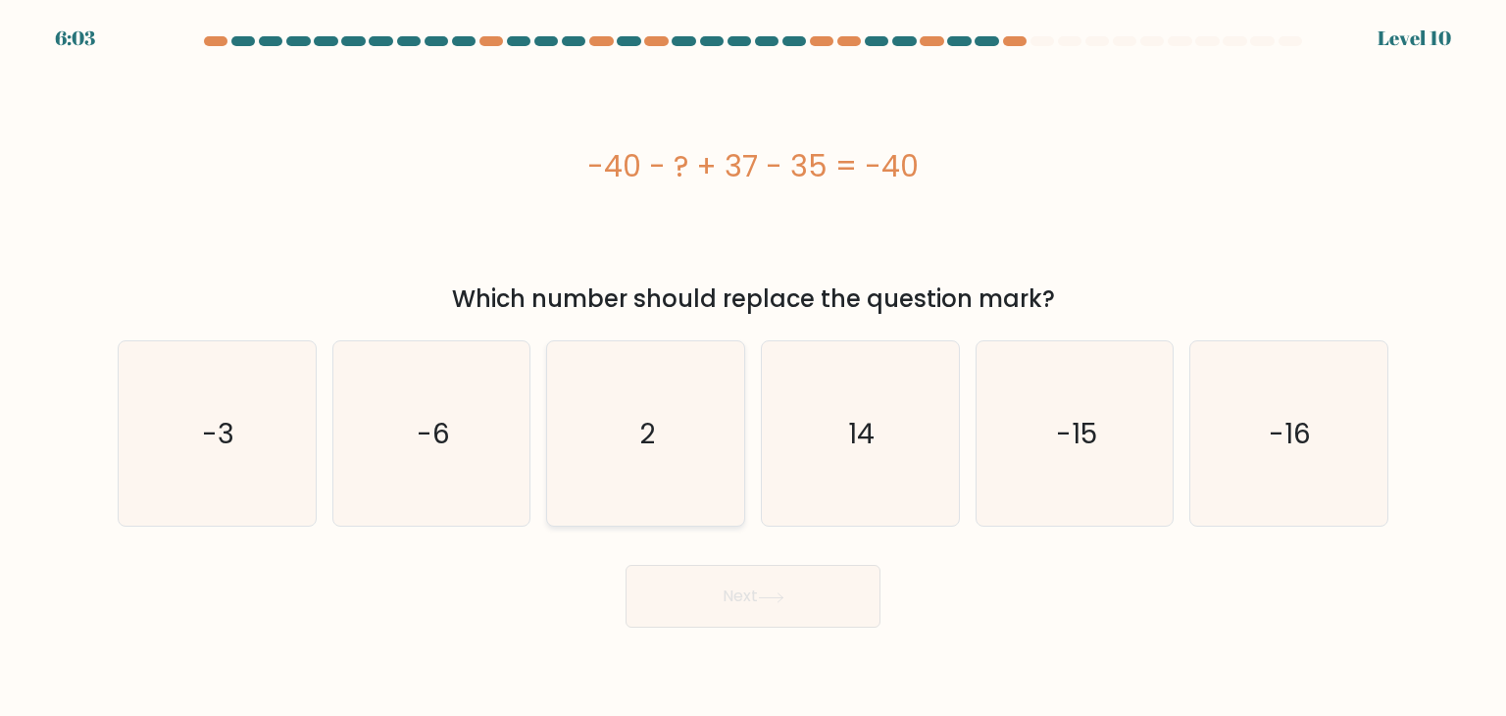
click at [653, 414] on text "2" at bounding box center [648, 433] width 16 height 39
click at [753, 368] on input "c. 2" at bounding box center [753, 363] width 1 height 10
radio input "true"
click at [712, 593] on button "Next" at bounding box center [753, 596] width 255 height 63
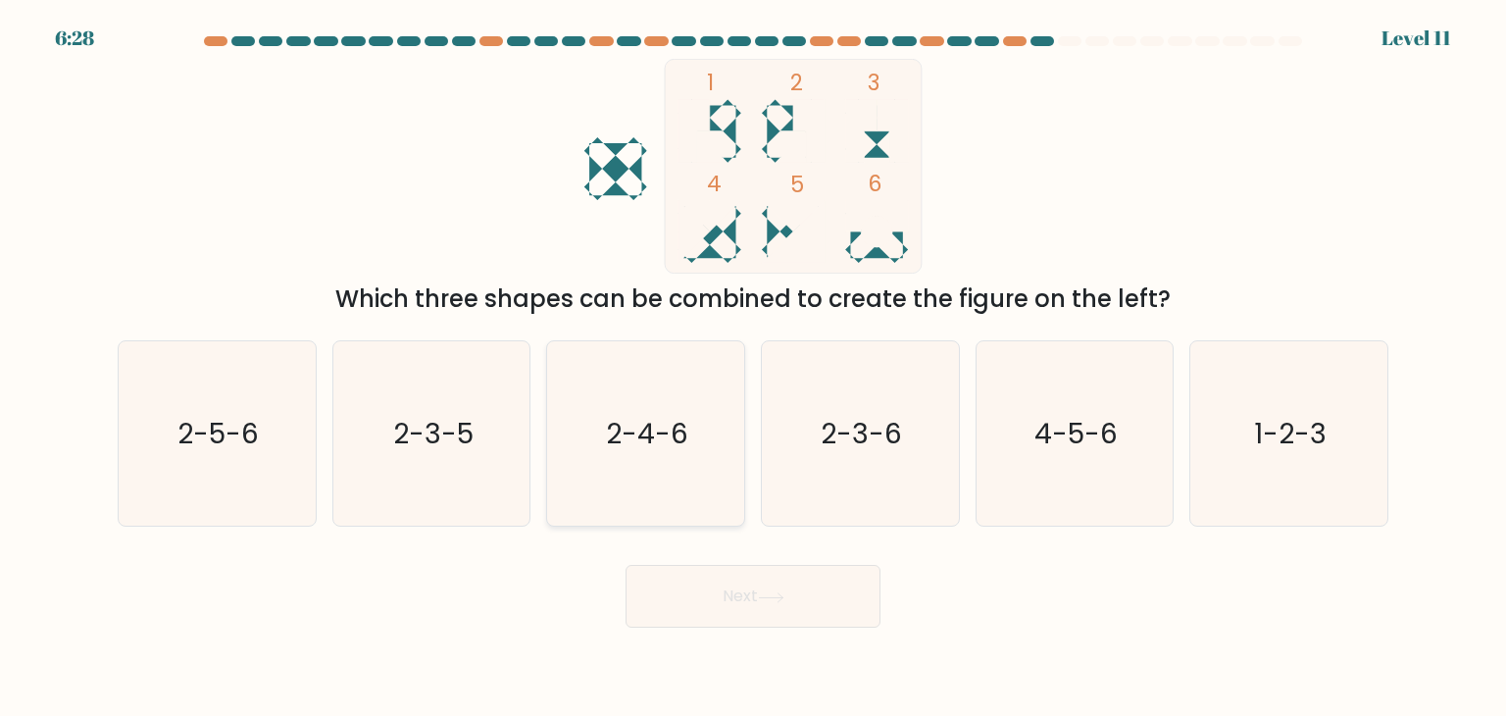
click at [661, 429] on text "2-4-6" at bounding box center [648, 433] width 82 height 39
click at [753, 368] on input "c. 2-4-6" at bounding box center [753, 363] width 1 height 10
radio input "true"
click at [718, 593] on button "Next" at bounding box center [753, 596] width 255 height 63
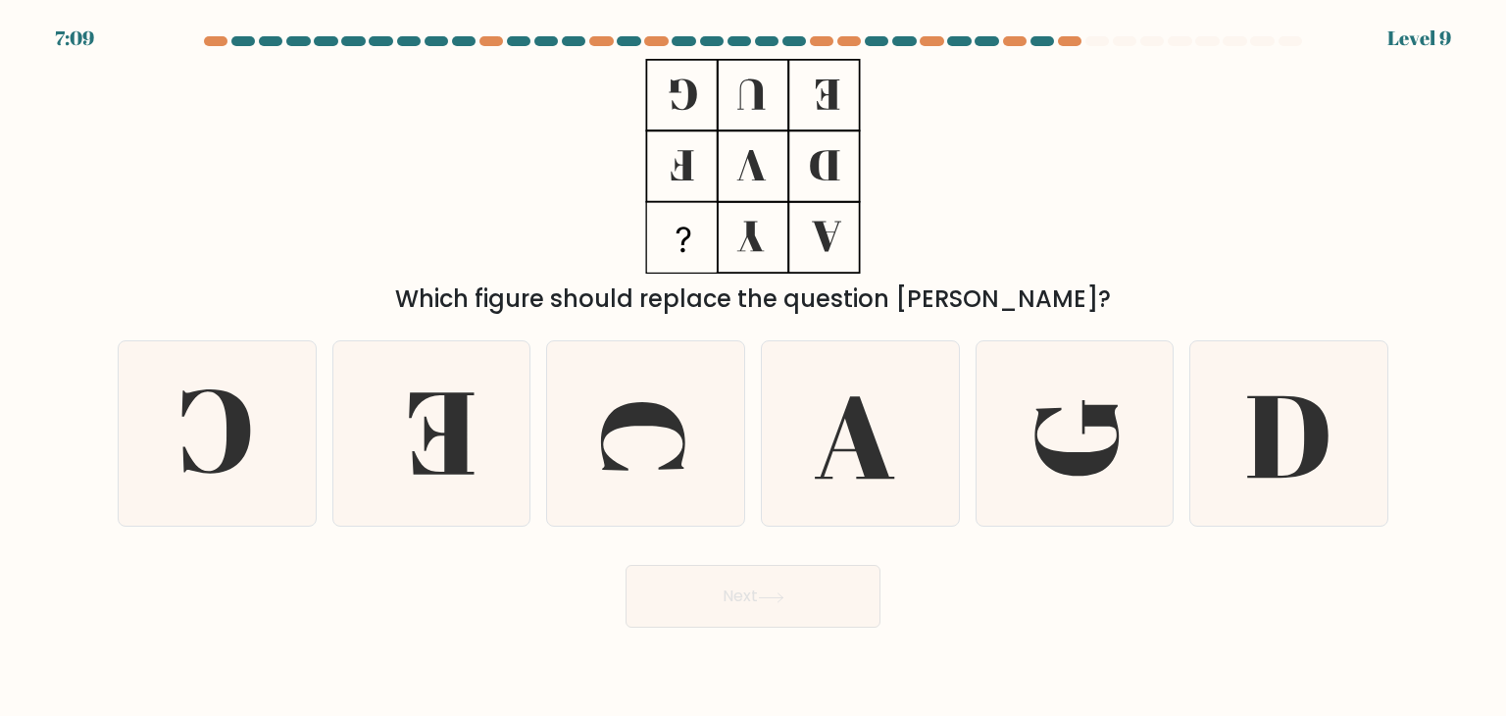
click at [673, 225] on rect at bounding box center [681, 237] width 69 height 69
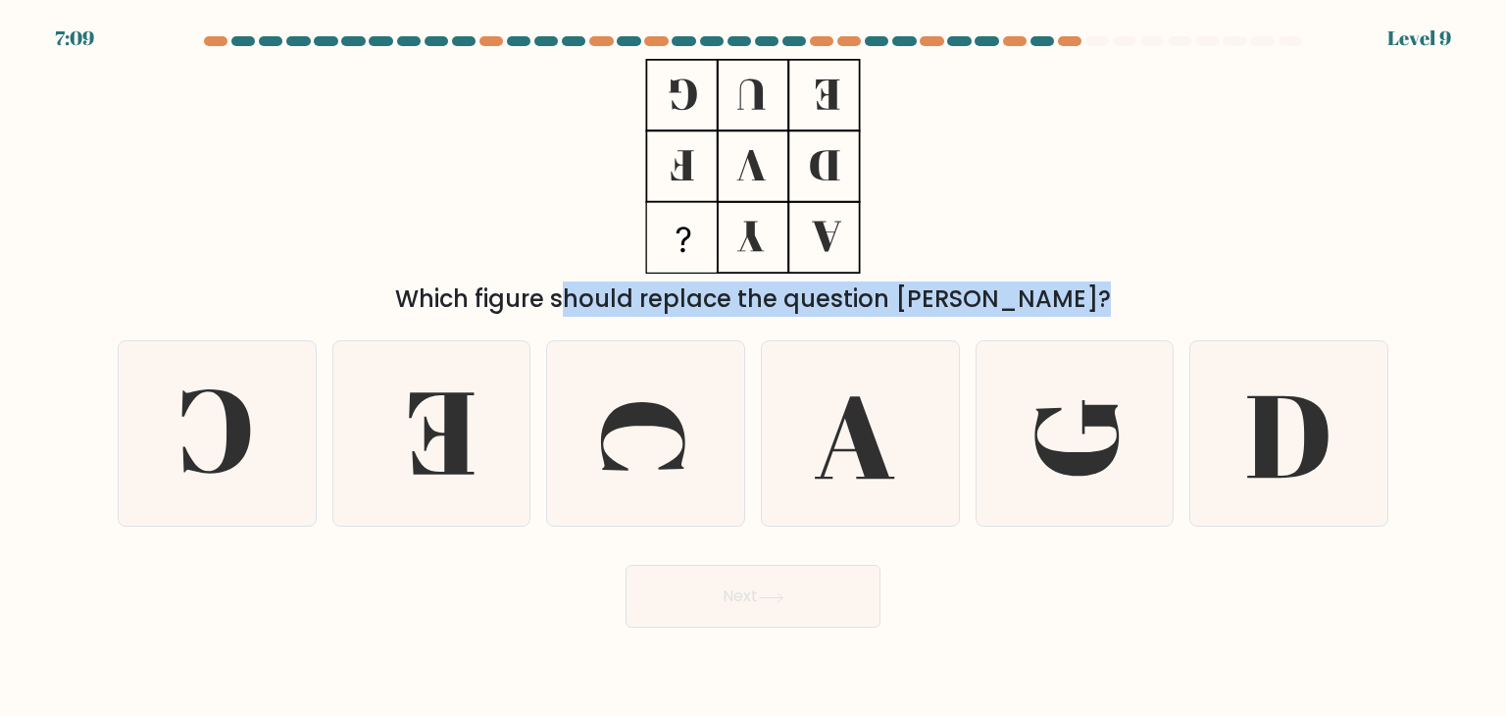
click at [675, 229] on rect at bounding box center [681, 237] width 69 height 69
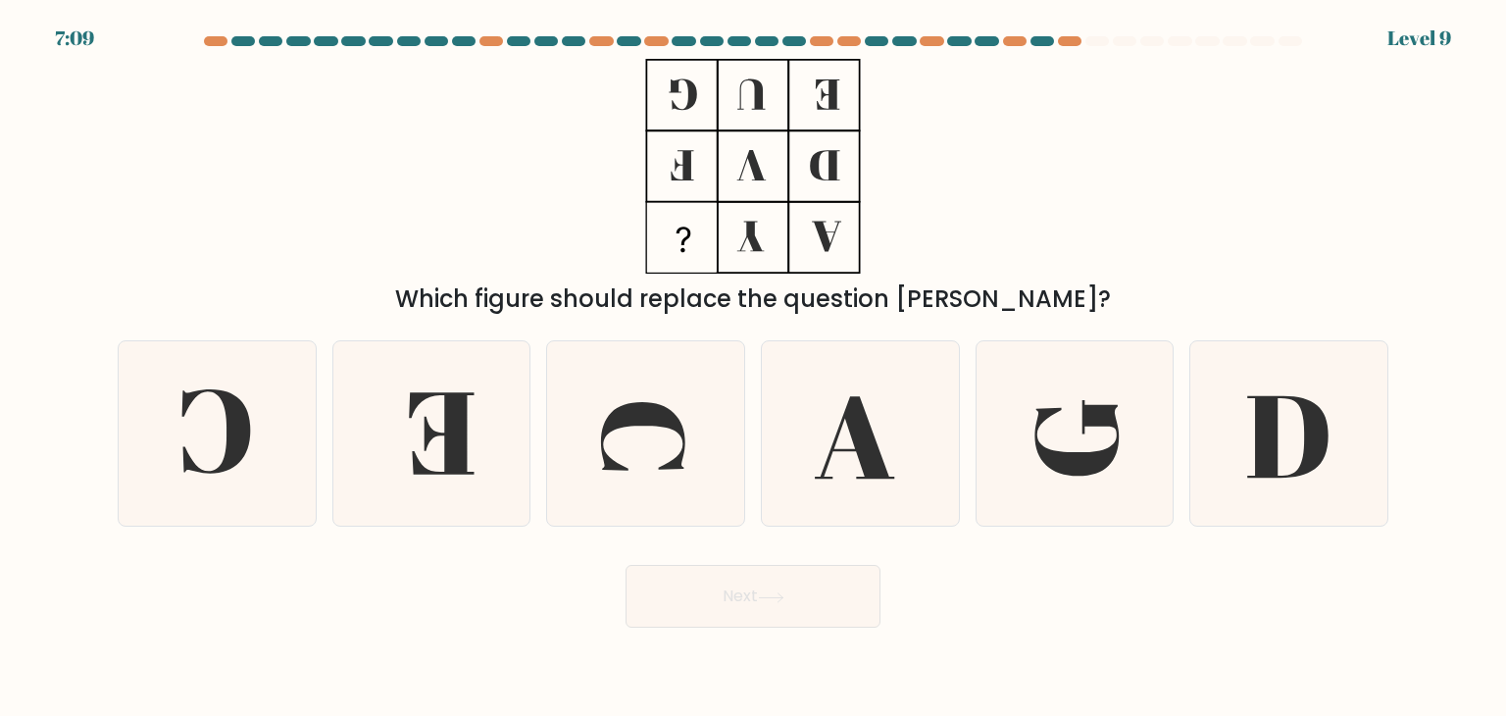
click at [676, 229] on rect at bounding box center [681, 237] width 69 height 69
click at [294, 428] on icon at bounding box center [217, 433] width 184 height 184
click at [753, 368] on input "a." at bounding box center [753, 363] width 1 height 10
radio input "true"
click at [766, 606] on button "Next" at bounding box center [753, 596] width 255 height 63
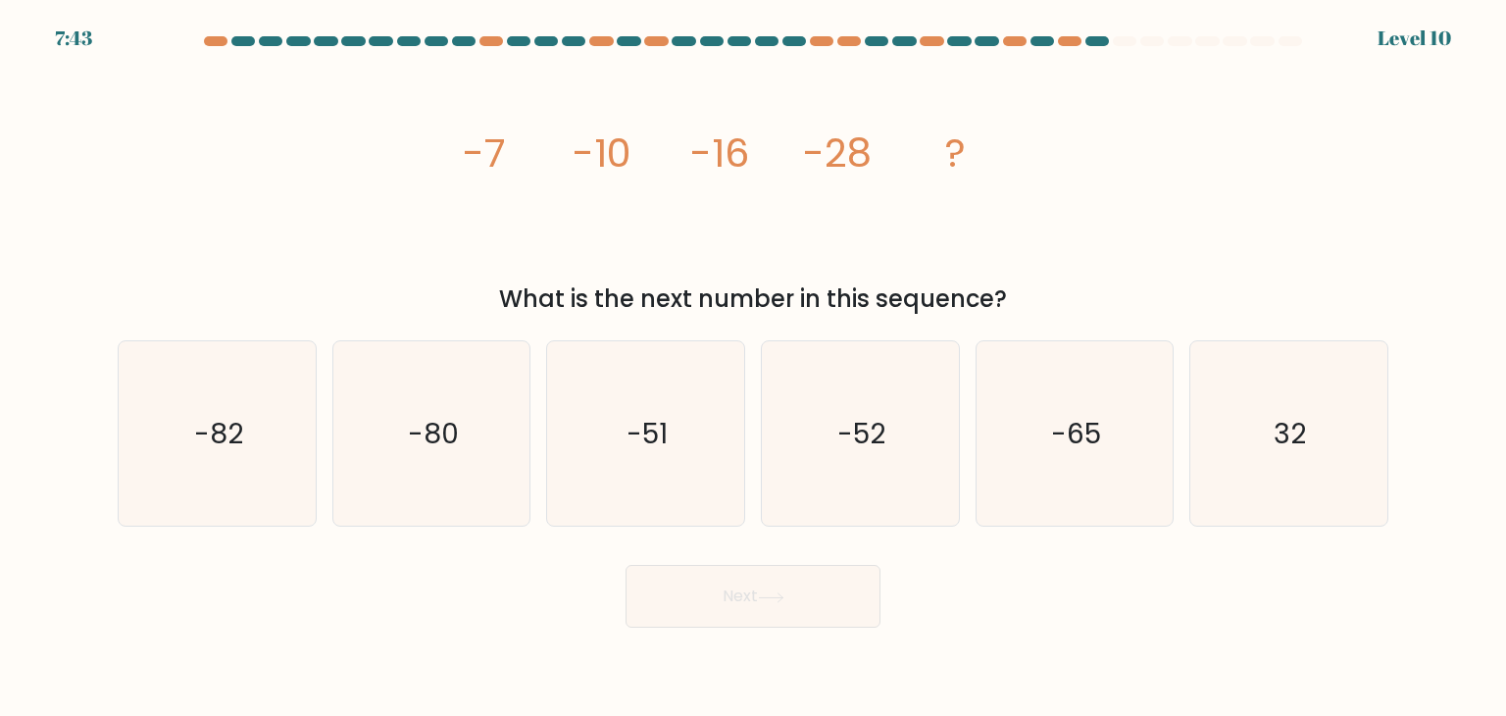
drag, startPoint x: 473, startPoint y: 150, endPoint x: 1040, endPoint y: 285, distance: 582.8
click at [1040, 285] on div "image/svg+xml -7 -10 -16 -28 ? What is the next number in this sequence?" at bounding box center [753, 188] width 1295 height 258
click at [994, 167] on icon "image/svg+xml -7 -10 -16 -28 ?" at bounding box center [753, 166] width 588 height 215
click at [843, 439] on text "-52" at bounding box center [863, 433] width 48 height 39
click at [754, 368] on input "d. -52" at bounding box center [753, 363] width 1 height 10
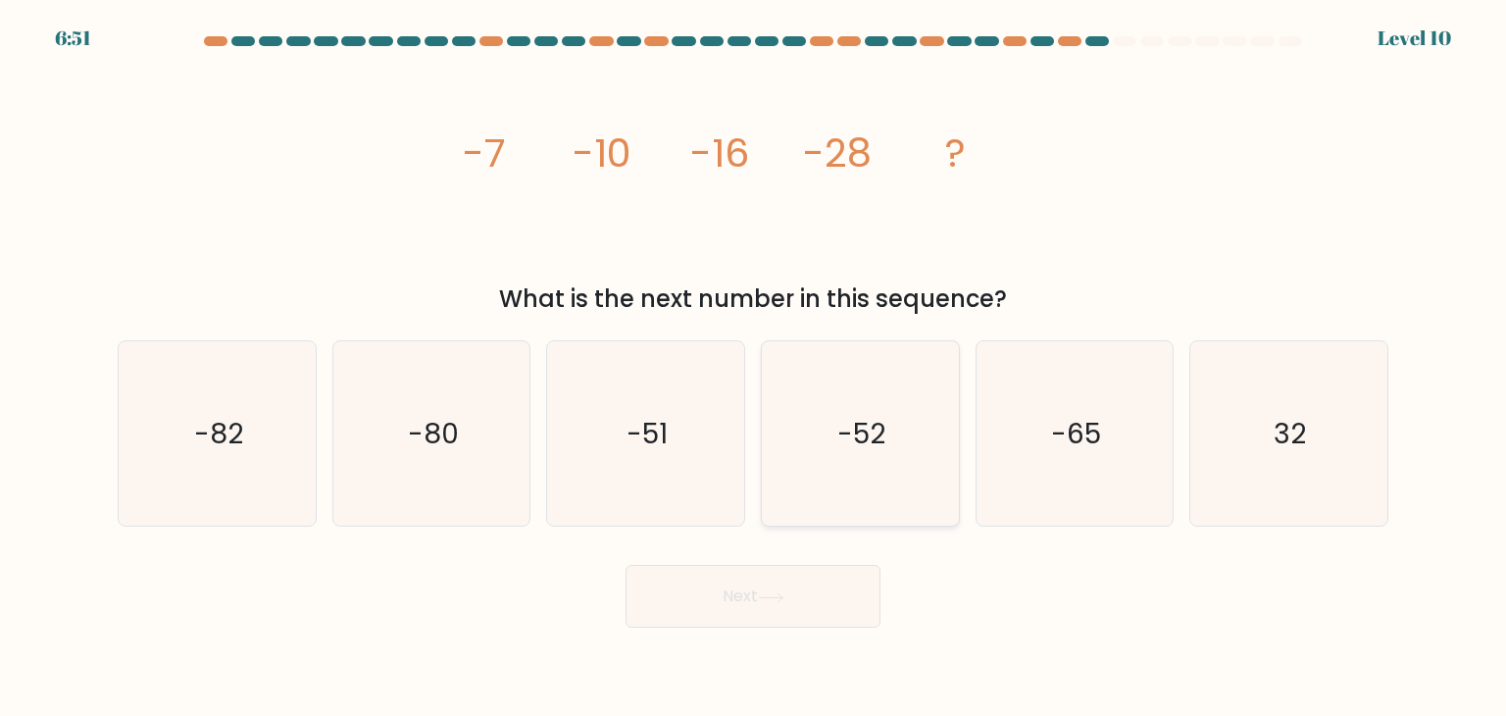
radio input "true"
click at [828, 586] on button "Next" at bounding box center [753, 596] width 255 height 63
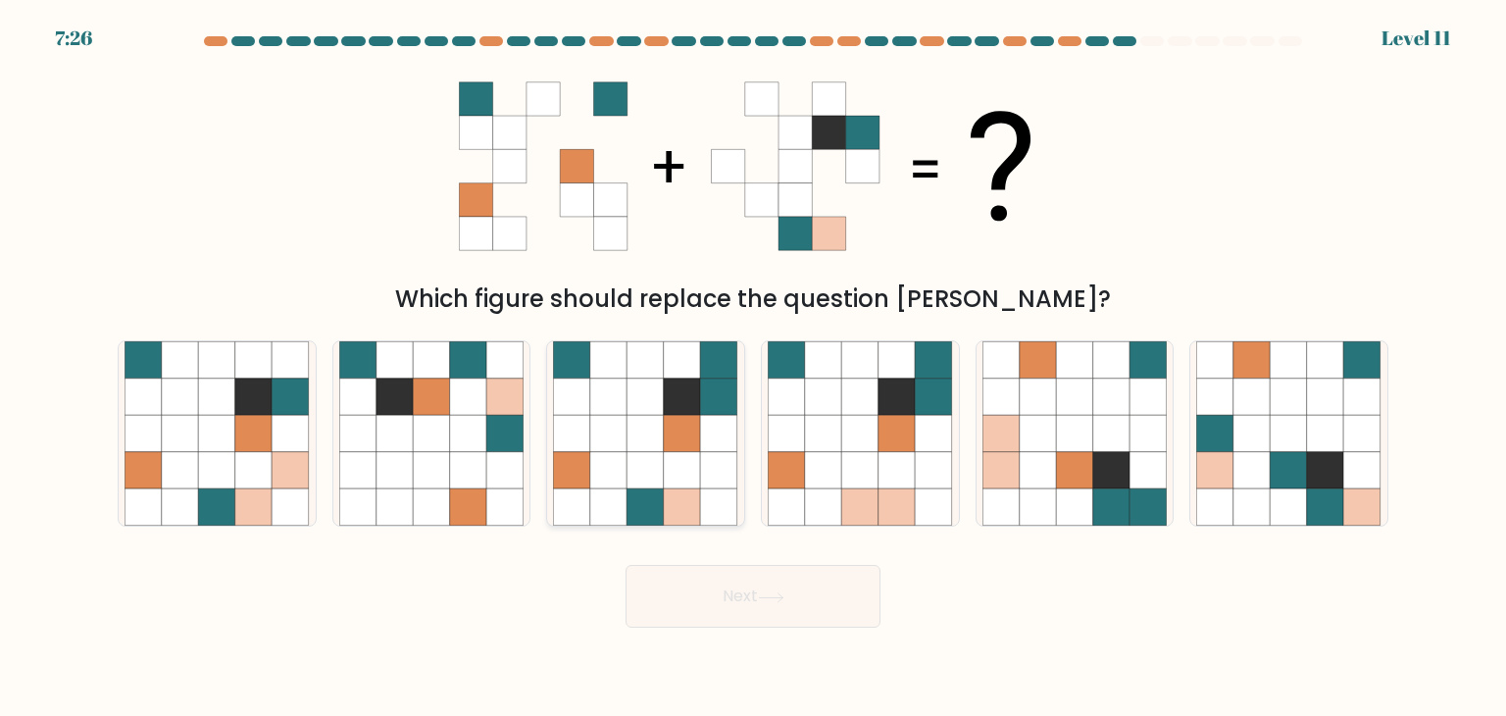
click at [691, 459] on icon at bounding box center [682, 470] width 37 height 37
click at [753, 368] on input "c." at bounding box center [753, 363] width 1 height 10
radio input "true"
click at [743, 595] on button "Next" at bounding box center [753, 596] width 255 height 63
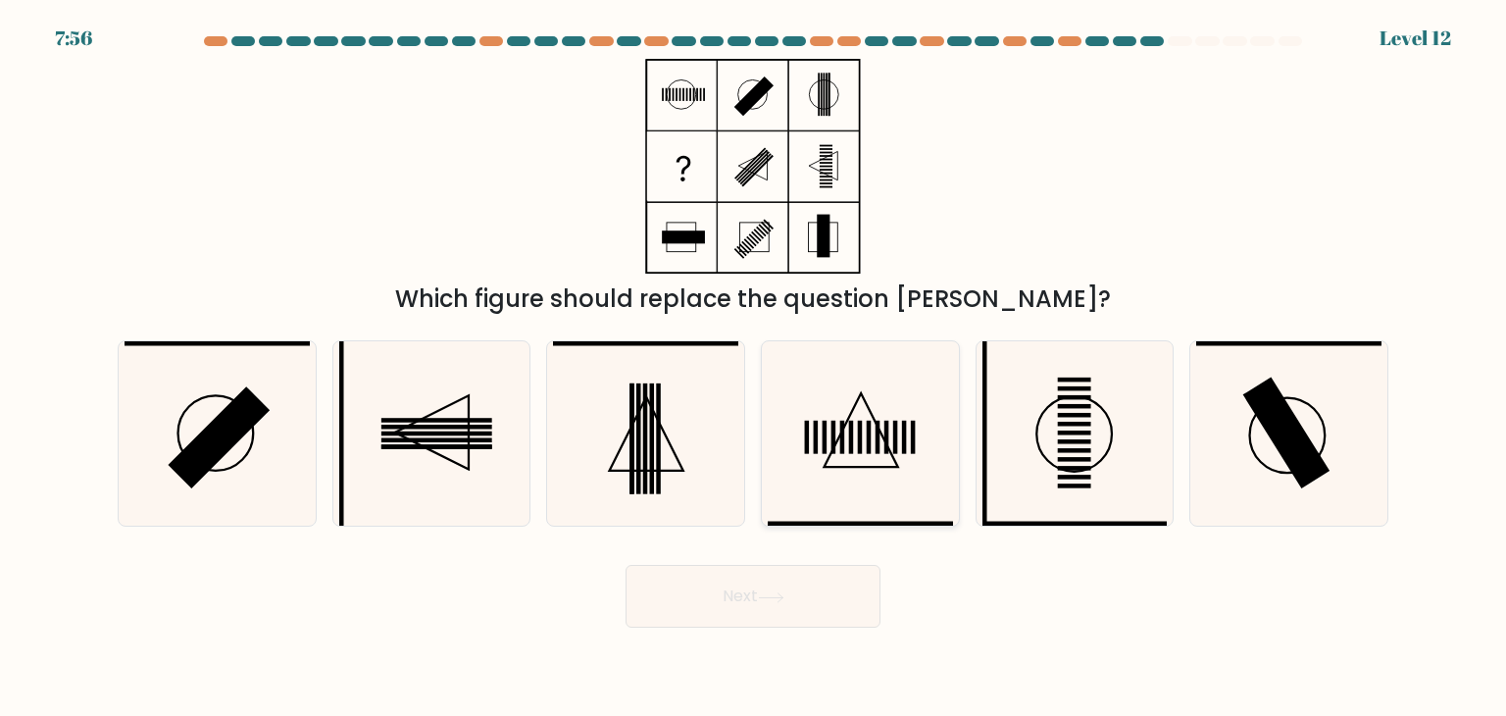
click at [862, 442] on rect at bounding box center [860, 437] width 5 height 33
click at [754, 368] on input "d." at bounding box center [753, 363] width 1 height 10
radio input "true"
click at [825, 593] on button "Next" at bounding box center [753, 596] width 255 height 63
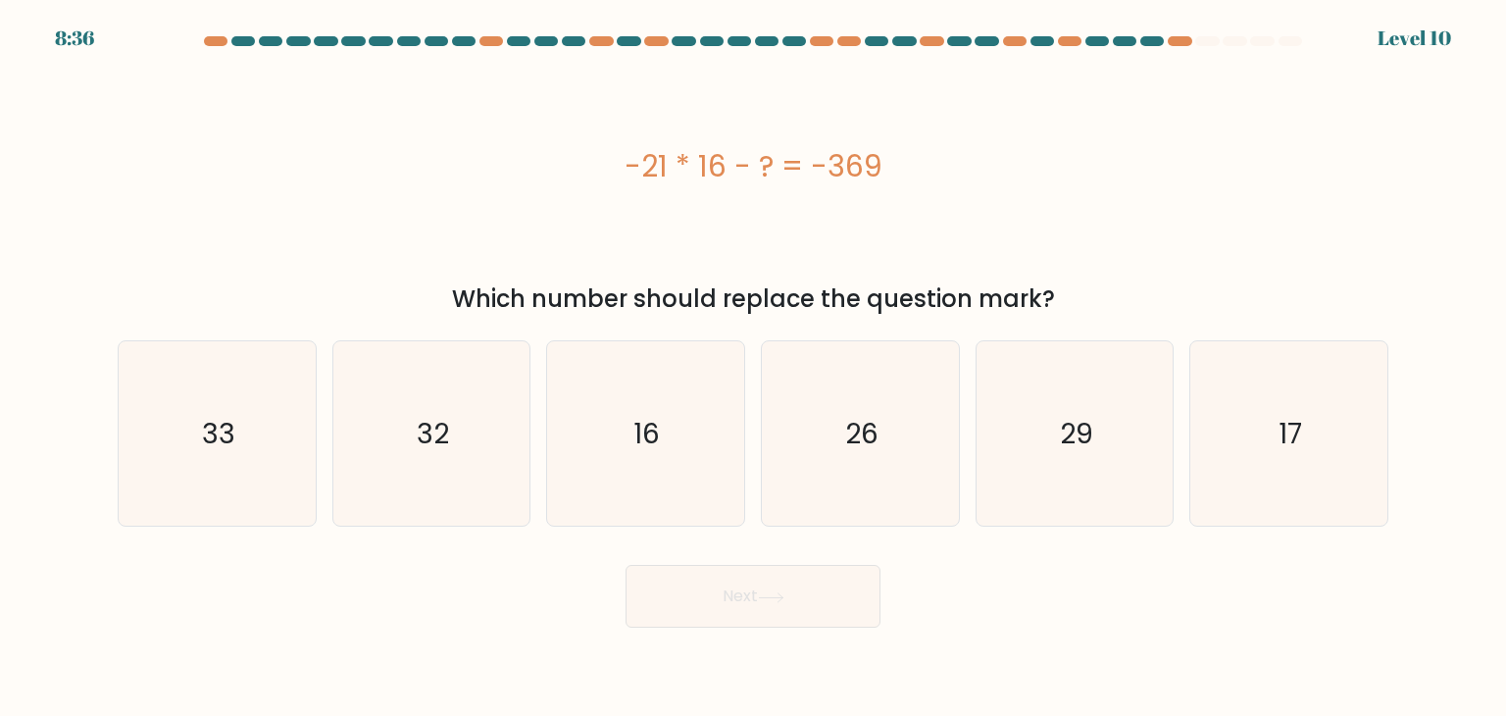
drag, startPoint x: 609, startPoint y: 163, endPoint x: 885, endPoint y: 146, distance: 276.1
click at [885, 146] on div "-21 * 16 - ? = -369" at bounding box center [753, 166] width 1271 height 44
click at [209, 468] on icon "33" at bounding box center [217, 433] width 184 height 184
click at [753, 368] on input "a. 33" at bounding box center [753, 363] width 1 height 10
radio input "true"
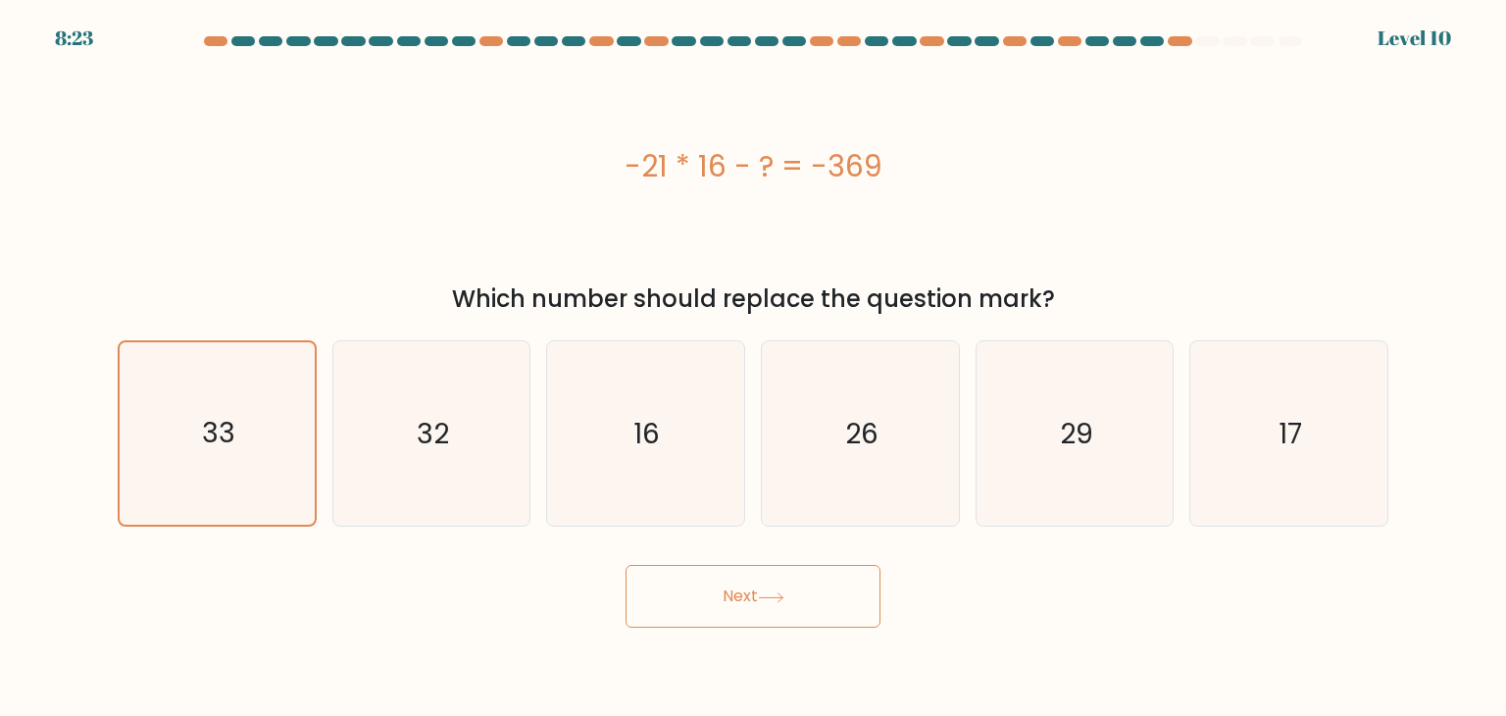
click at [687, 603] on button "Next" at bounding box center [753, 596] width 255 height 63
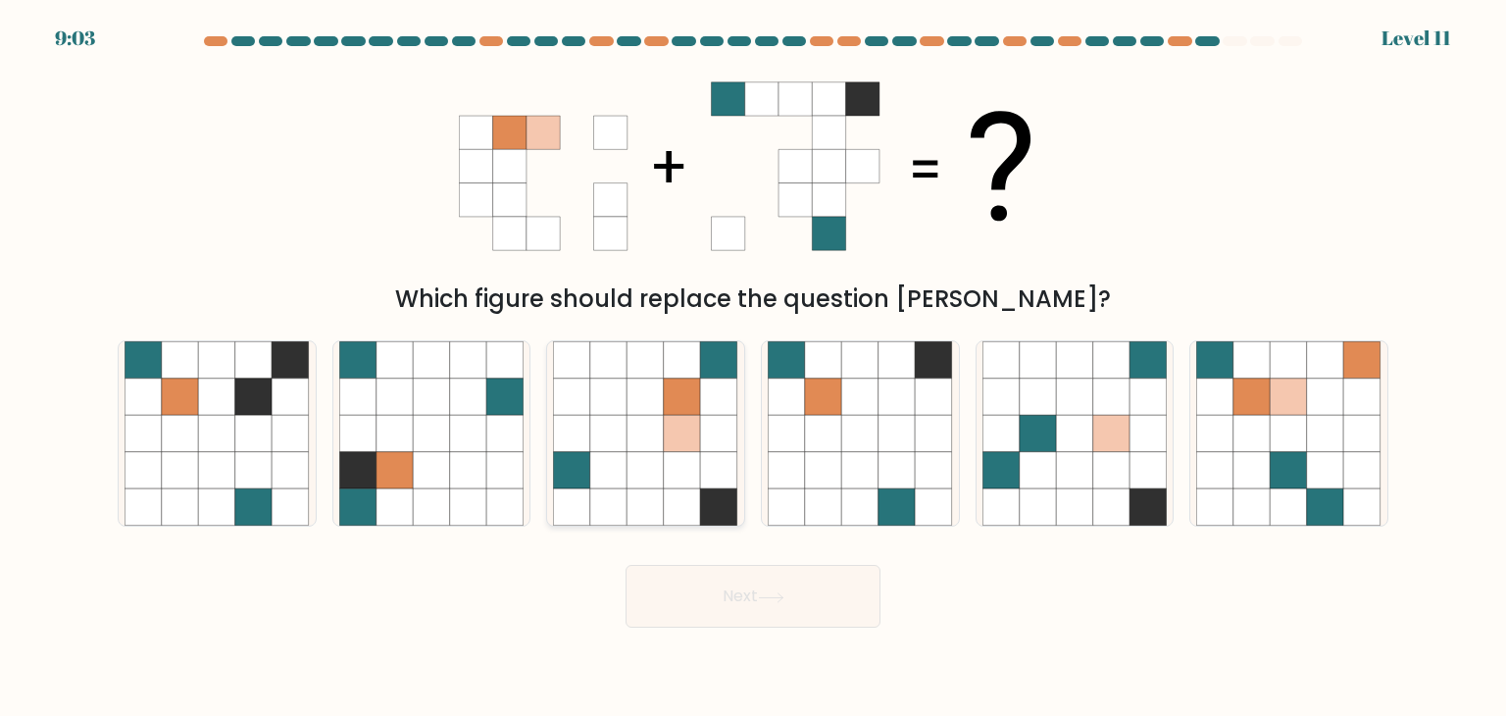
click at [651, 386] on icon at bounding box center [646, 397] width 37 height 37
click at [753, 368] on input "c." at bounding box center [753, 363] width 1 height 10
radio input "true"
click at [730, 608] on button "Next" at bounding box center [753, 596] width 255 height 63
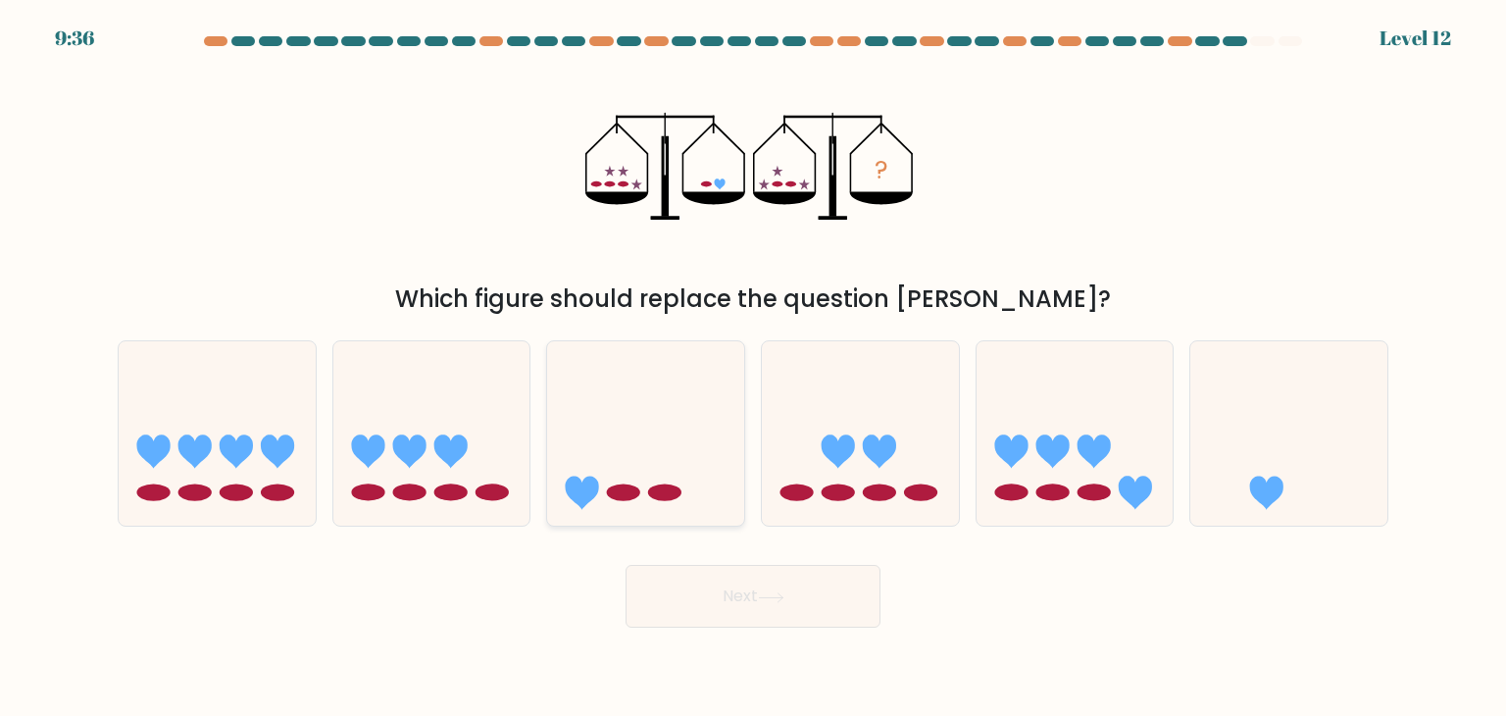
click at [666, 425] on icon at bounding box center [645, 433] width 197 height 163
click at [753, 368] on input "c." at bounding box center [753, 363] width 1 height 10
radio input "true"
click at [1212, 423] on icon at bounding box center [1289, 433] width 197 height 163
click at [754, 368] on input "f." at bounding box center [753, 363] width 1 height 10
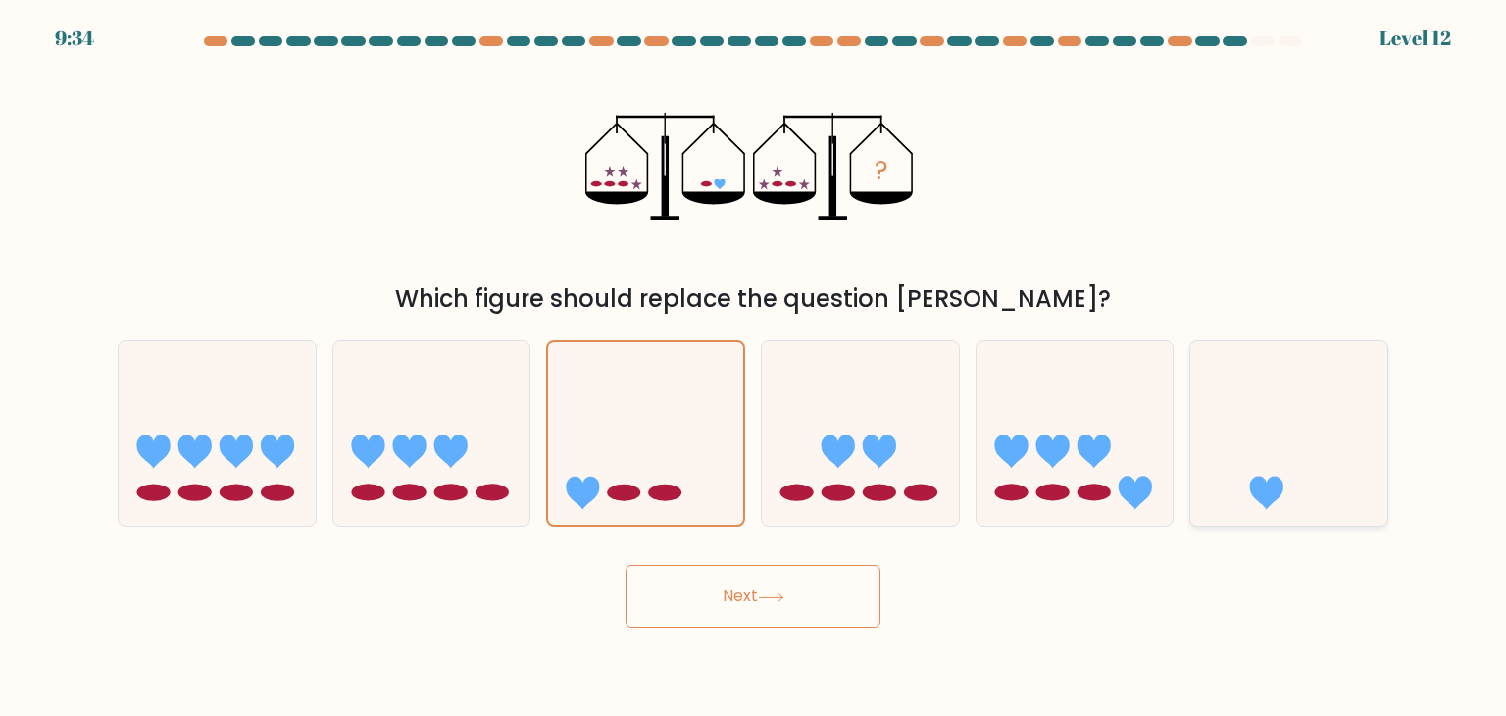
radio input "true"
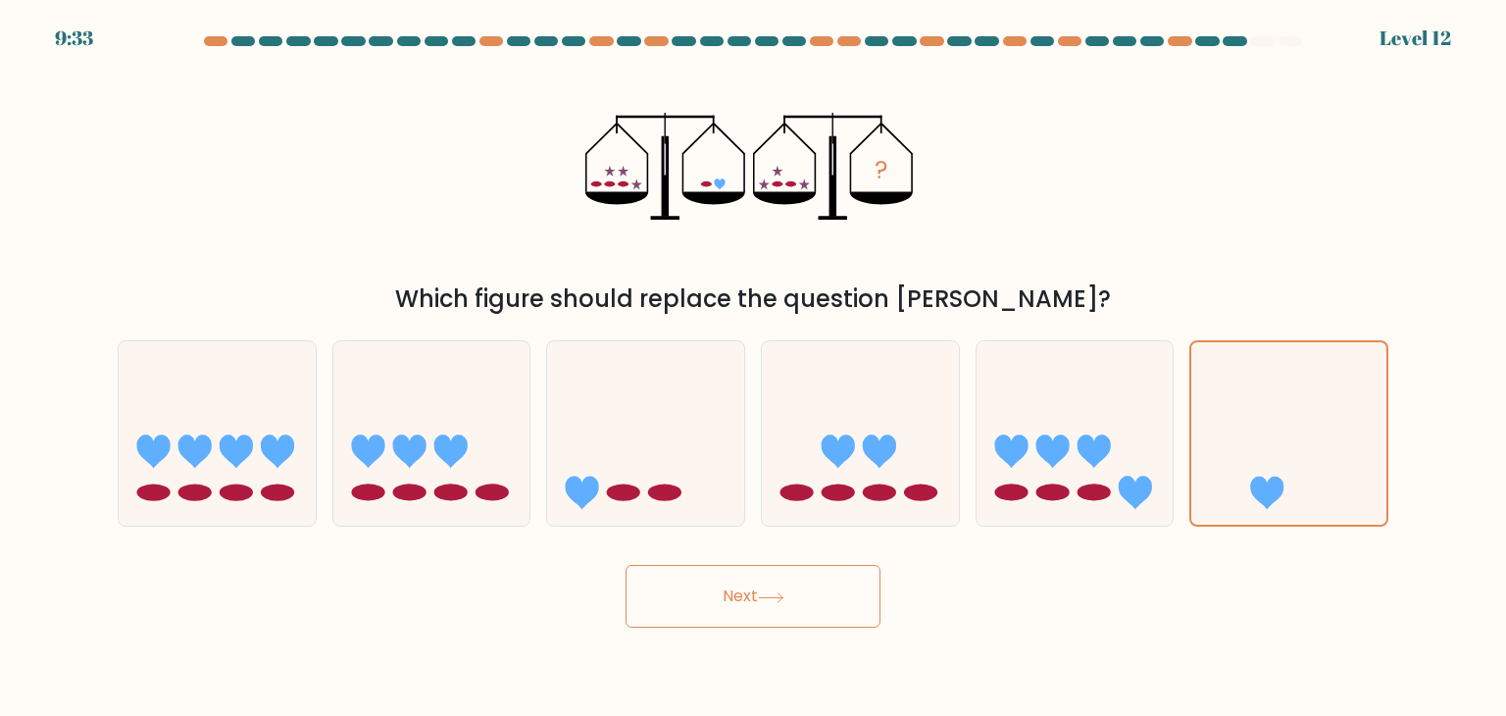
click at [800, 602] on button "Next" at bounding box center [753, 596] width 255 height 63
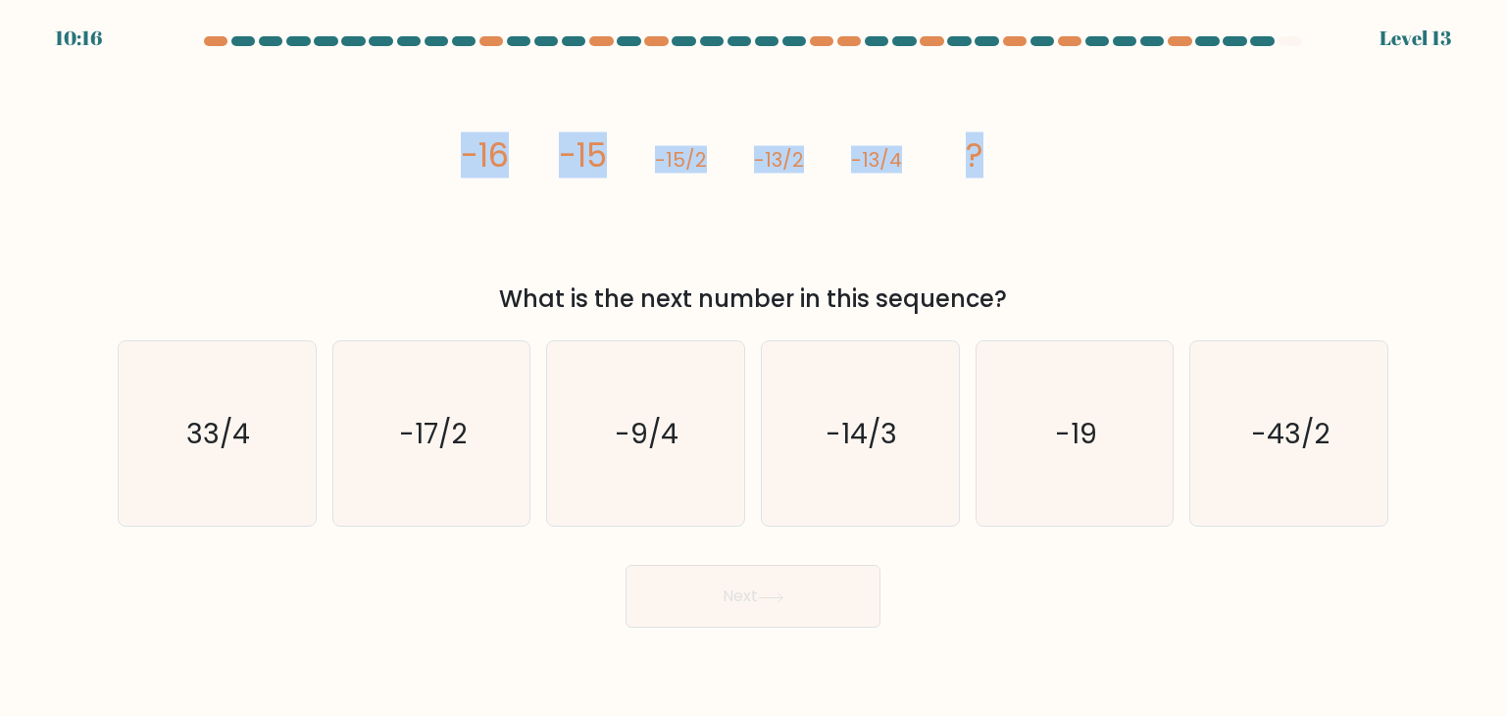
drag, startPoint x: 457, startPoint y: 152, endPoint x: 996, endPoint y: 140, distance: 539.6
click at [996, 140] on div "image/svg+xml -16 -15 -15/2 -13/2 -13/4 ? What is the next number in this seque…" at bounding box center [753, 188] width 1295 height 258
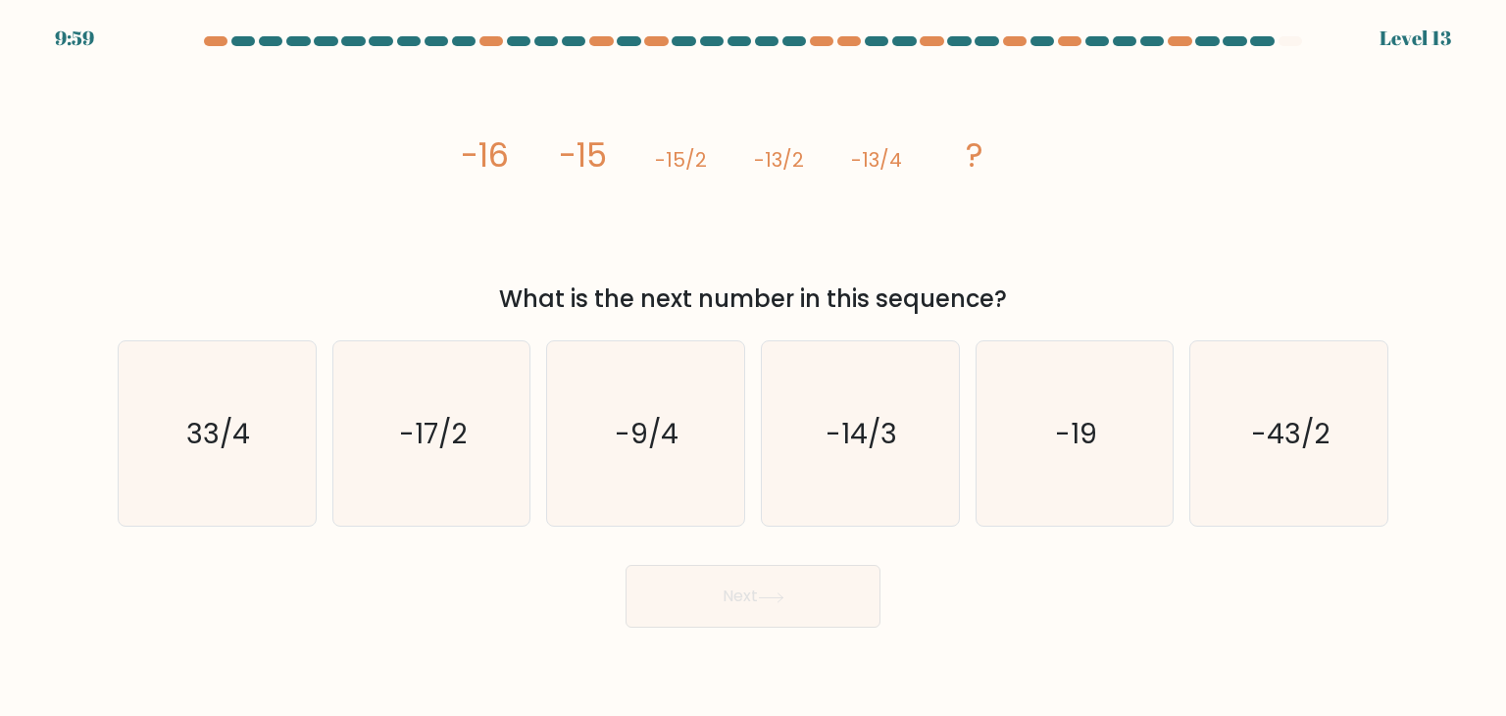
click at [690, 319] on form at bounding box center [753, 331] width 1506 height 591
click at [689, 299] on div "What is the next number in this sequence?" at bounding box center [753, 298] width 1248 height 35
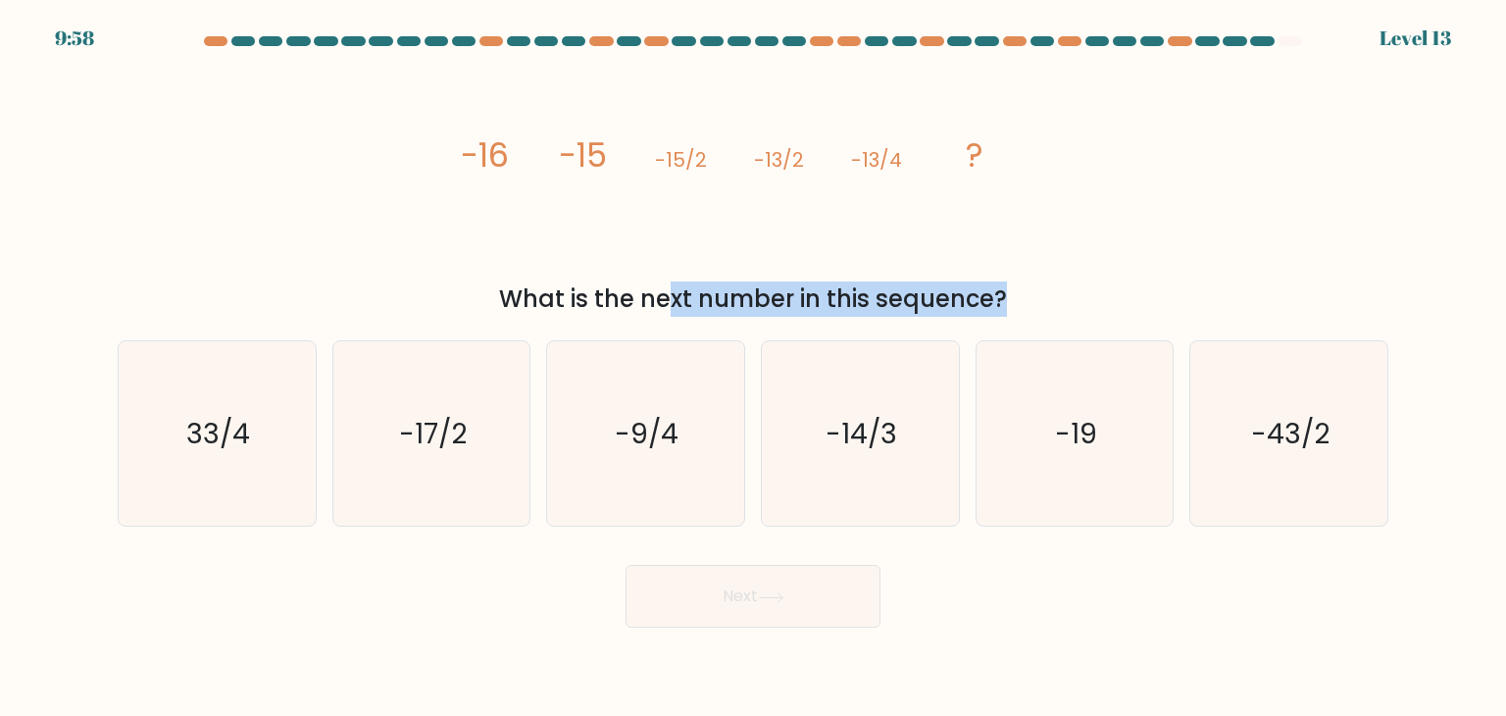
click at [689, 299] on div "What is the next number in this sequence?" at bounding box center [753, 298] width 1248 height 35
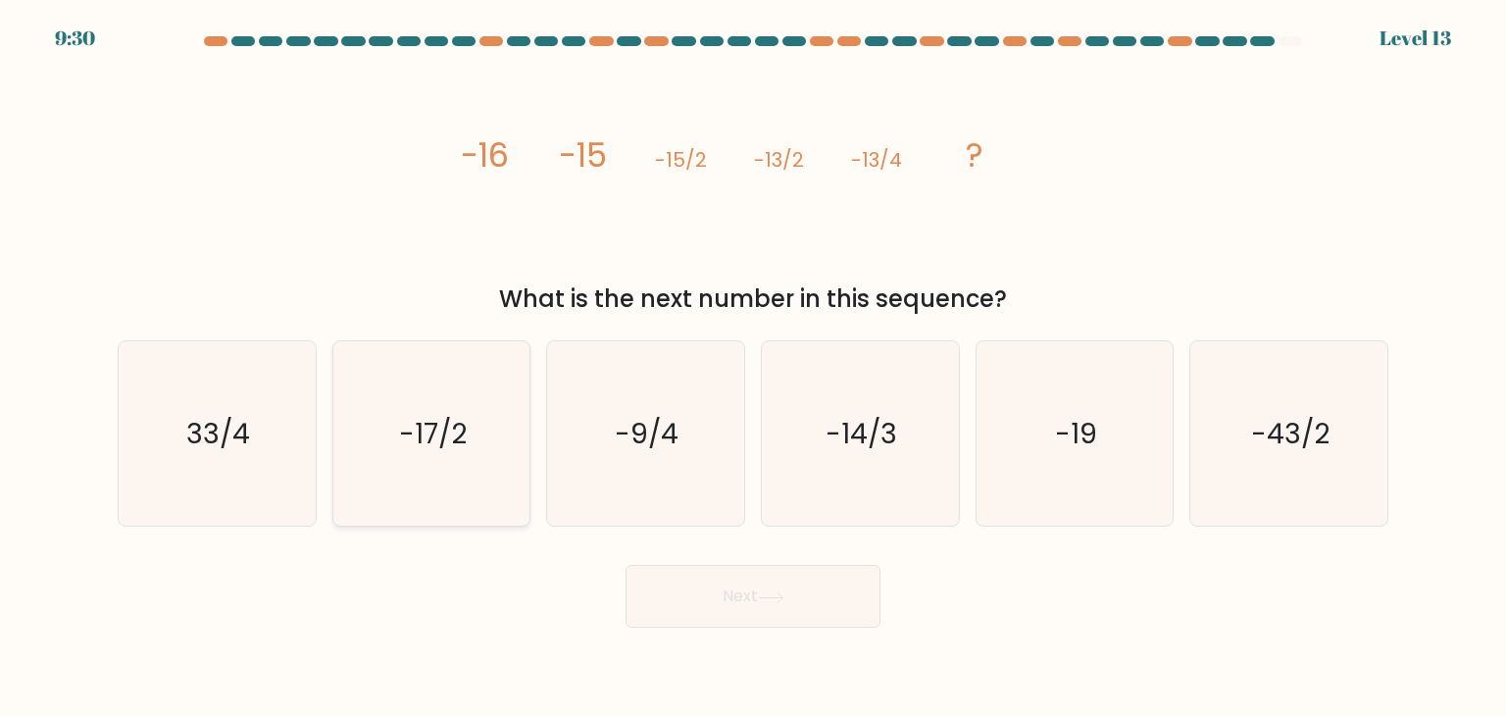
click at [483, 401] on icon "-17/2" at bounding box center [431, 433] width 184 height 184
click at [753, 368] on input "b. -17/2" at bounding box center [753, 363] width 1 height 10
radio input "true"
click at [740, 591] on button "Next" at bounding box center [753, 596] width 255 height 63
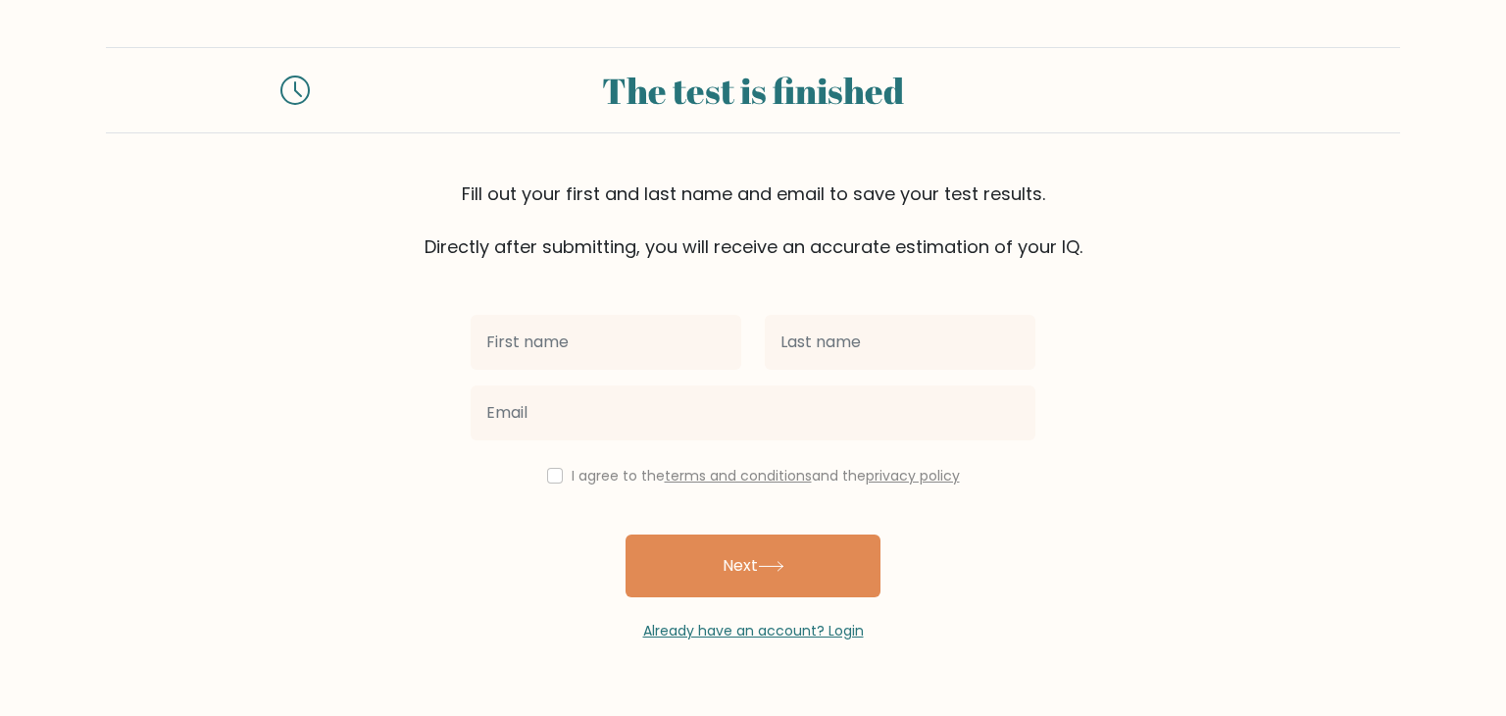
click at [616, 342] on input "text" at bounding box center [606, 342] width 271 height 55
type input "[PERSON_NAME]"
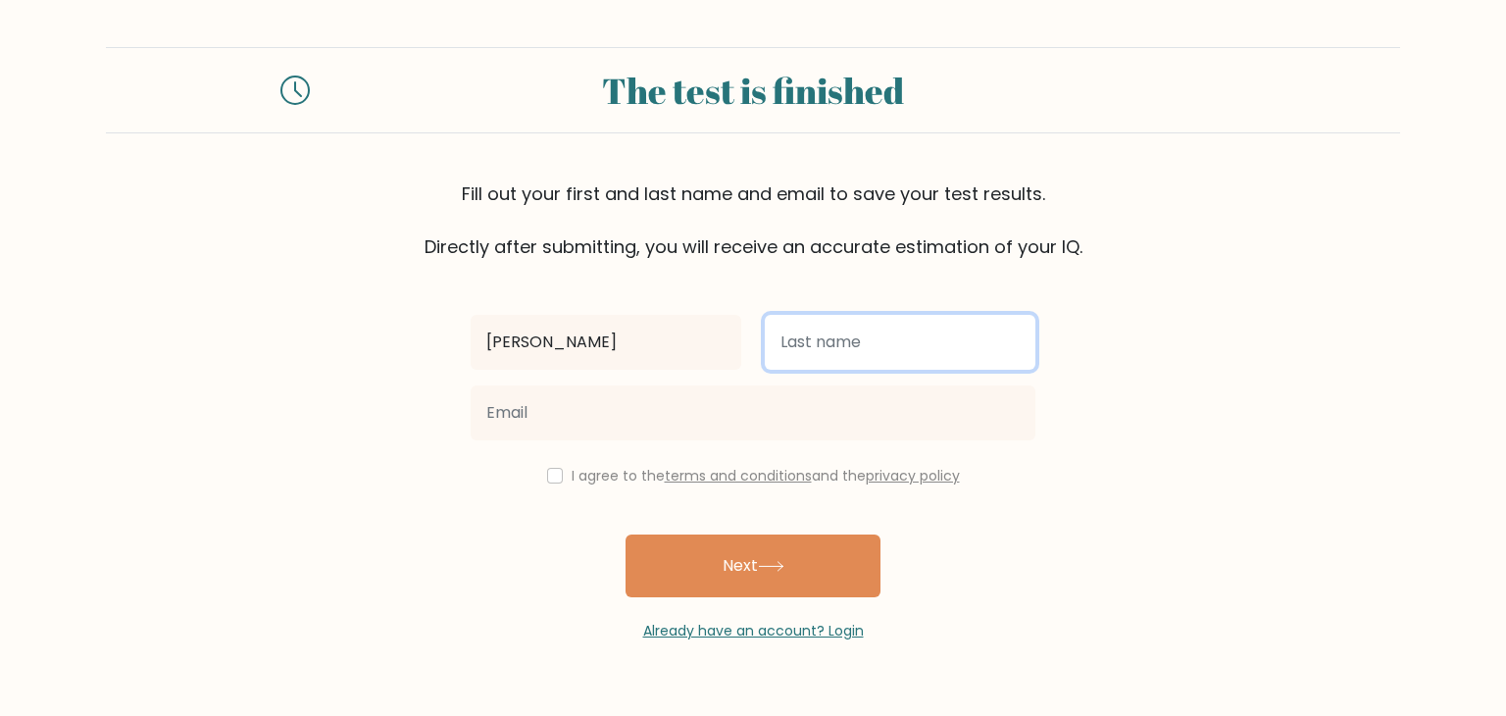
click at [814, 342] on input "text" at bounding box center [900, 342] width 271 height 55
type input "z"
type input "Zafra"
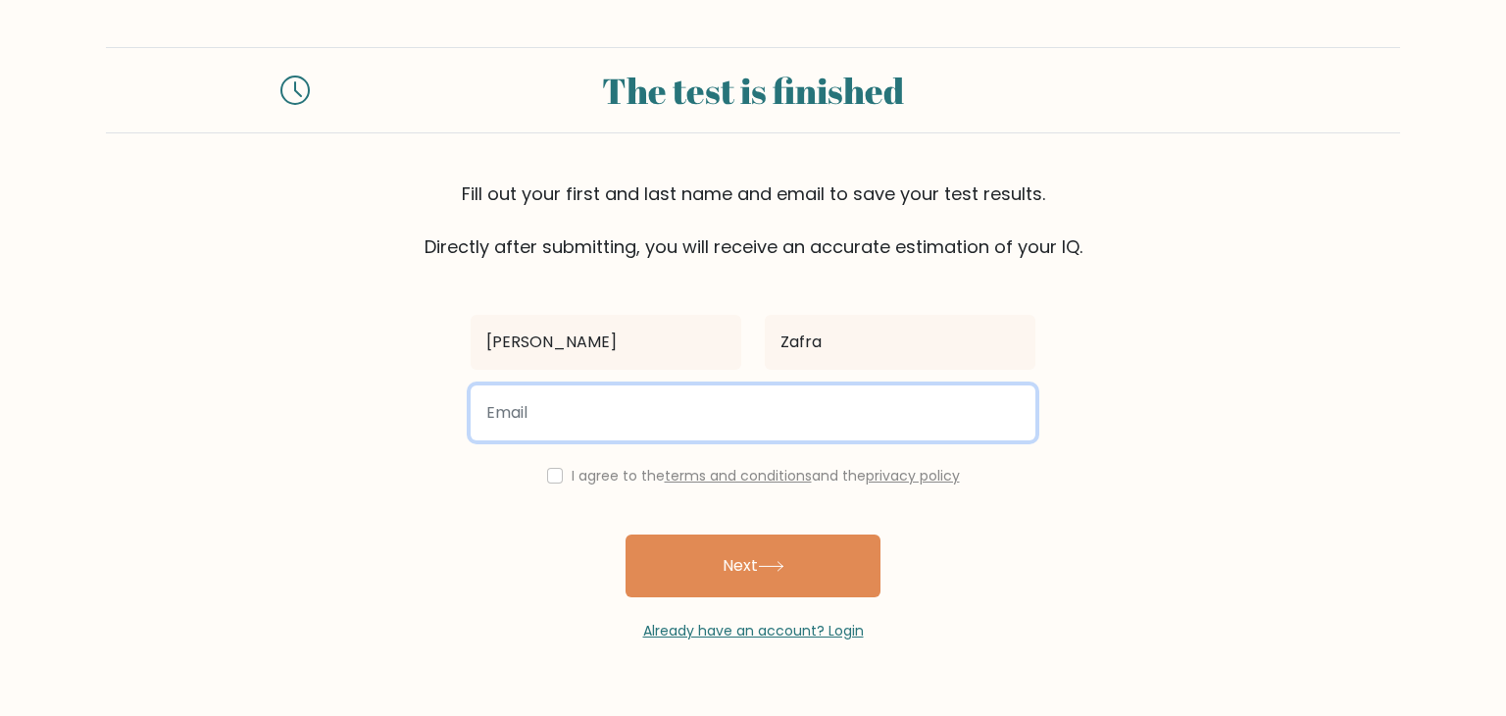
click at [741, 411] on input "email" at bounding box center [753, 412] width 565 height 55
type input "[EMAIL_ADDRESS][DOMAIN_NAME]"
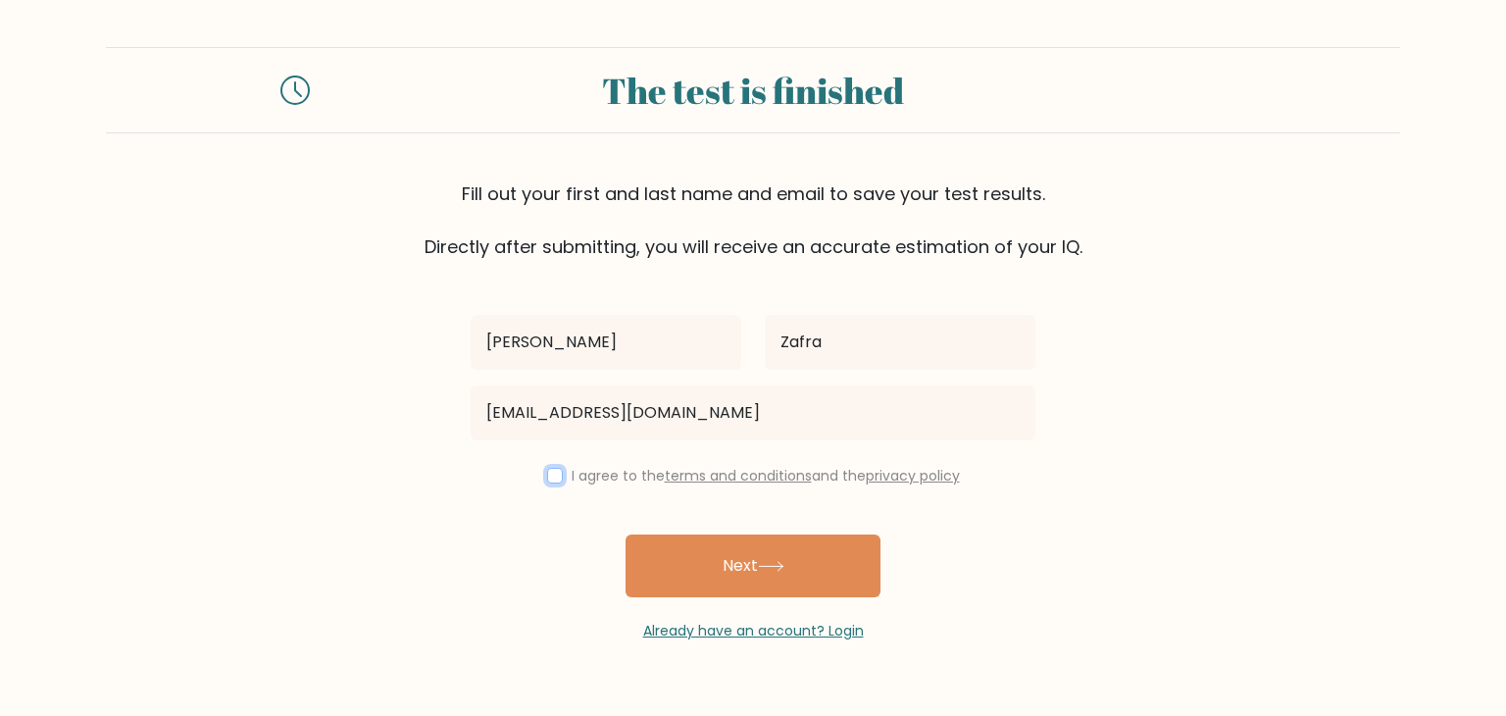
click at [548, 478] on input "checkbox" at bounding box center [555, 476] width 16 height 16
checkbox input "true"
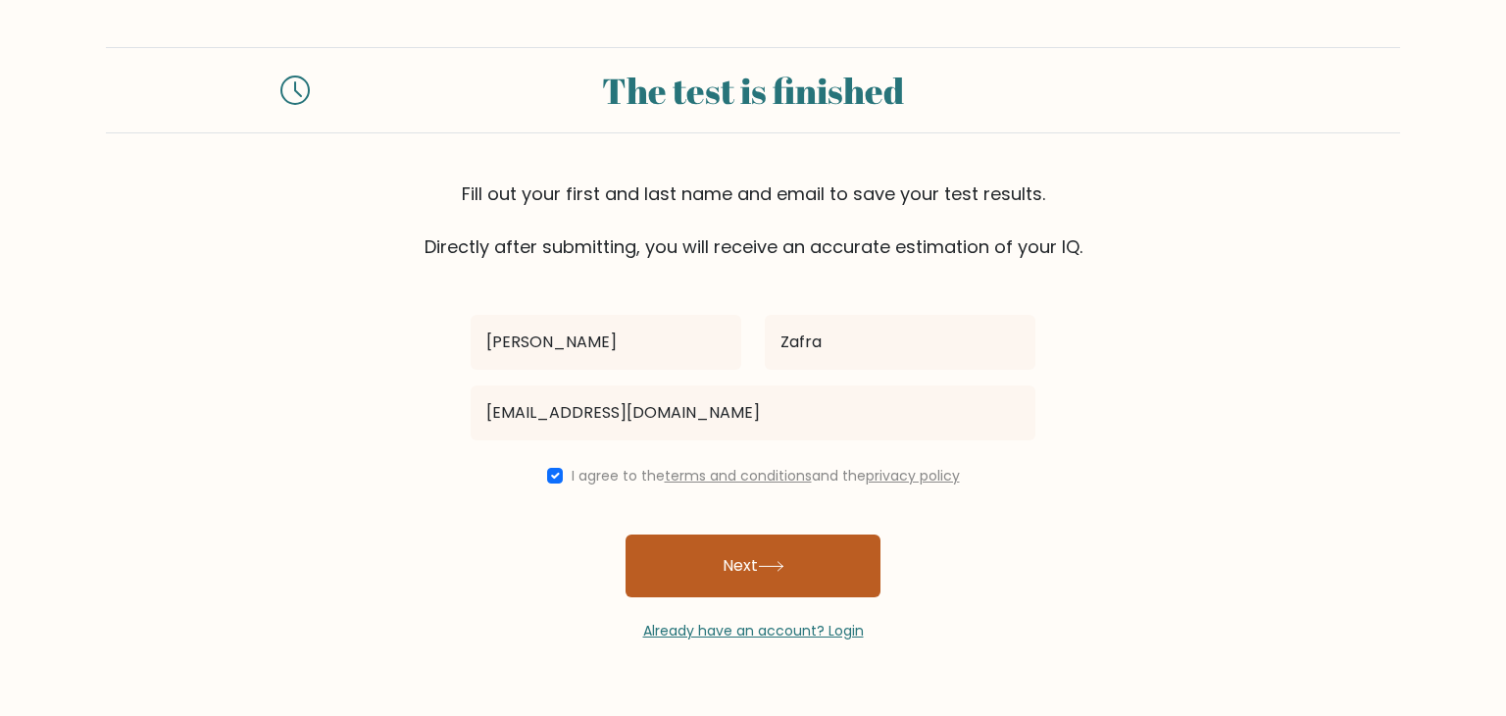
click at [717, 580] on button "Next" at bounding box center [753, 566] width 255 height 63
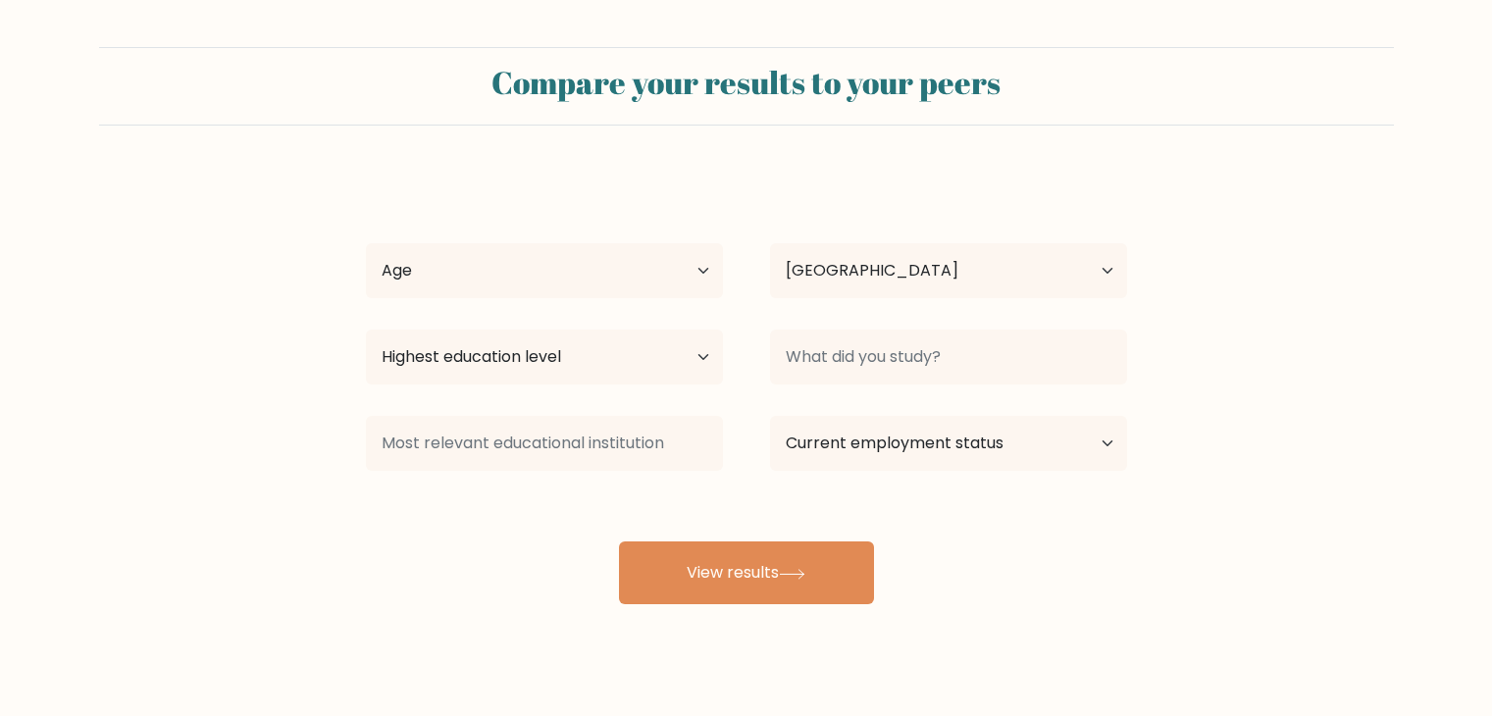
select select "PH"
click at [615, 266] on select "Age Under [DEMOGRAPHIC_DATA] [DEMOGRAPHIC_DATA] [DEMOGRAPHIC_DATA] [DEMOGRAPHIC…" at bounding box center [544, 270] width 357 height 55
select select "18_24"
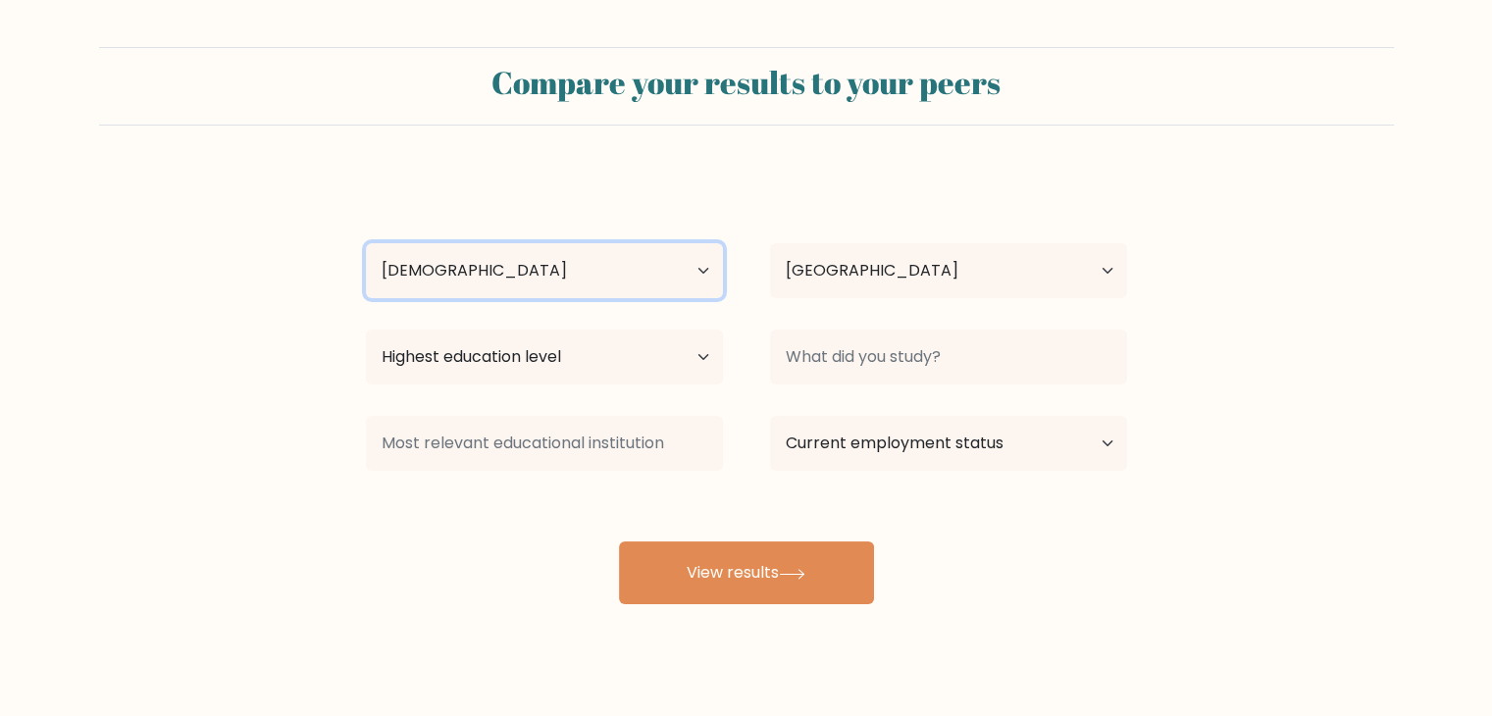
click at [366, 243] on select "Age Under [DEMOGRAPHIC_DATA] [DEMOGRAPHIC_DATA] [DEMOGRAPHIC_DATA] [DEMOGRAPHIC…" at bounding box center [544, 270] width 357 height 55
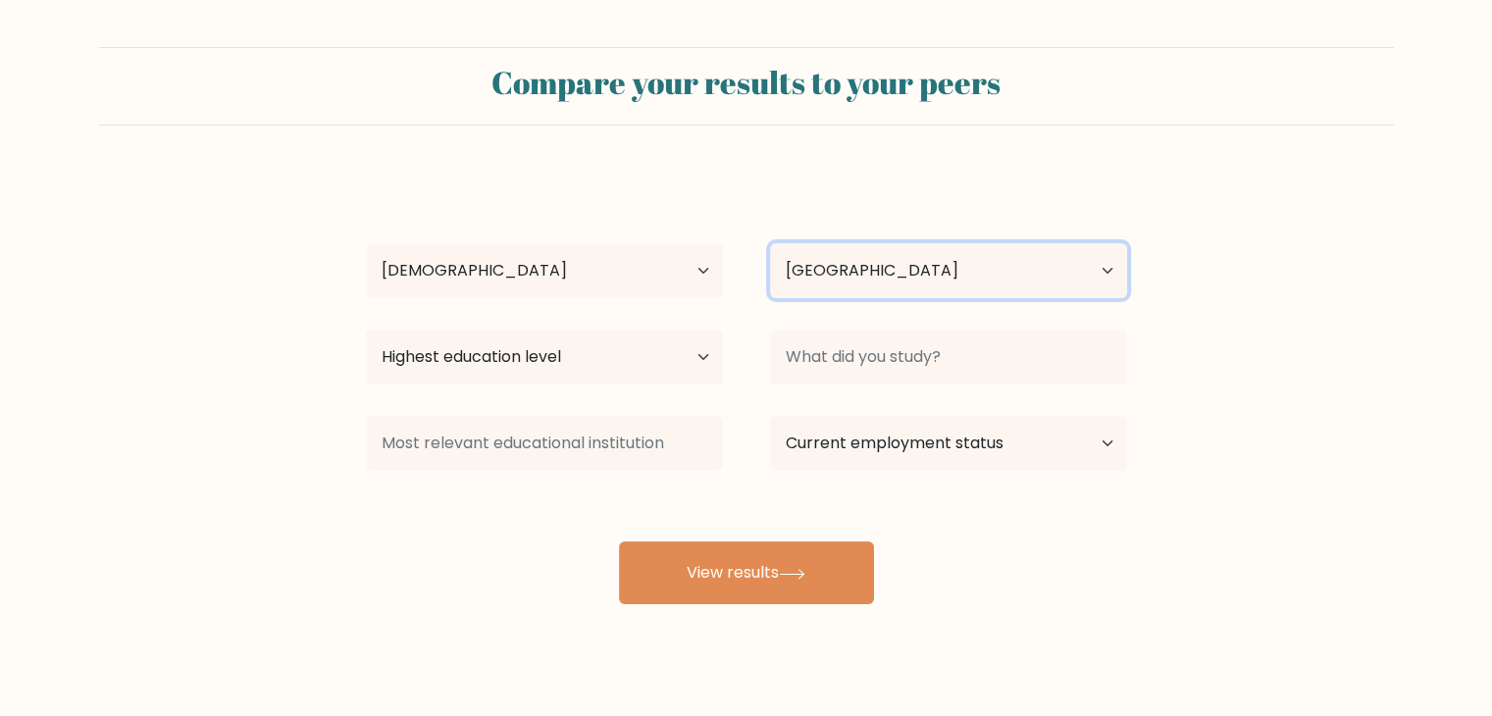
click at [824, 284] on select "Country Afghanistan Albania Algeria American Samoa Andorra Angola Anguilla Anta…" at bounding box center [948, 270] width 357 height 55
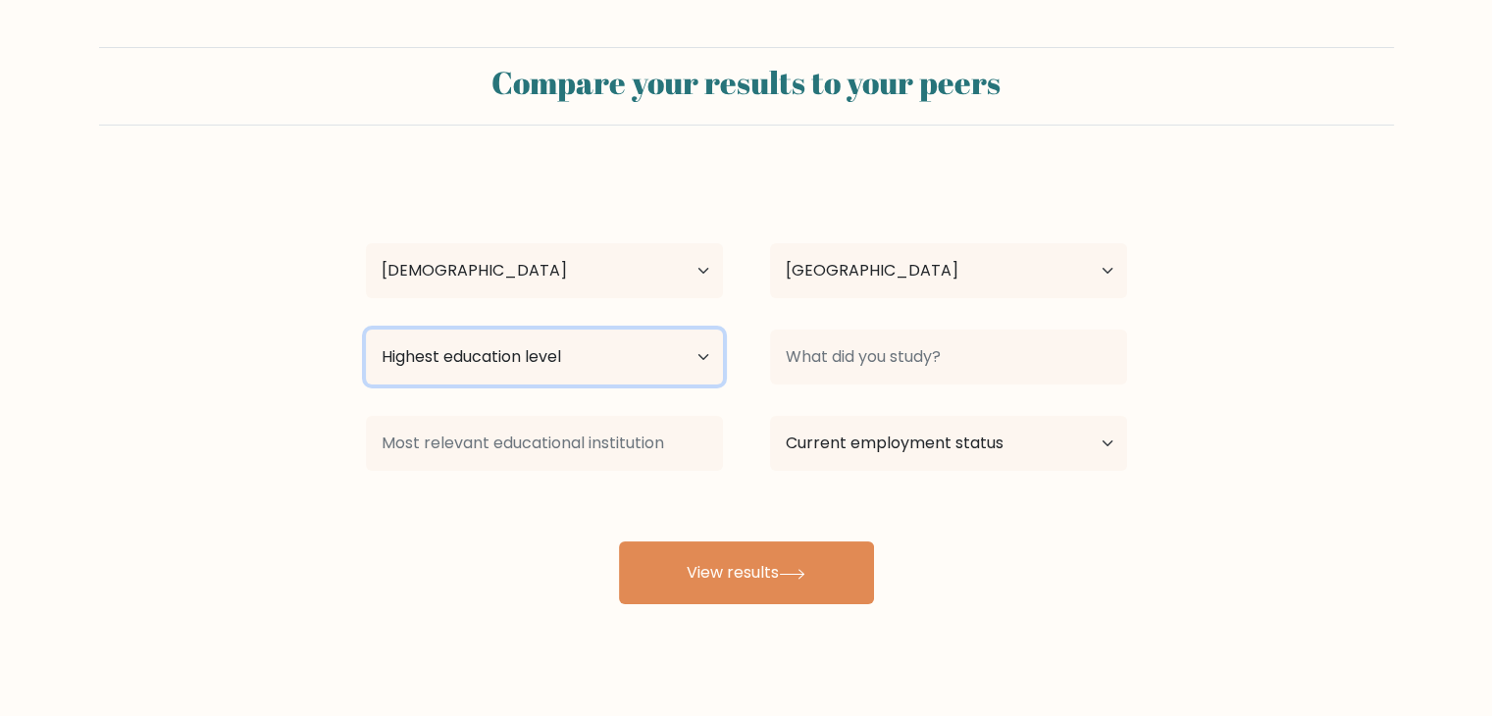
click at [566, 371] on select "Highest education level No schooling Primary Lower Secondary Upper Secondary Oc…" at bounding box center [544, 357] width 357 height 55
click at [557, 368] on select "Highest education level No schooling Primary Lower Secondary Upper Secondary Oc…" at bounding box center [544, 357] width 357 height 55
select select "occupation_specific"
click at [366, 330] on select "Highest education level No schooling Primary Lower Secondary Upper Secondary Oc…" at bounding box center [544, 357] width 357 height 55
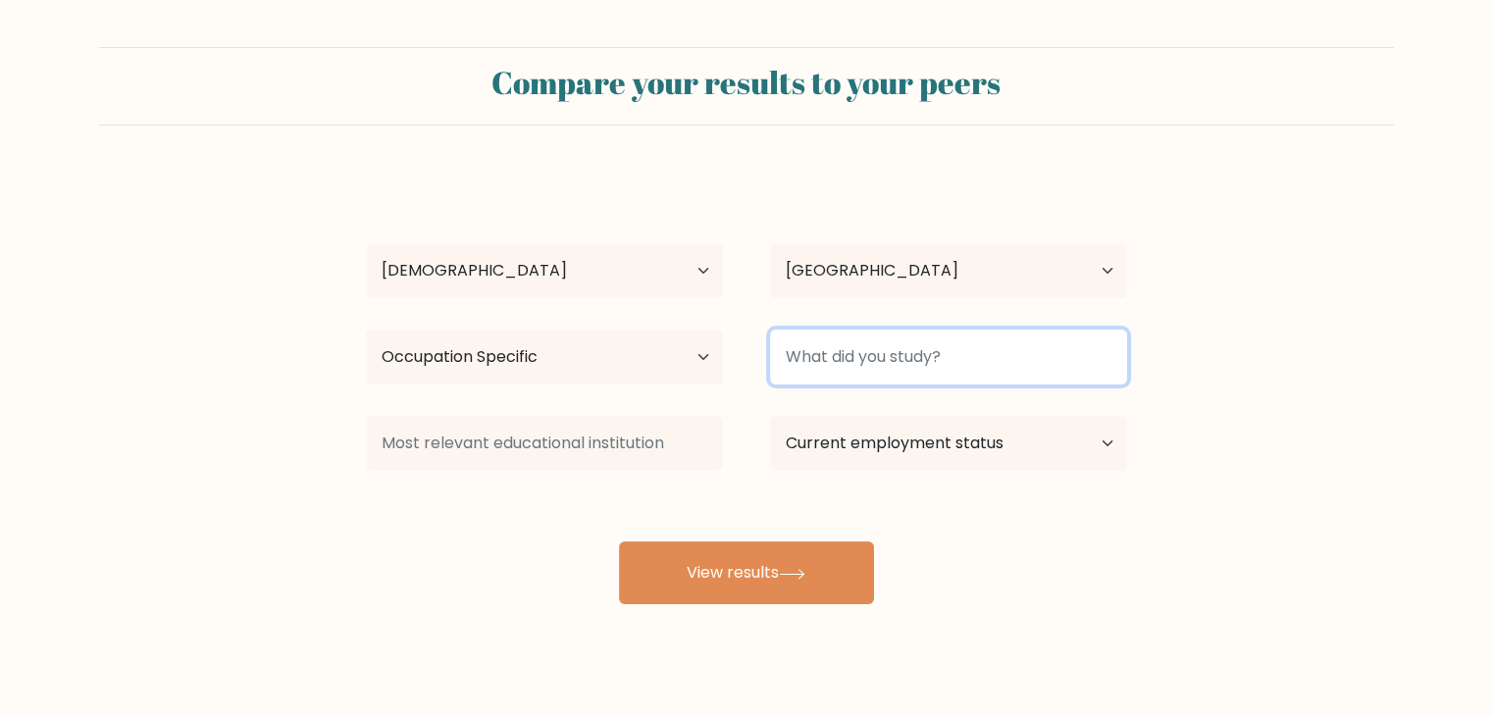
click at [911, 364] on input at bounding box center [948, 357] width 357 height 55
type input "M"
type input "U"
type input "UC"
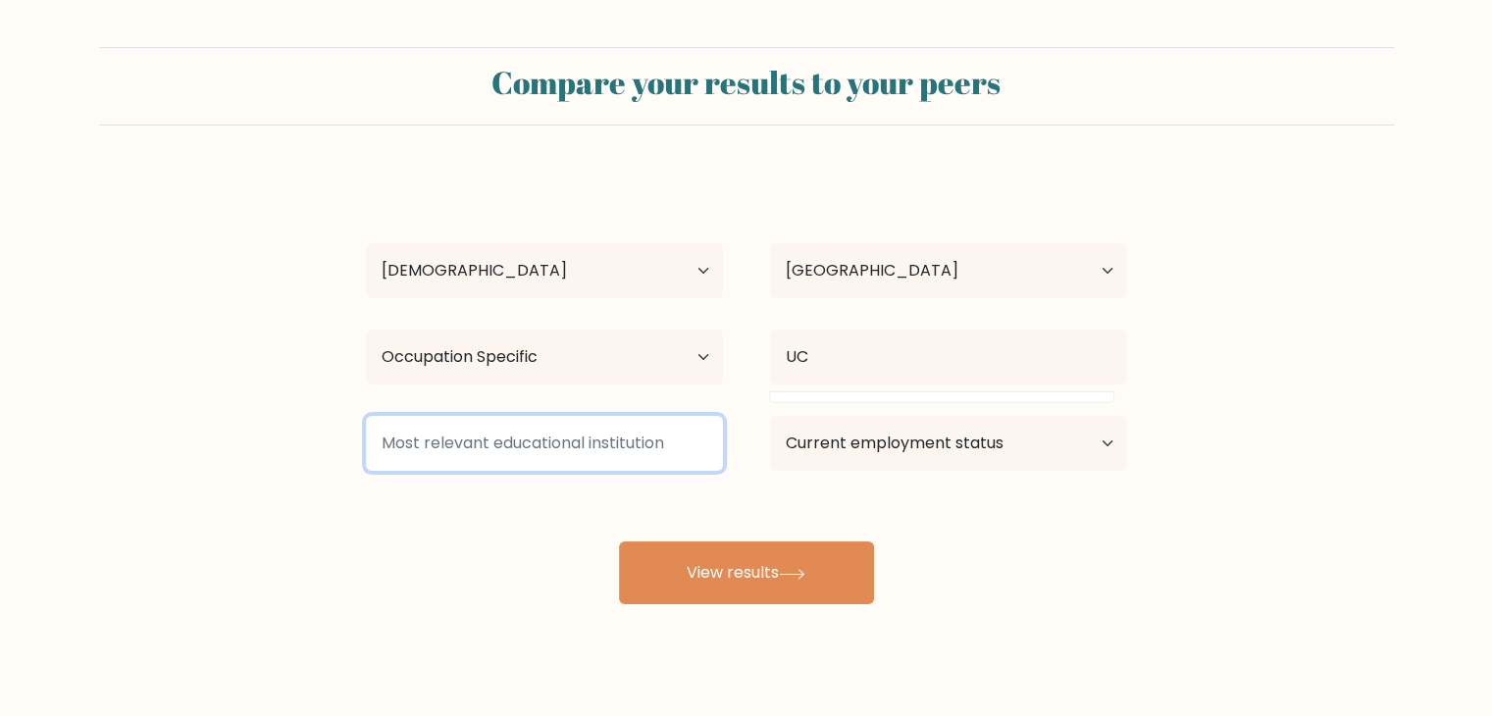
click at [672, 450] on input at bounding box center [544, 443] width 357 height 55
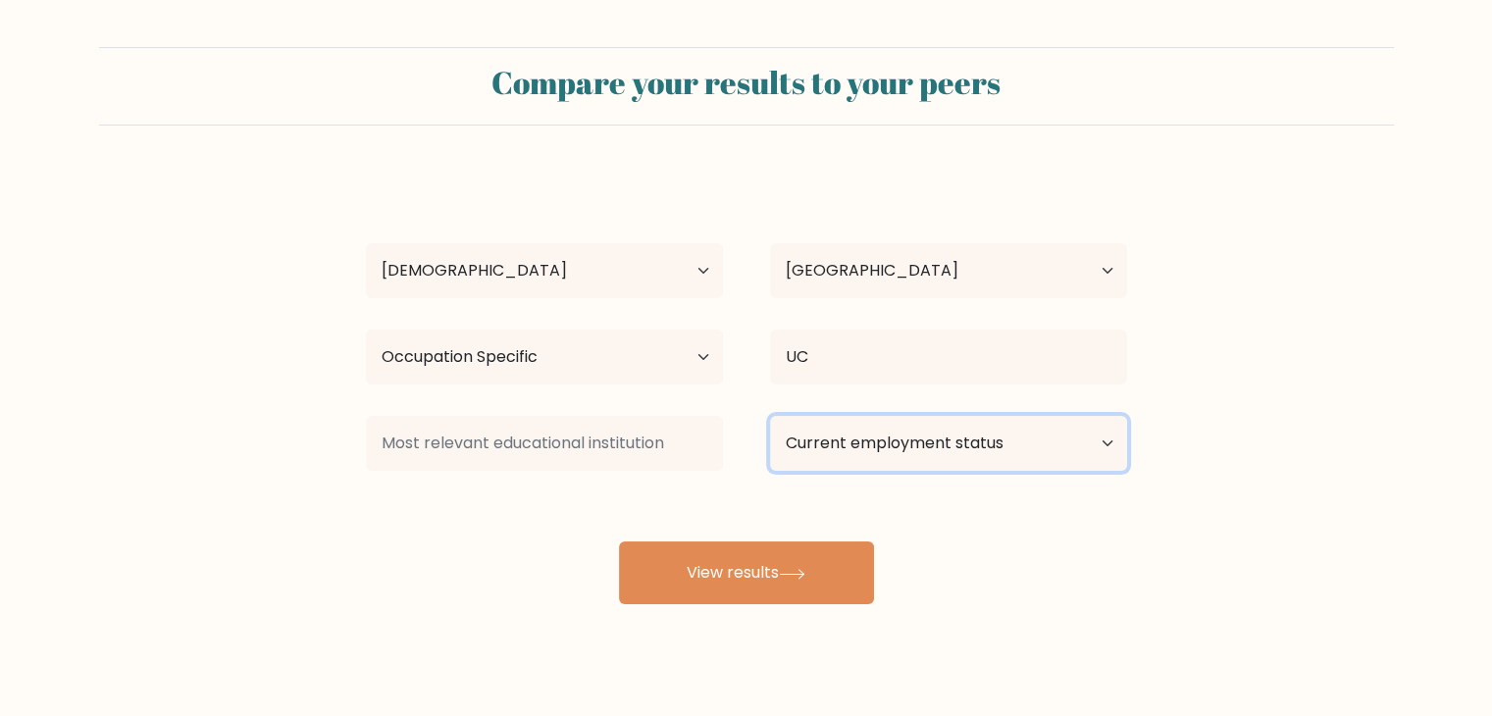
click at [869, 444] on select "Current employment status Employed Student Retired Other / prefer not to answer" at bounding box center [948, 443] width 357 height 55
select select "other"
click at [770, 416] on select "Current employment status Employed Student Retired Other / prefer not to answer" at bounding box center [948, 443] width 357 height 55
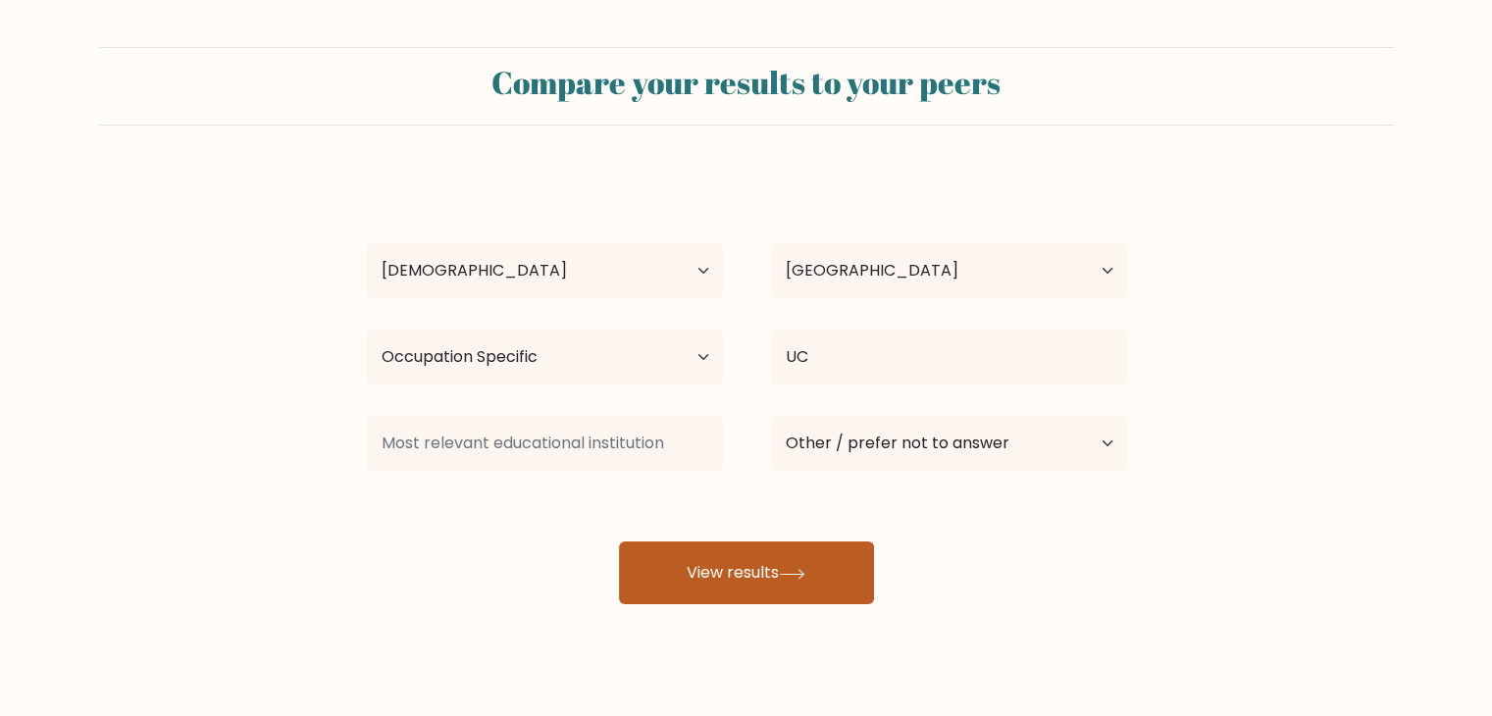
click at [829, 578] on button "View results" at bounding box center [746, 572] width 255 height 63
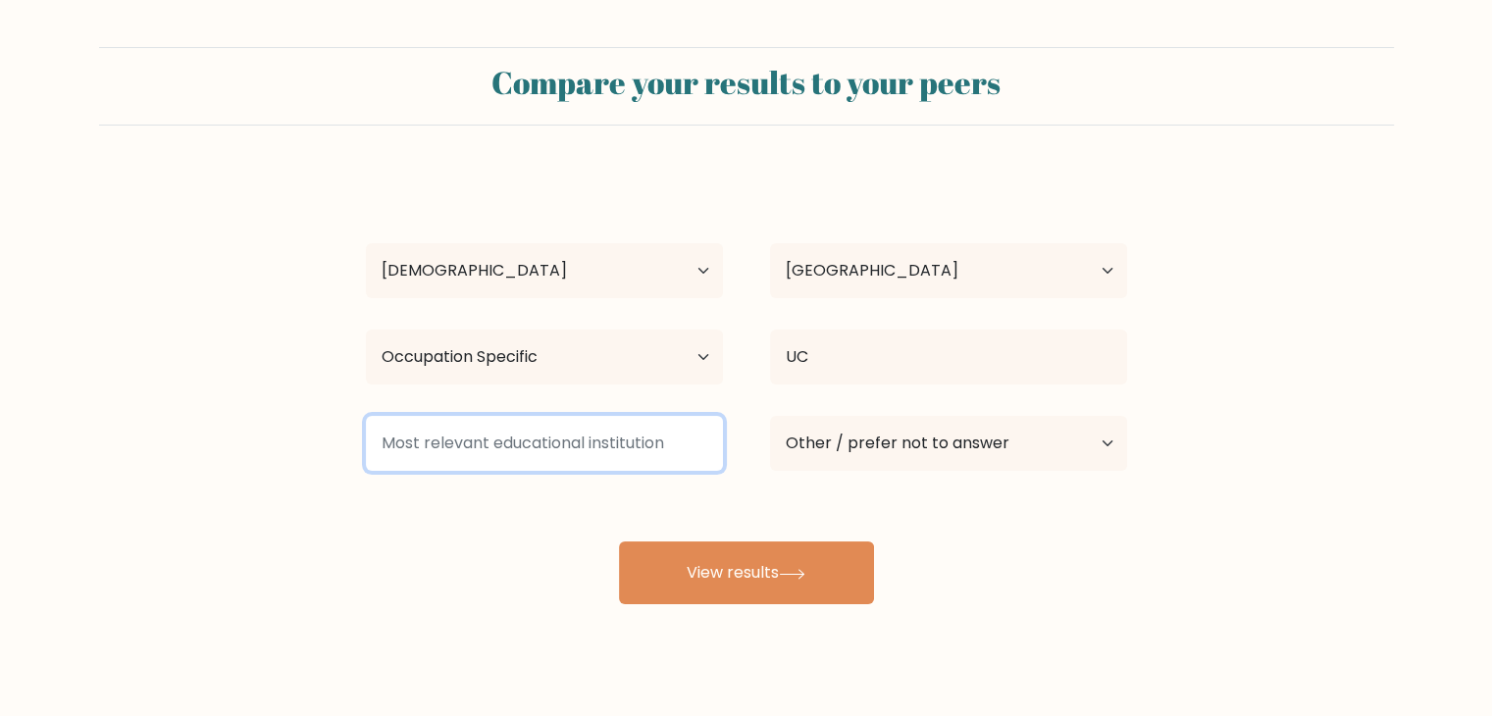
click at [647, 437] on input at bounding box center [544, 443] width 357 height 55
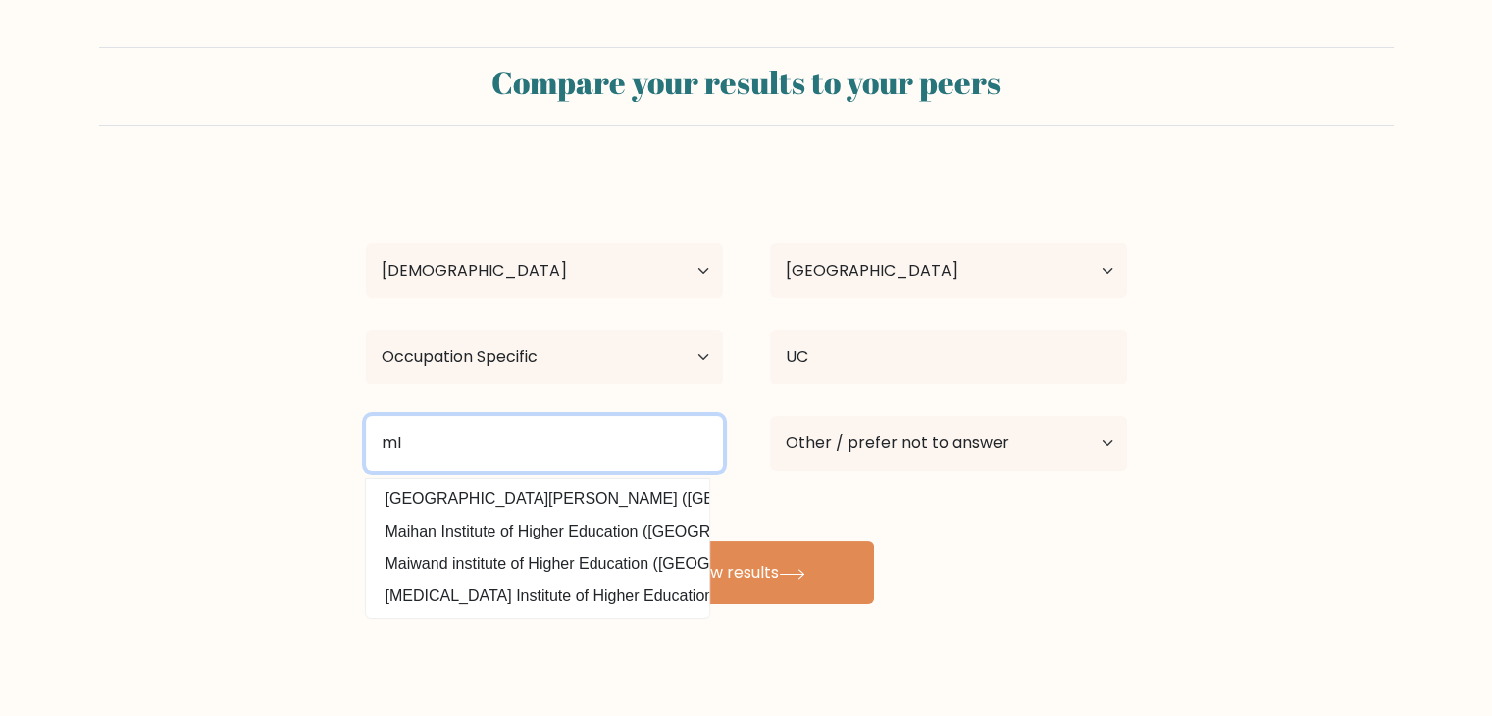
type input "m"
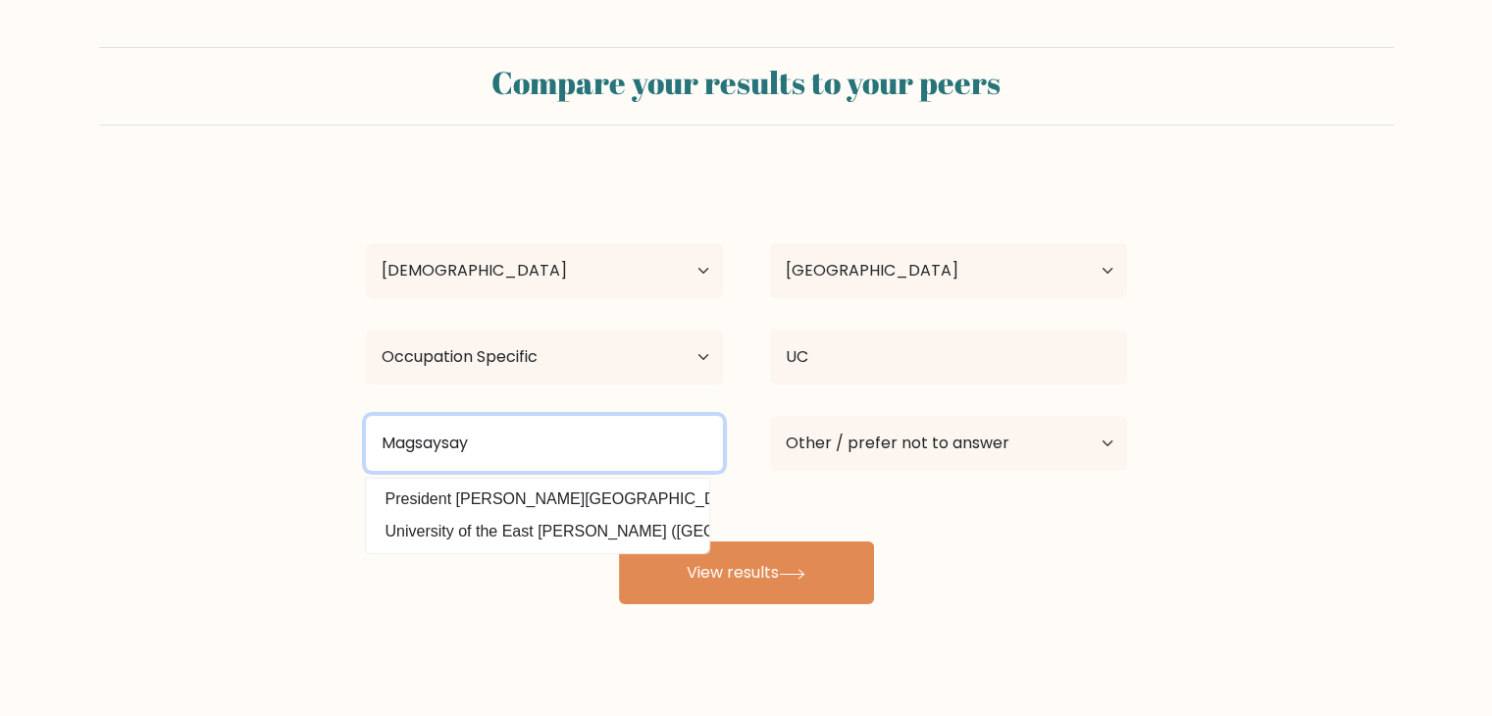
type input "Magsaysay"
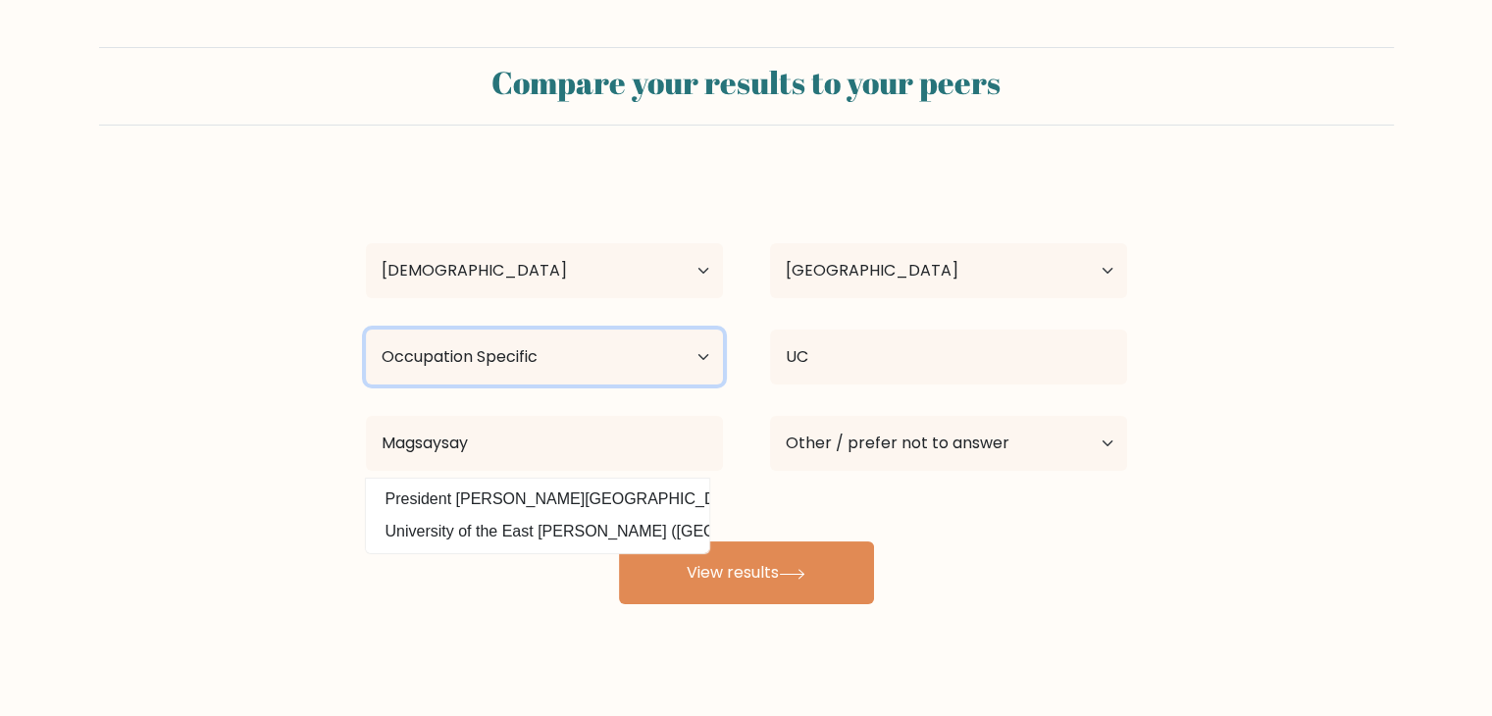
click at [663, 347] on select "Highest education level No schooling Primary Lower Secondary Upper Secondary Oc…" at bounding box center [544, 357] width 357 height 55
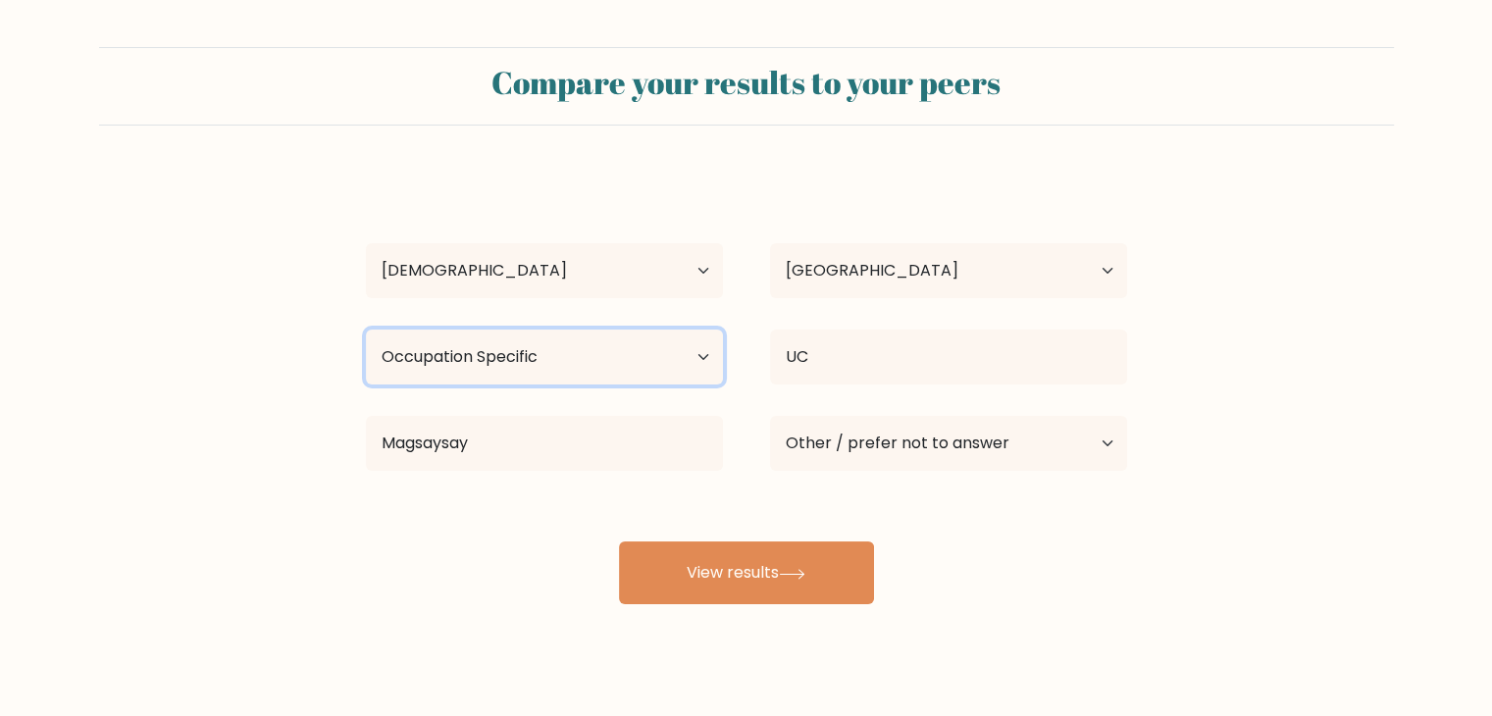
select select "bachelors_degree"
click at [366, 330] on select "Highest education level No schooling Primary Lower Secondary Upper Secondary Oc…" at bounding box center [544, 357] width 357 height 55
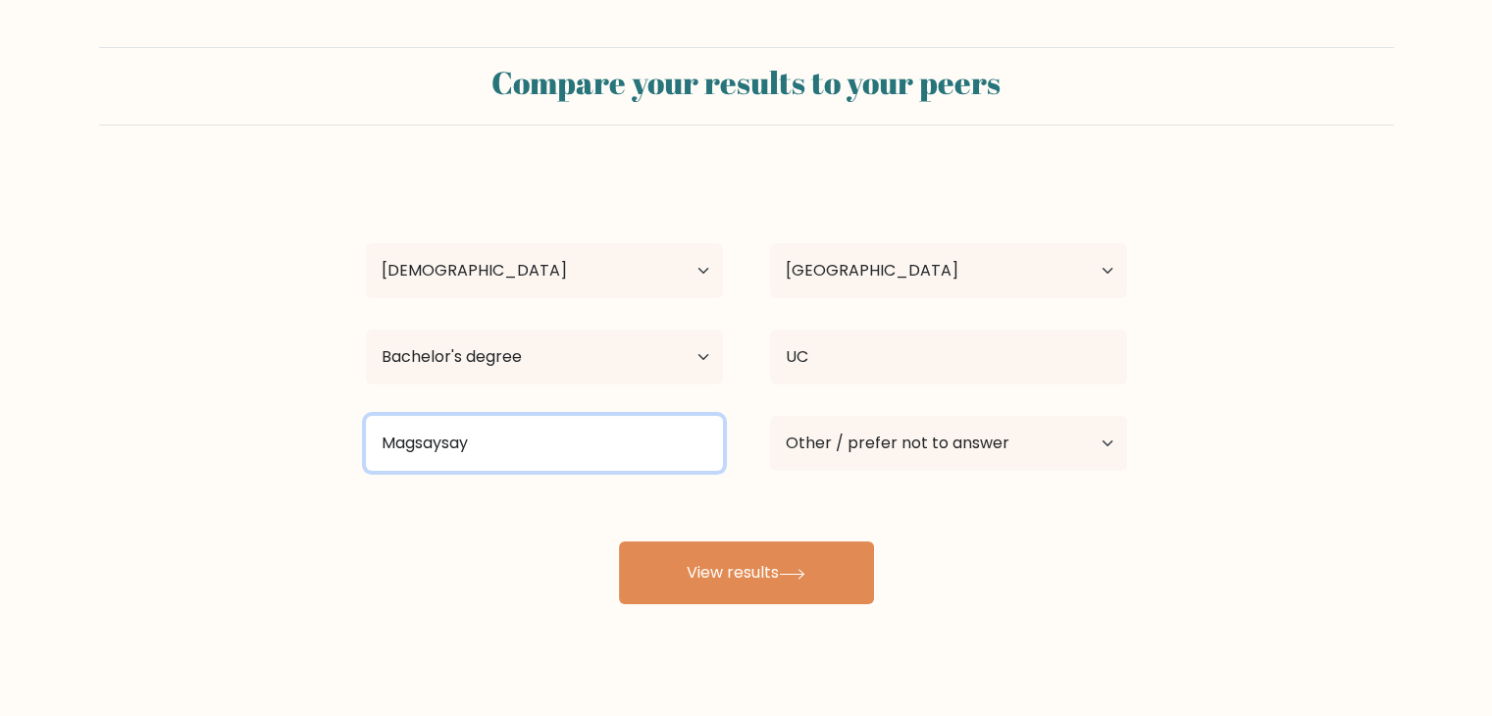
click at [609, 424] on input "Magsaysay" at bounding box center [544, 443] width 357 height 55
click at [604, 436] on input "Magsaysay" at bounding box center [544, 443] width 357 height 55
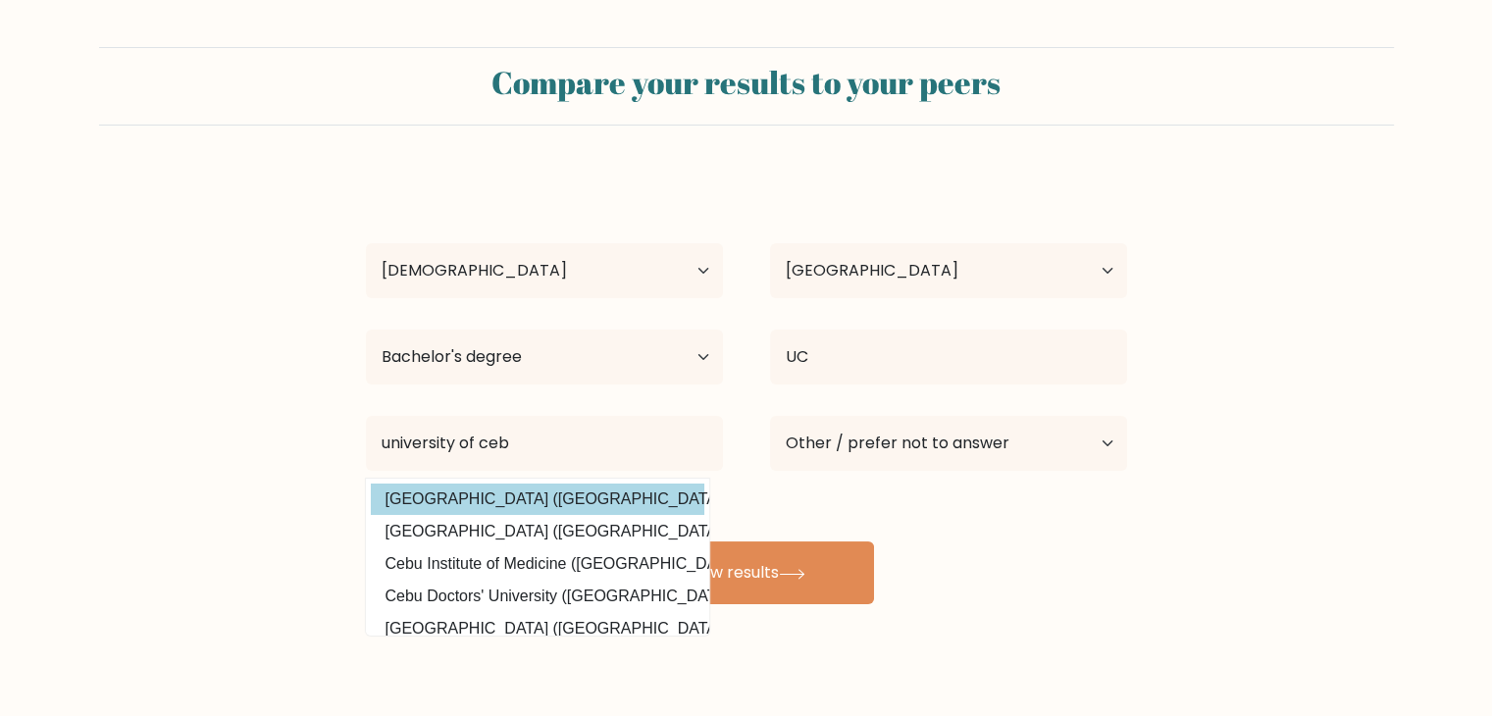
click at [585, 491] on option "University of Cebu (Philippines)" at bounding box center [537, 499] width 333 height 31
type input "[GEOGRAPHIC_DATA]"
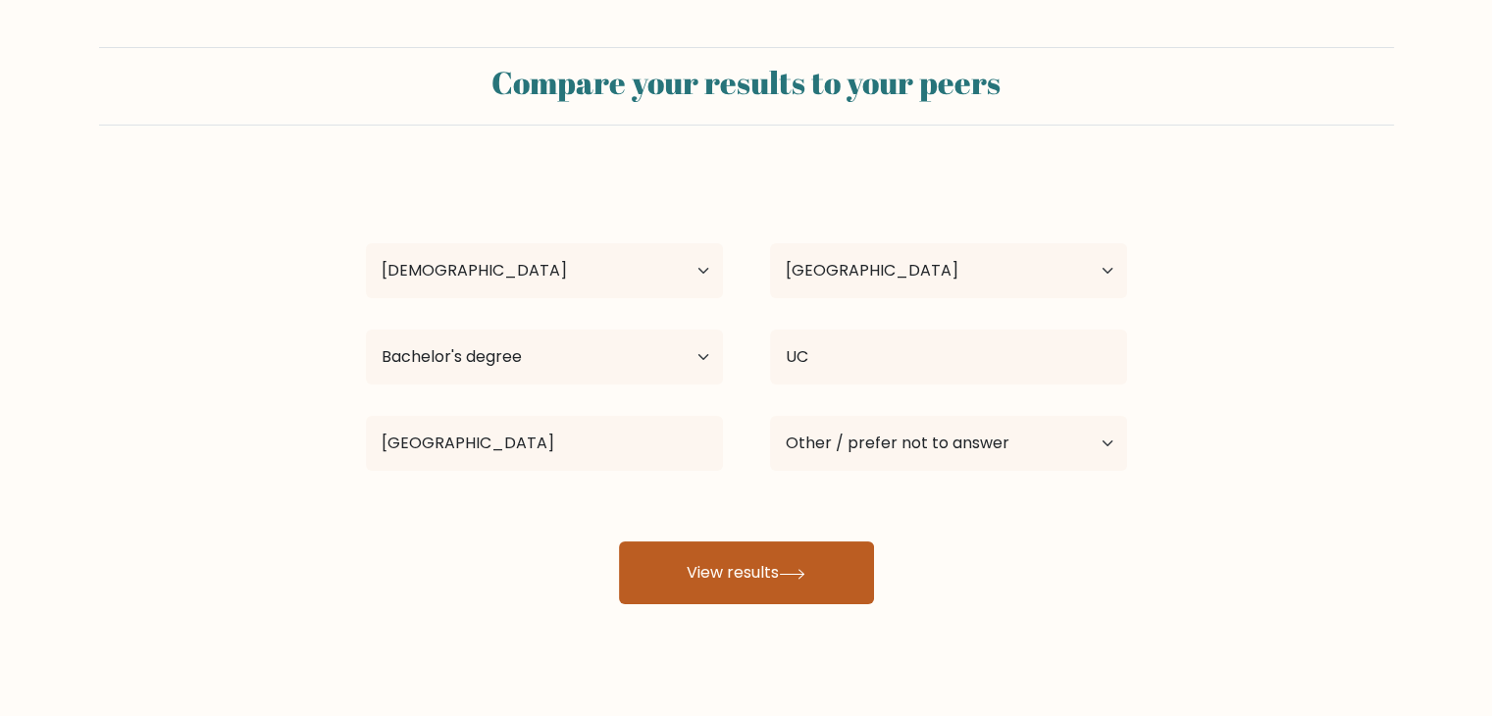
click at [779, 593] on button "View results" at bounding box center [746, 572] width 255 height 63
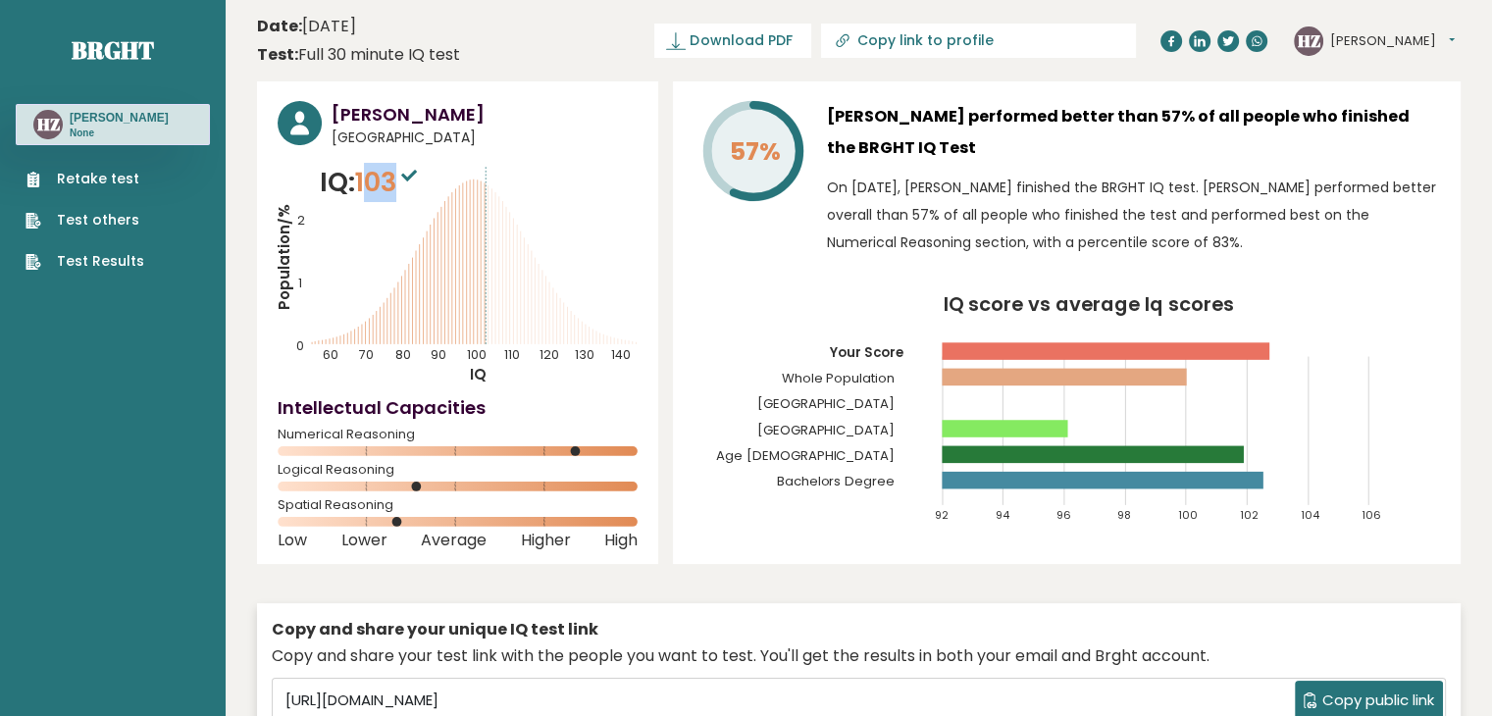
drag, startPoint x: 398, startPoint y: 175, endPoint x: 375, endPoint y: 184, distance: 25.5
click at [375, 184] on span "103" at bounding box center [388, 182] width 67 height 36
click at [357, 183] on p "IQ: 103" at bounding box center [371, 182] width 102 height 39
drag, startPoint x: 361, startPoint y: 179, endPoint x: 401, endPoint y: 175, distance: 40.5
click at [401, 175] on span "103" at bounding box center [388, 182] width 67 height 36
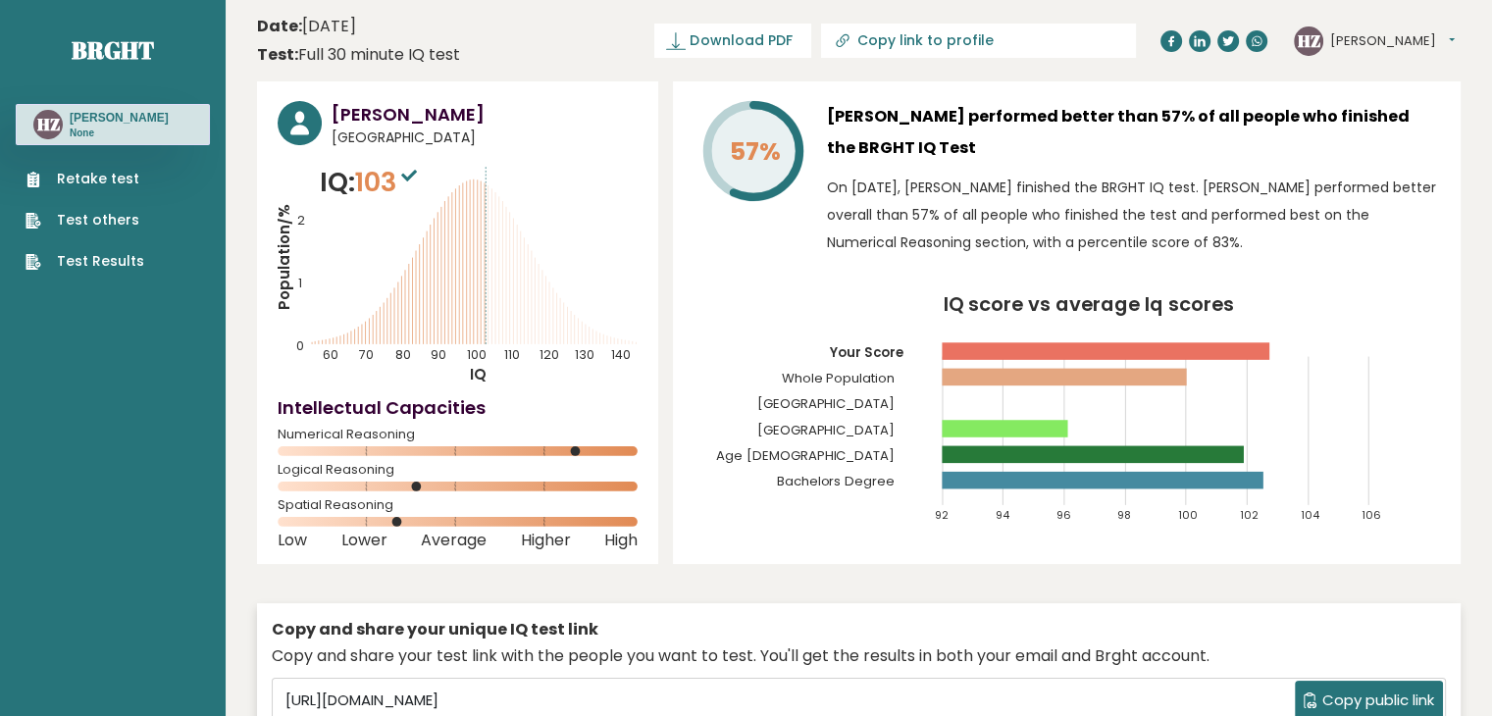
click at [337, 186] on p "IQ: 103" at bounding box center [371, 182] width 102 height 39
drag, startPoint x: 320, startPoint y: 178, endPoint x: 402, endPoint y: 175, distance: 82.5
click at [402, 175] on p "IQ: 103" at bounding box center [371, 182] width 102 height 39
copy p "IQ: 103"
click at [591, 154] on div "Hannah Zafra Philippines IQ: 103 Population/% IQ 0 1 2 60 70 80 90 100 110 120 …" at bounding box center [457, 322] width 401 height 483
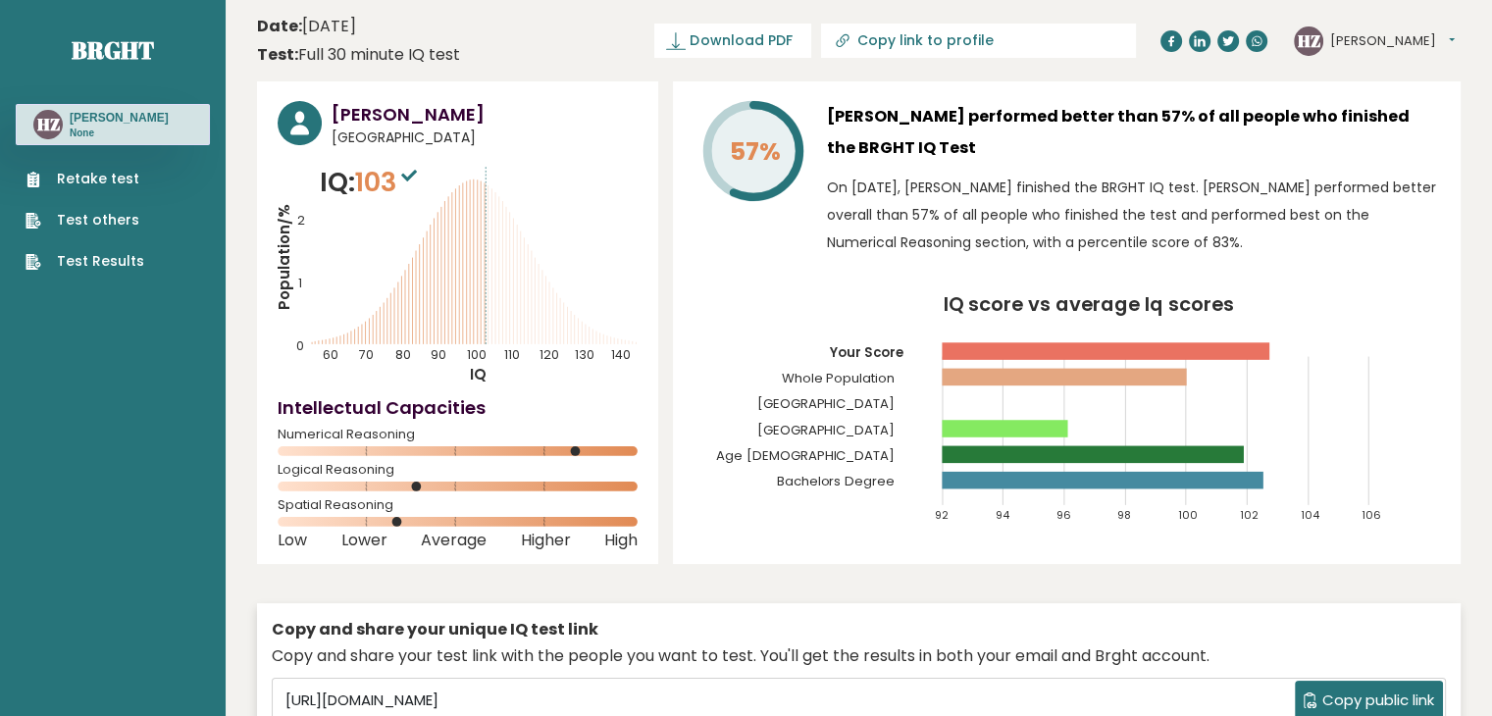
click at [481, 370] on tspan "IQ" at bounding box center [478, 374] width 17 height 21
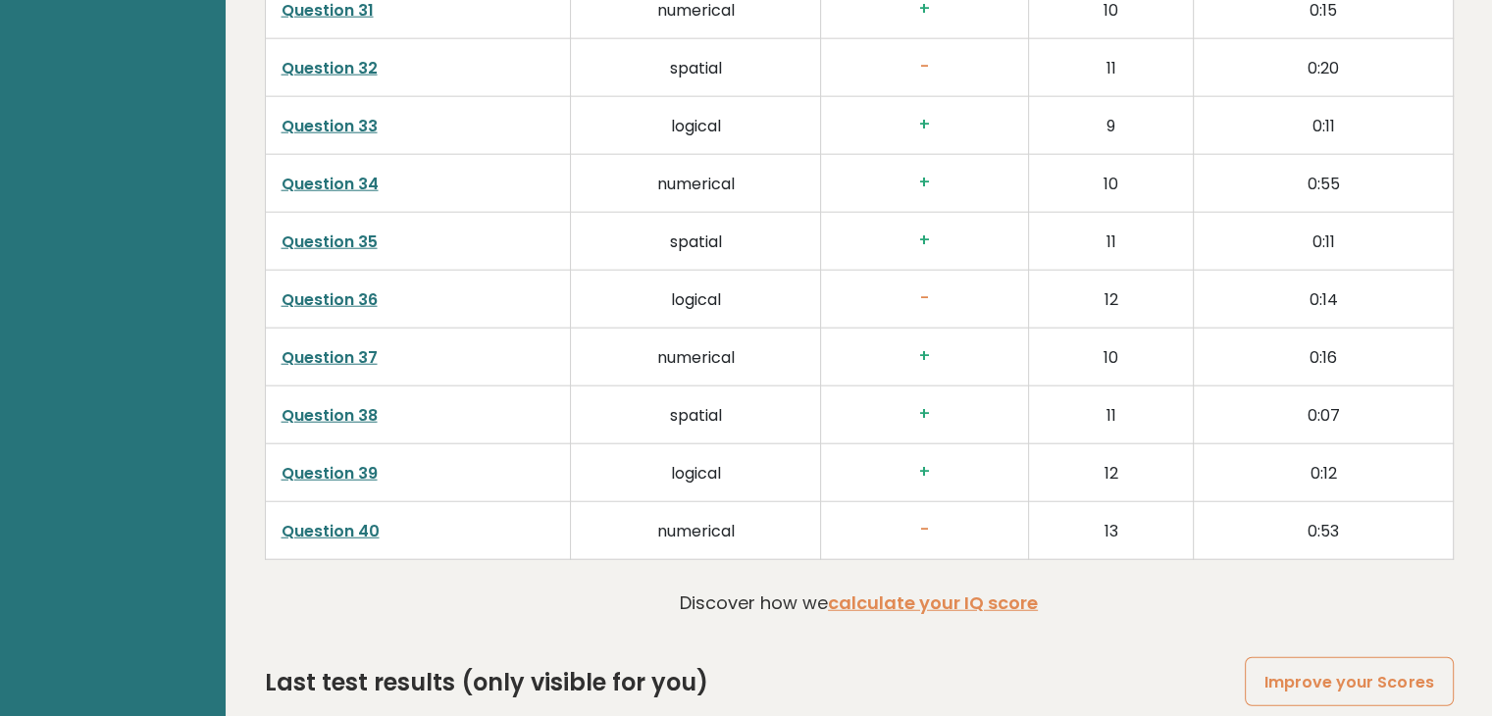
scroll to position [5045, 0]
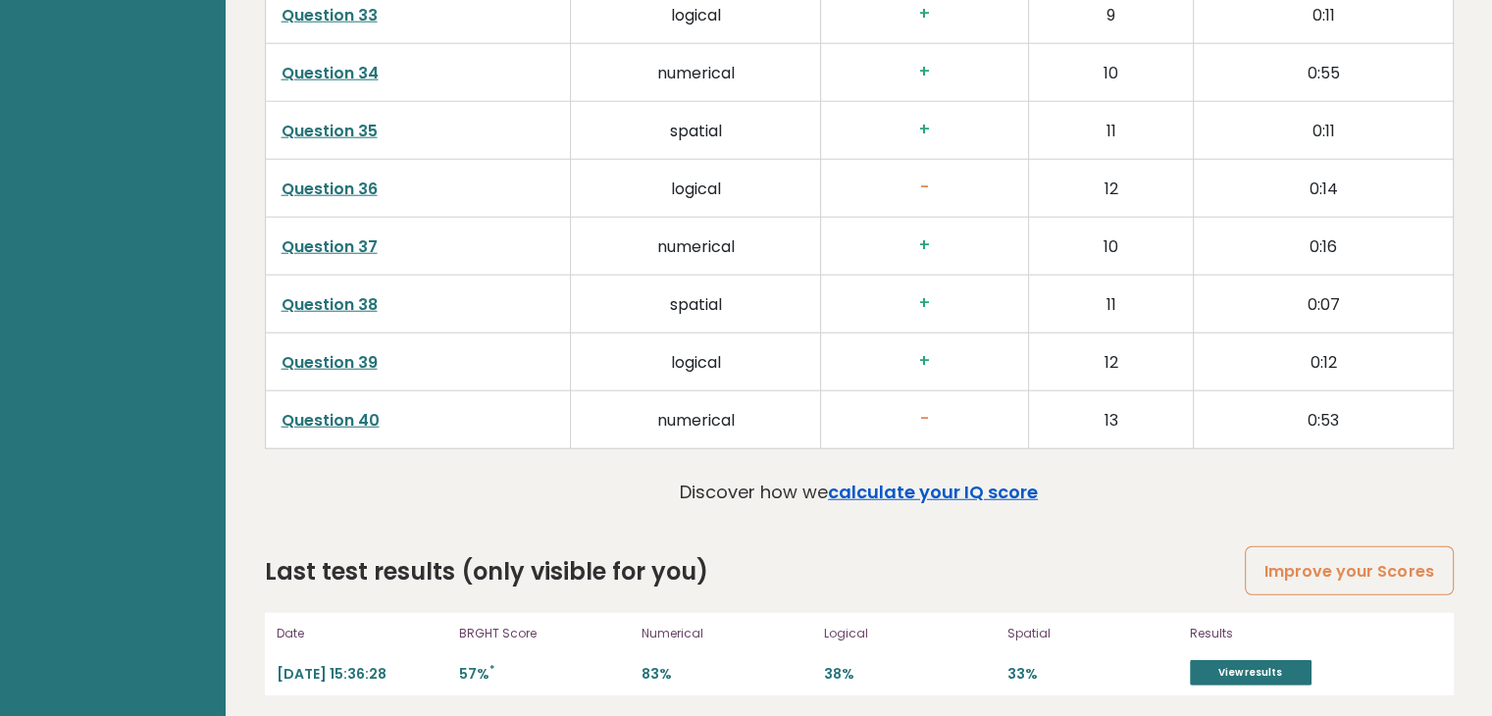
click at [940, 484] on link "calculate your IQ score" at bounding box center [933, 492] width 210 height 25
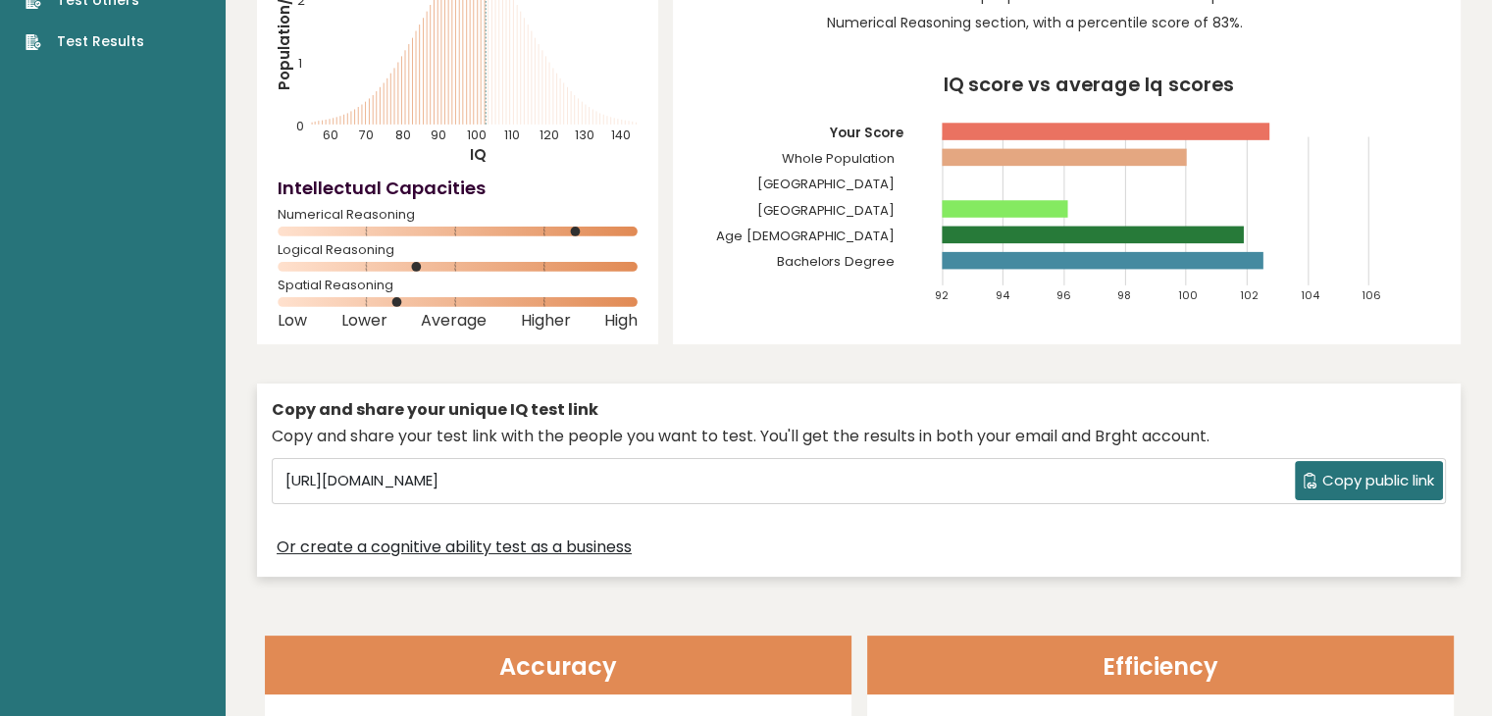
scroll to position [0, 0]
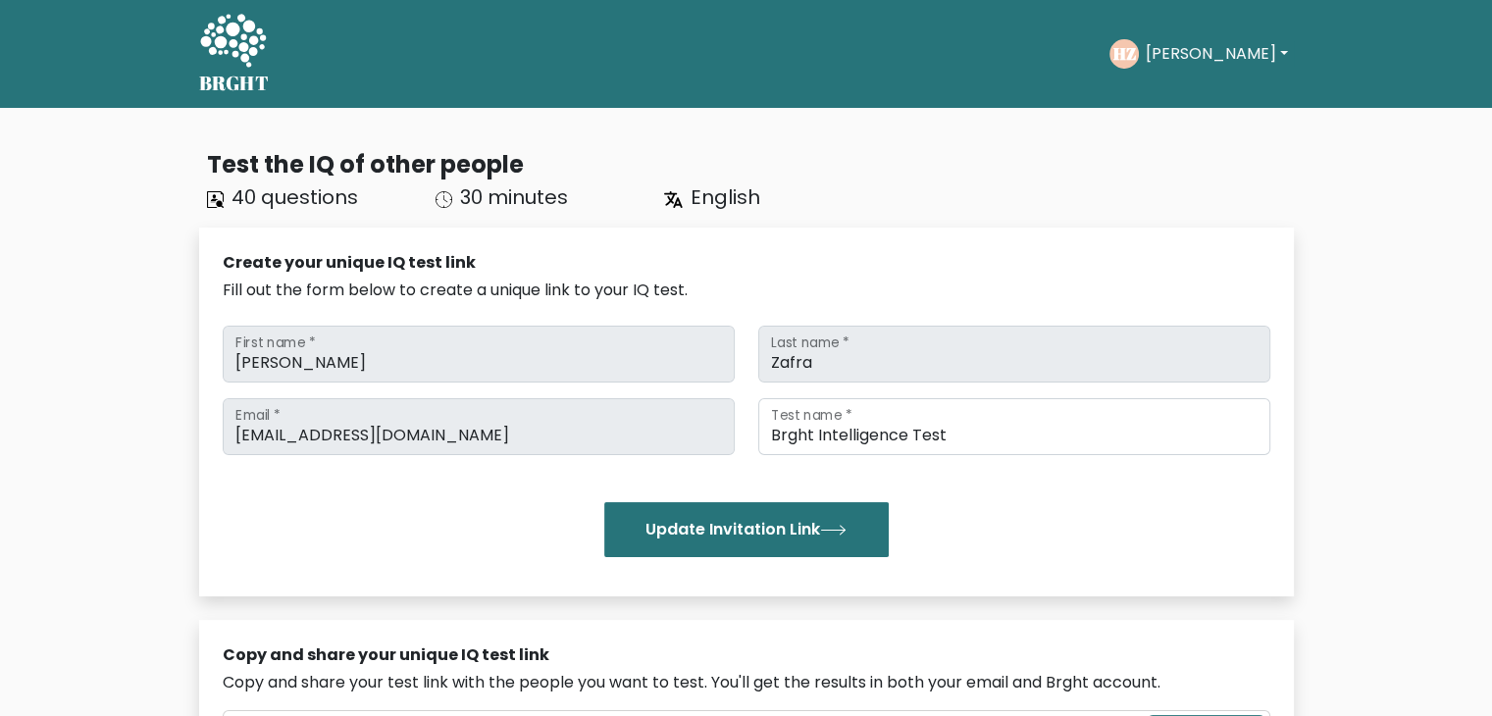
click at [77, 315] on div "Test the IQ of other people 40 questions 30 minutes English Create your unique …" at bounding box center [746, 664] width 1492 height 1112
